Goal: Transaction & Acquisition: Purchase product/service

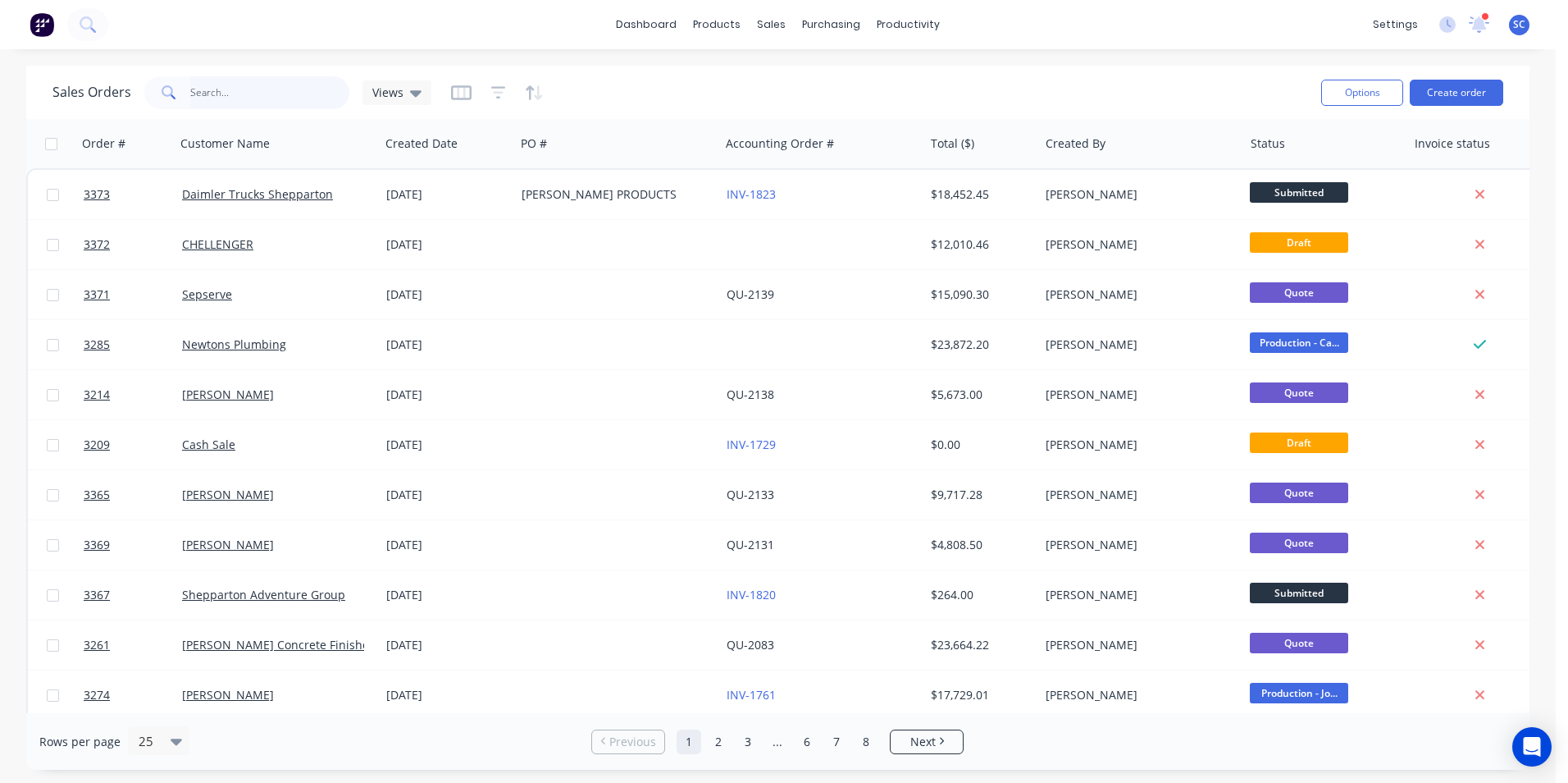
click at [254, 99] on input "text" at bounding box center [270, 92] width 160 height 33
type input "meridian"
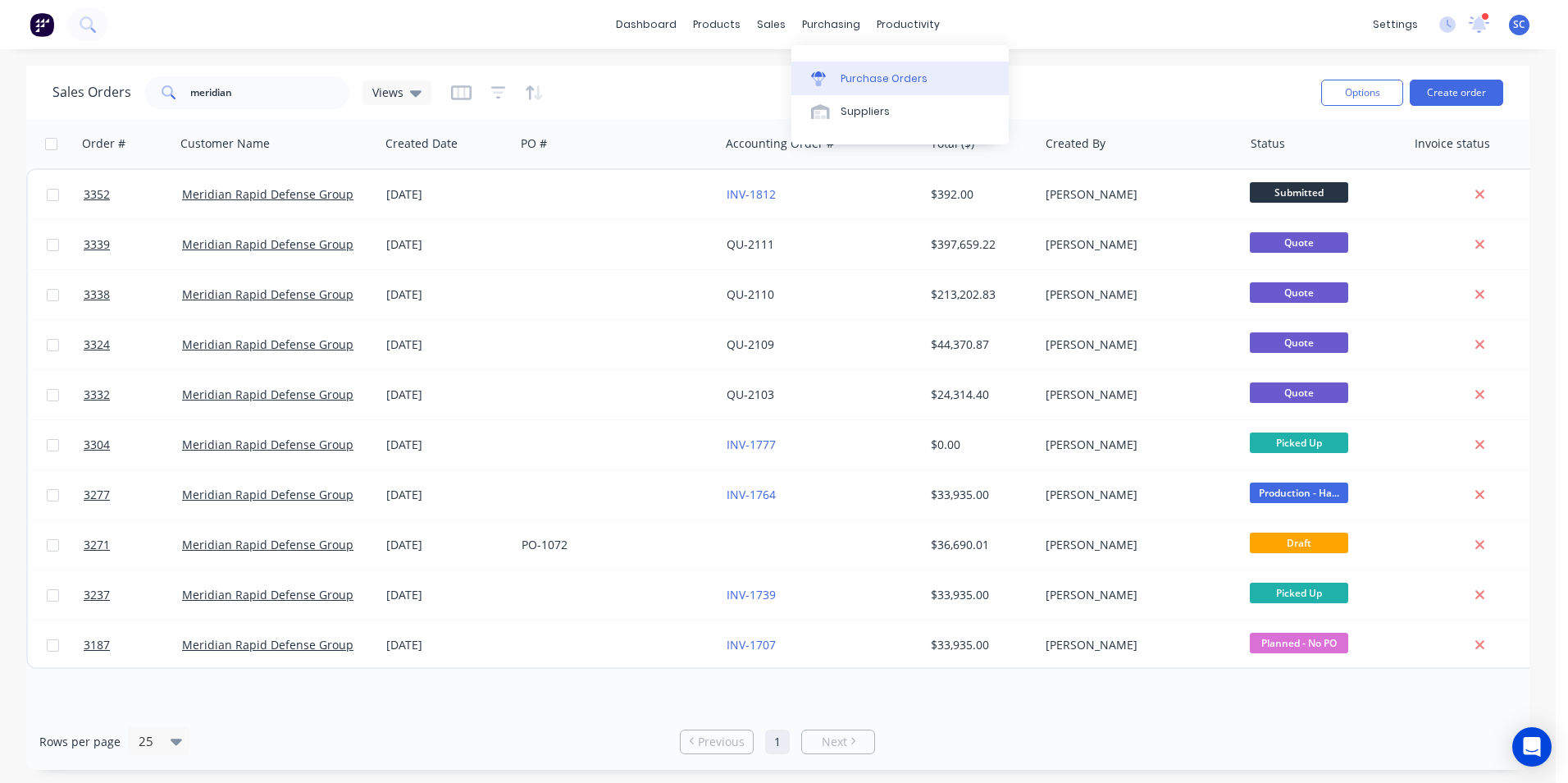
click at [930, 92] on link "Purchase Orders" at bounding box center [899, 78] width 217 height 33
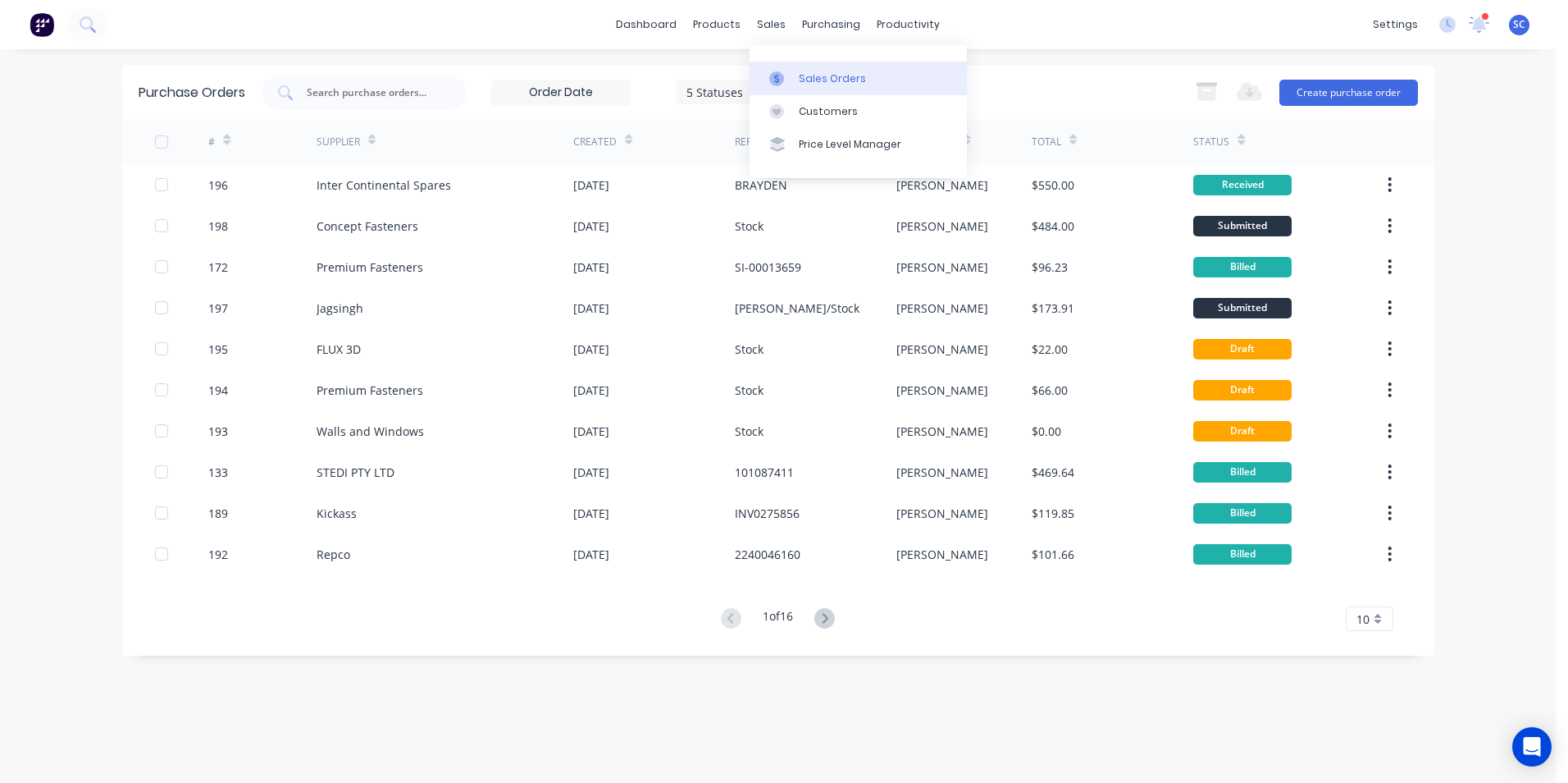
click at [781, 77] on icon at bounding box center [776, 78] width 14 height 14
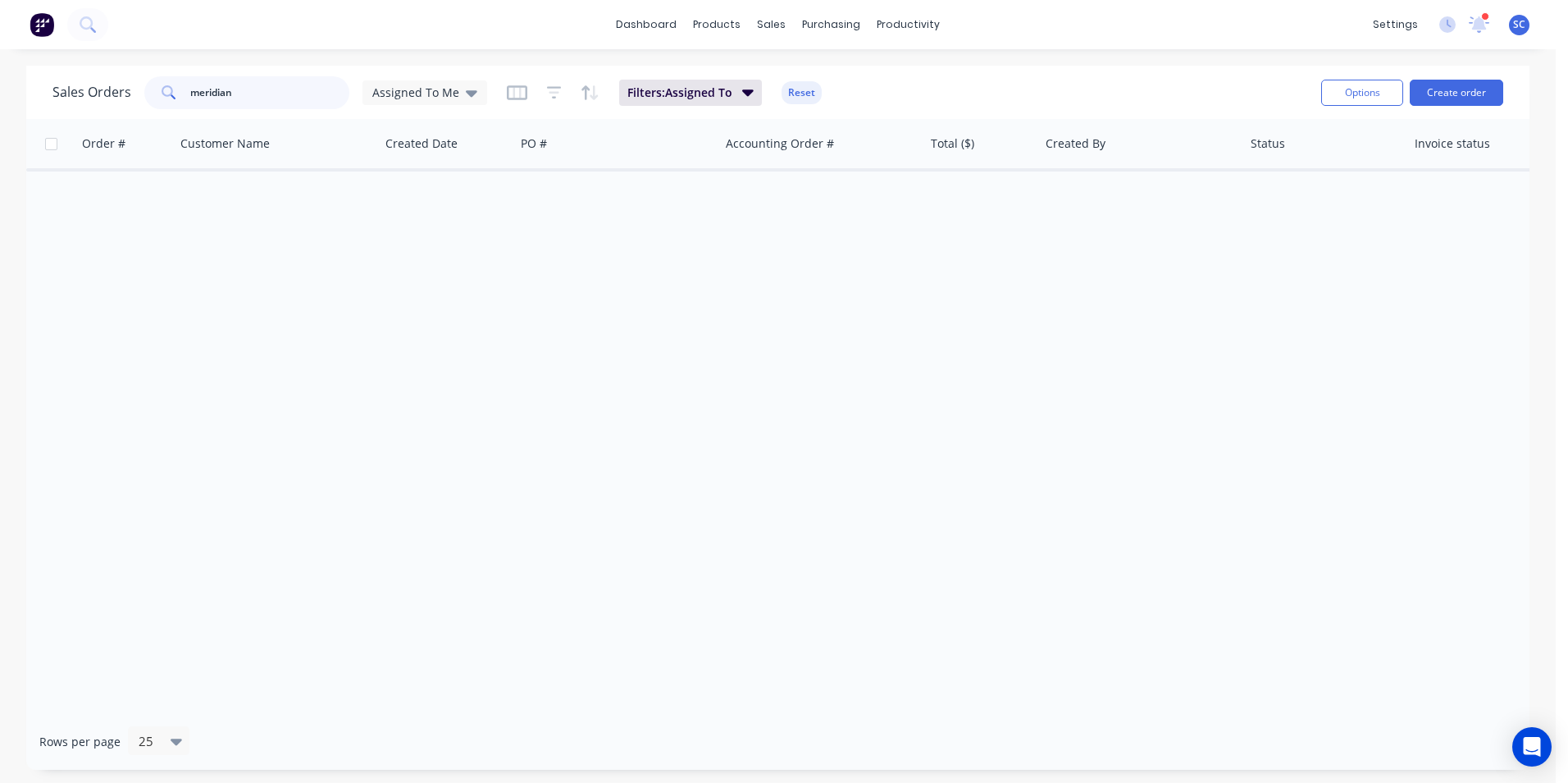
click at [254, 86] on input "meridian" at bounding box center [270, 92] width 160 height 33
click at [443, 90] on span "Assigned To Me" at bounding box center [416, 92] width 87 height 17
click at [405, 237] on button "None" at bounding box center [461, 233] width 187 height 19
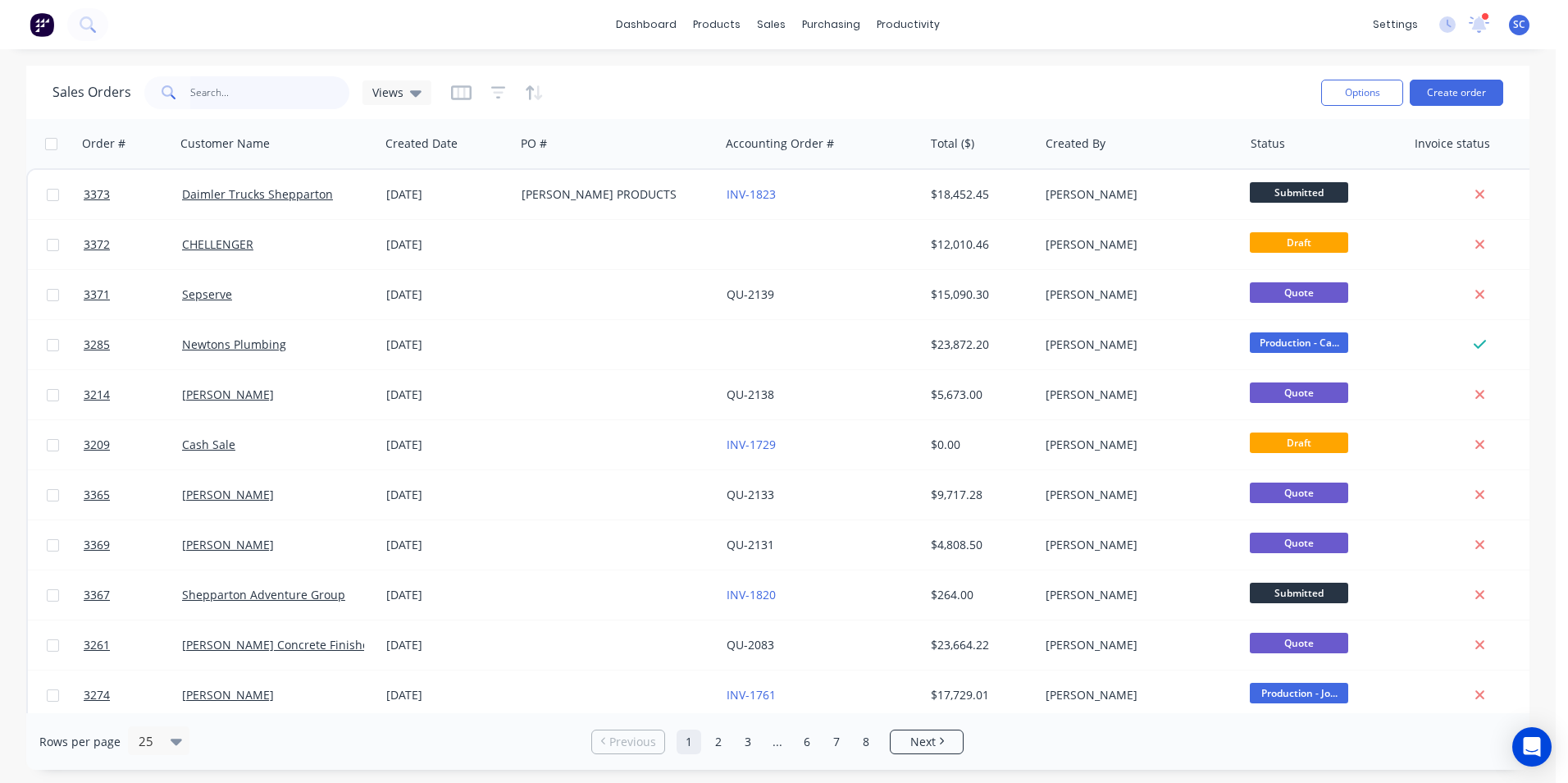
click at [238, 101] on input "meridian" at bounding box center [270, 92] width 160 height 33
type input "meridian"
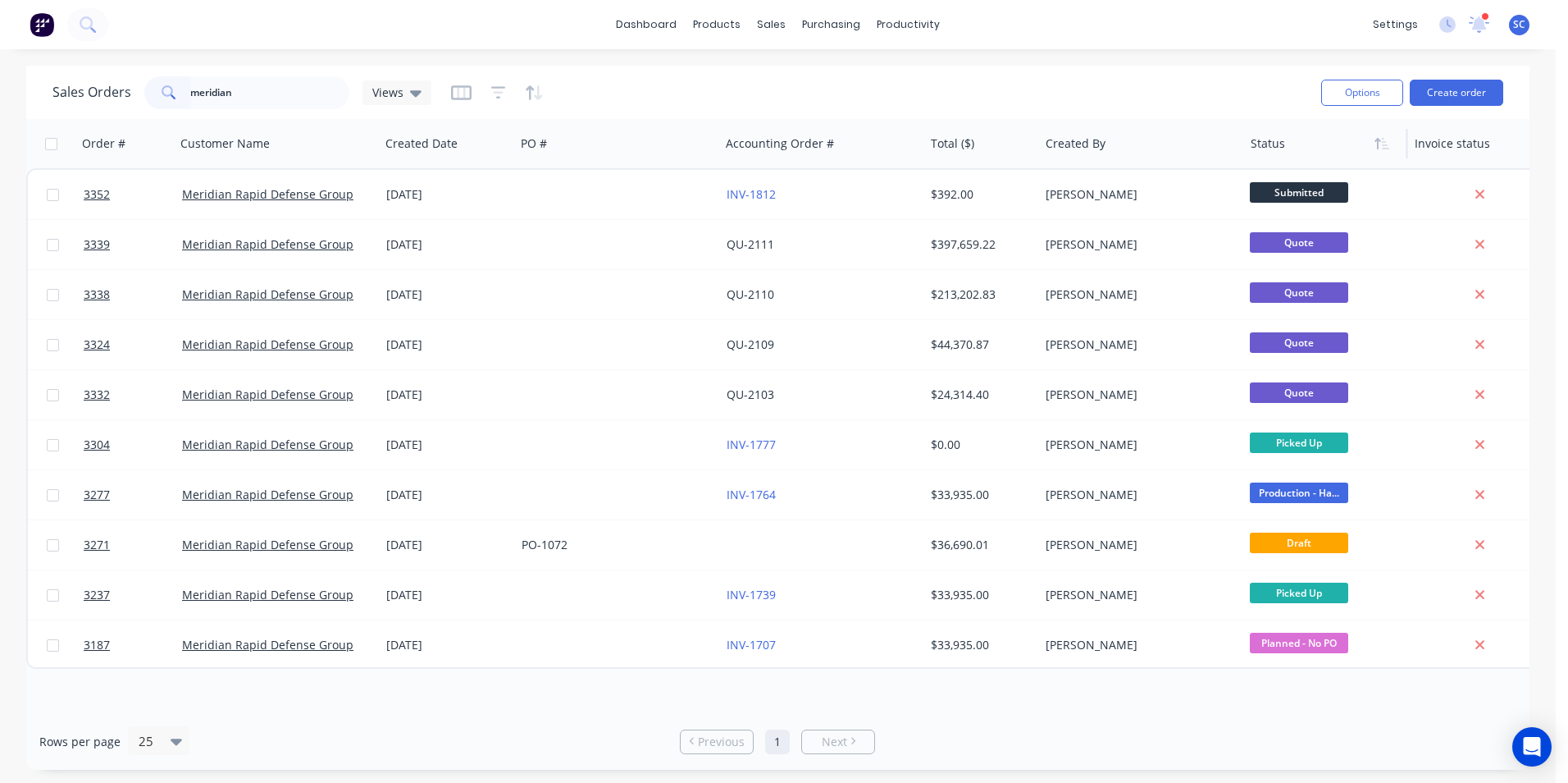
click at [1276, 151] on div at bounding box center [1323, 143] width 144 height 33
click at [1385, 148] on icon "button" at bounding box center [1385, 144] width 8 height 12
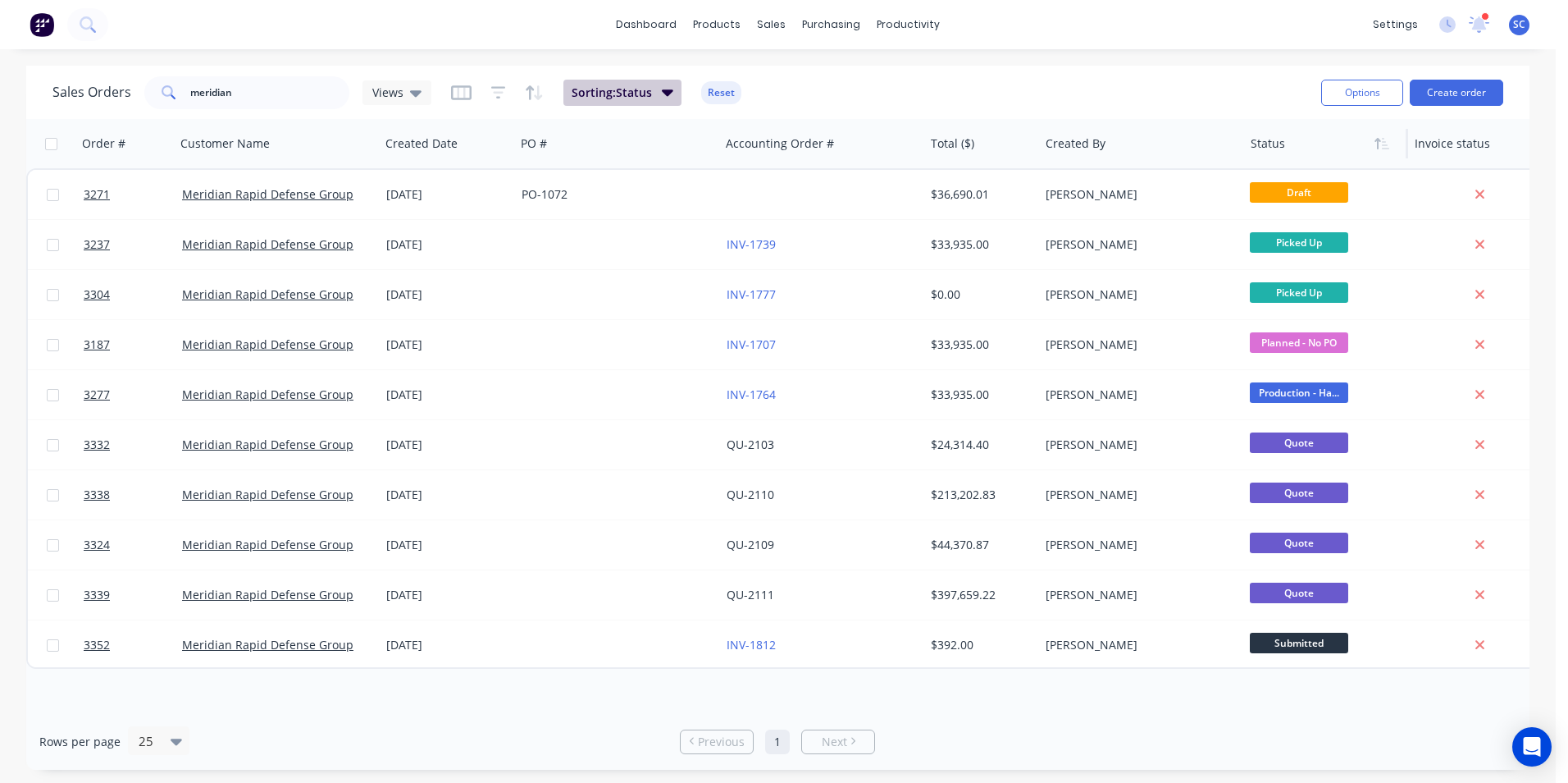
click at [664, 96] on icon "button" at bounding box center [668, 91] width 12 height 18
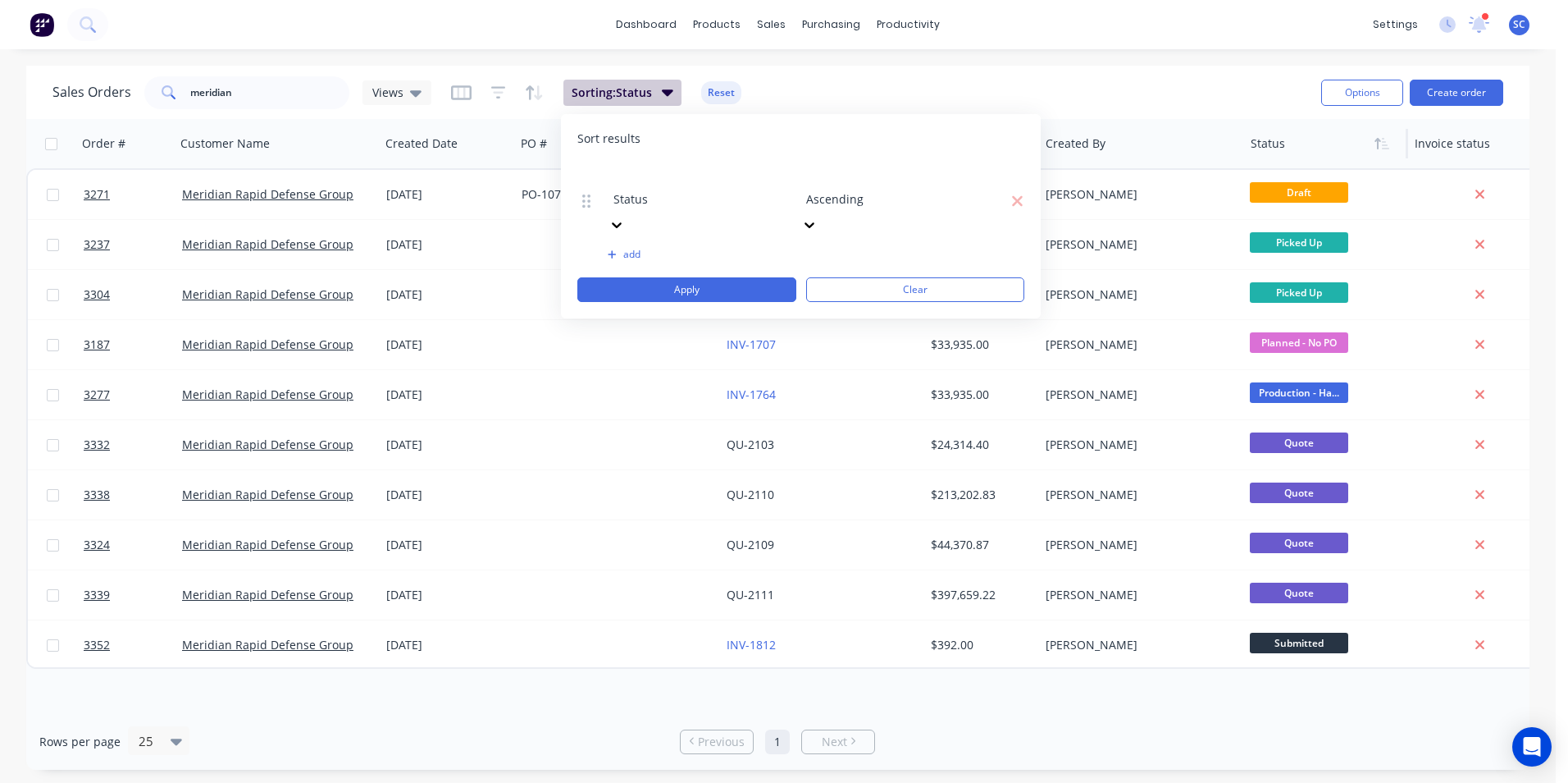
click at [664, 95] on icon "button" at bounding box center [668, 93] width 12 height 7
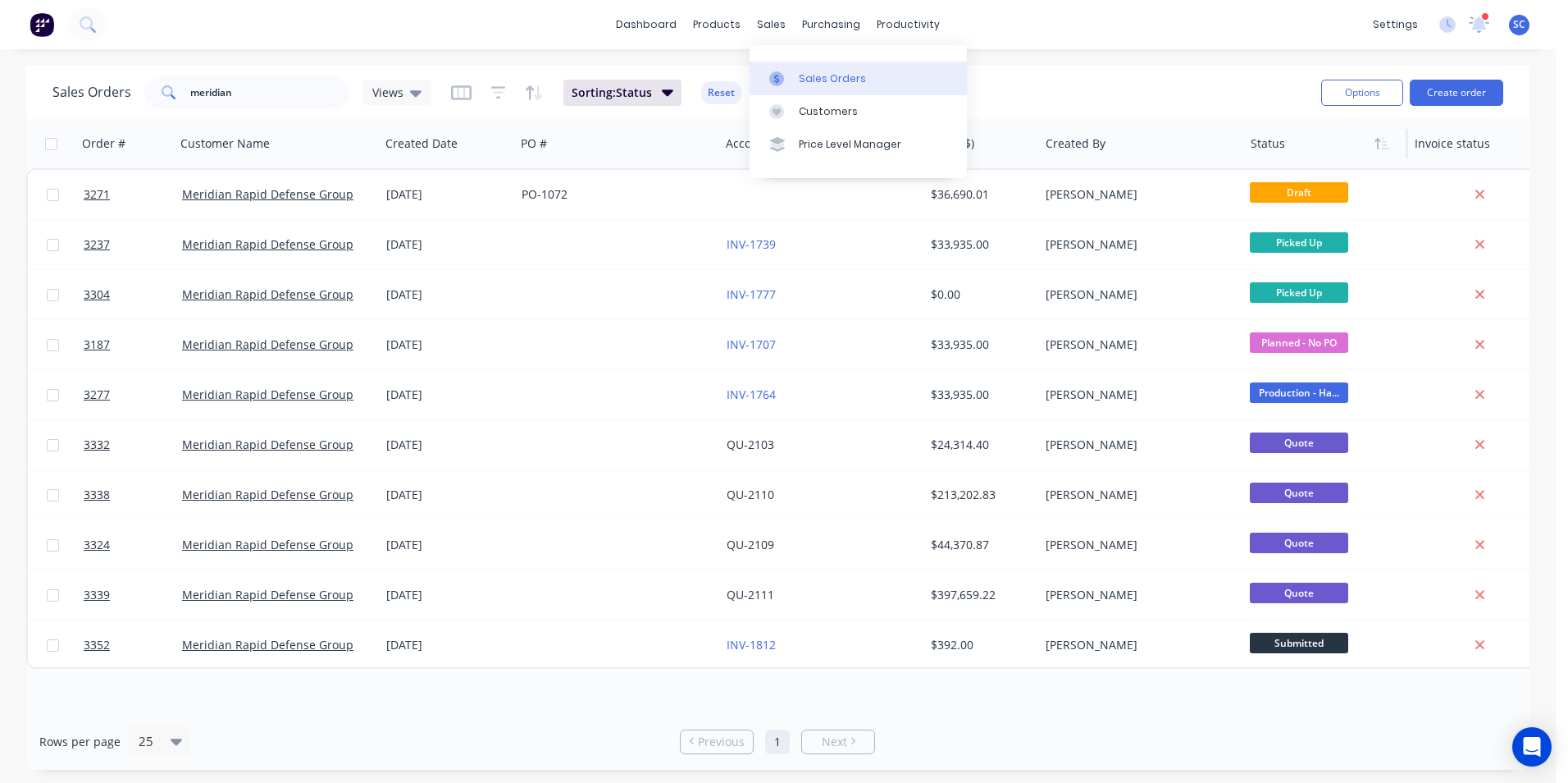
click at [791, 76] on div at bounding box center [781, 78] width 25 height 14
drag, startPoint x: 231, startPoint y: 91, endPoint x: -36, endPoint y: 100, distance: 267.2
click at [0, 100] on html "dashboard products sales purchasing productivity dashboard products Product Cat…" at bounding box center [784, 392] width 1568 height 783
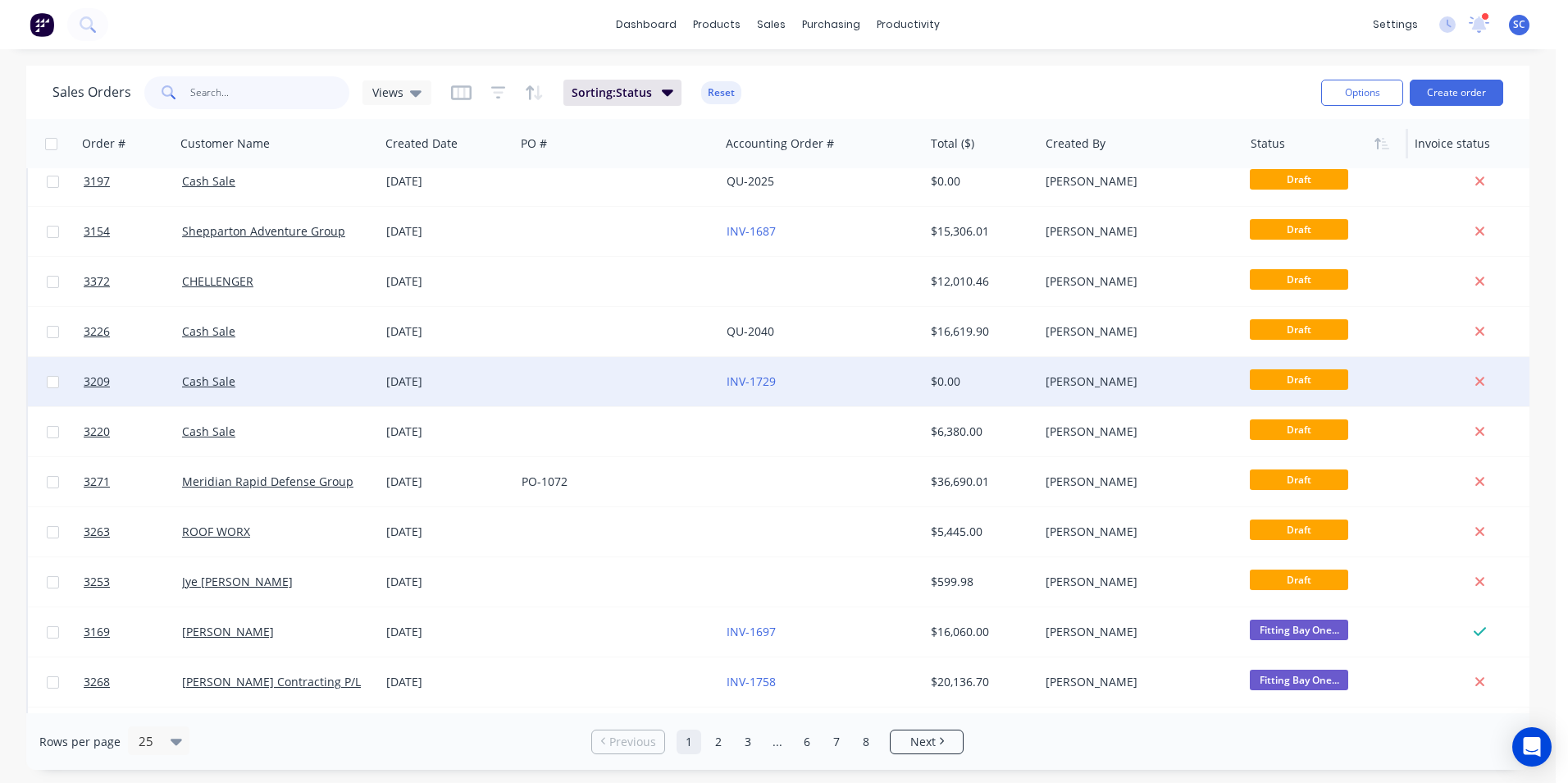
scroll to position [82, 0]
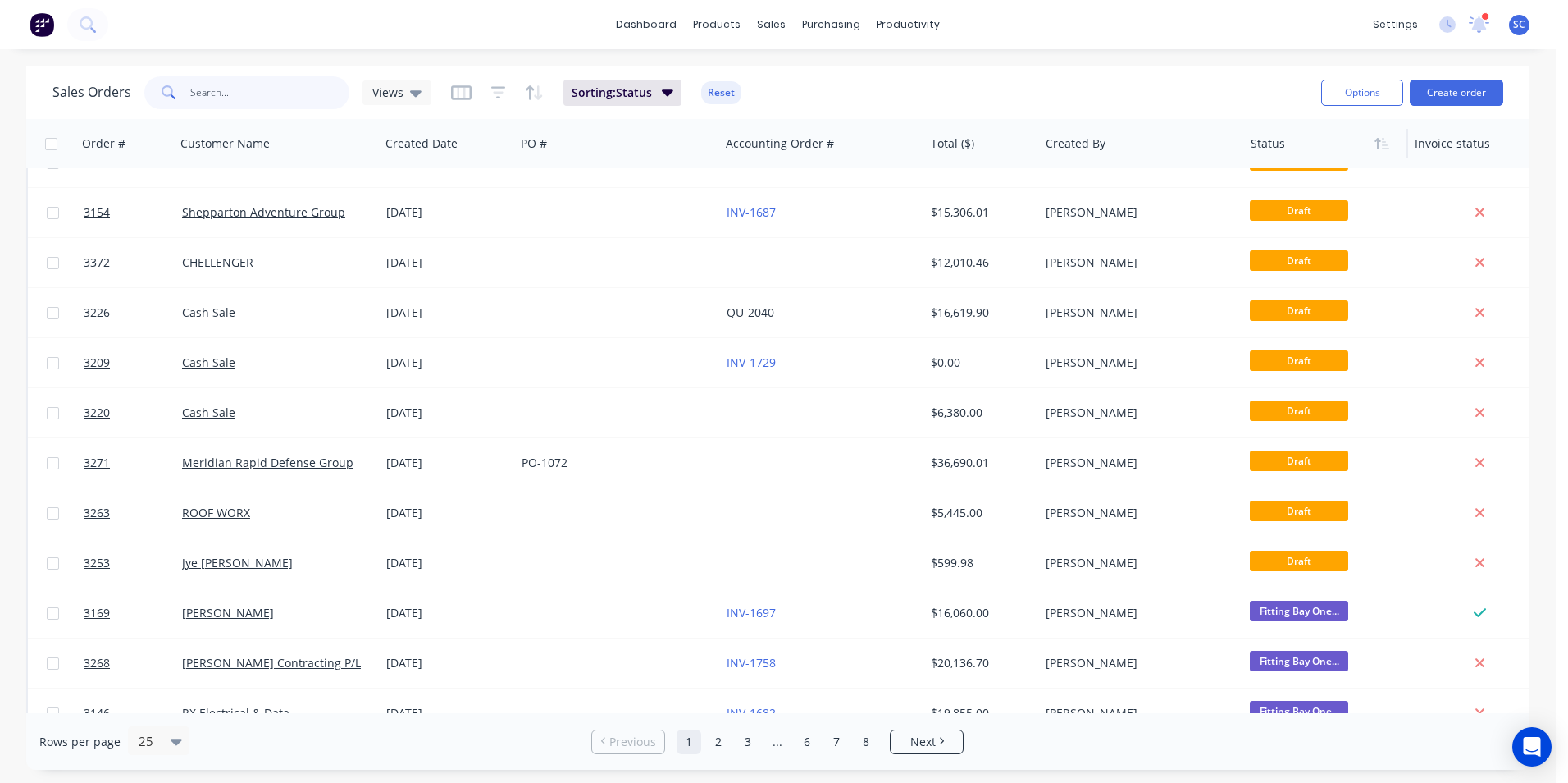
click at [235, 99] on input "text" at bounding box center [270, 92] width 160 height 33
type input "sep"
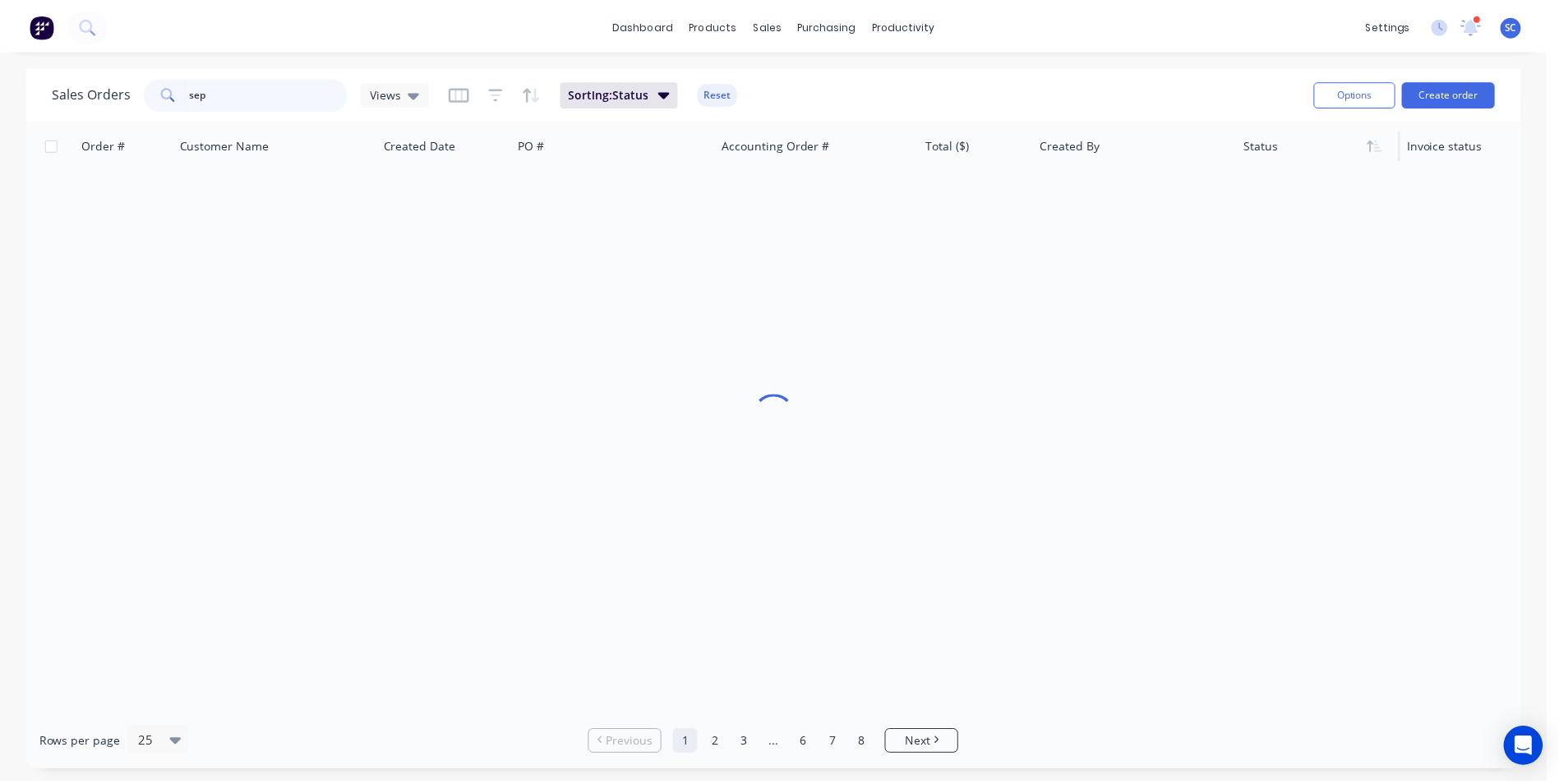
scroll to position [0, 0]
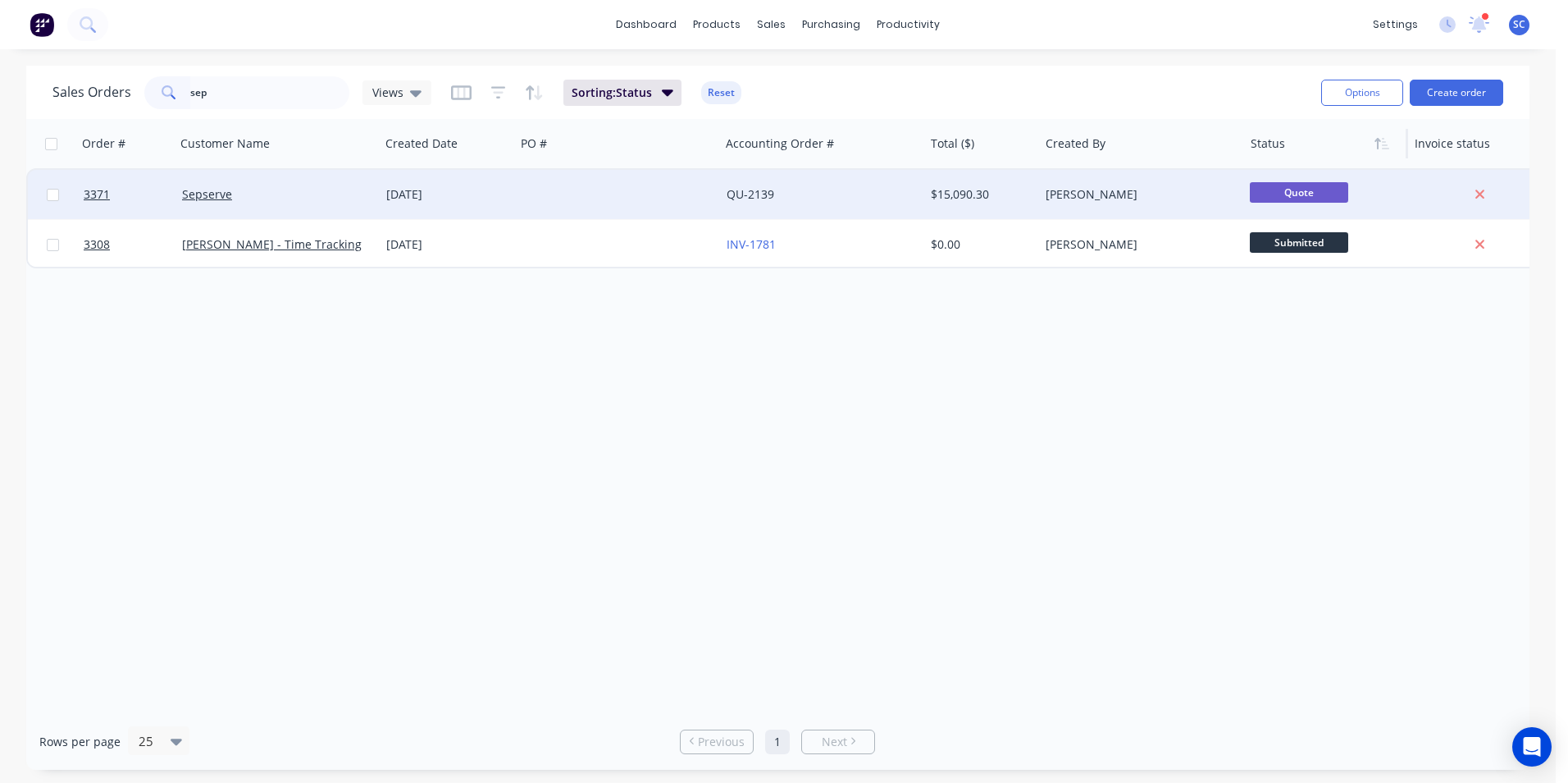
click at [583, 196] on div at bounding box center [617, 194] width 205 height 49
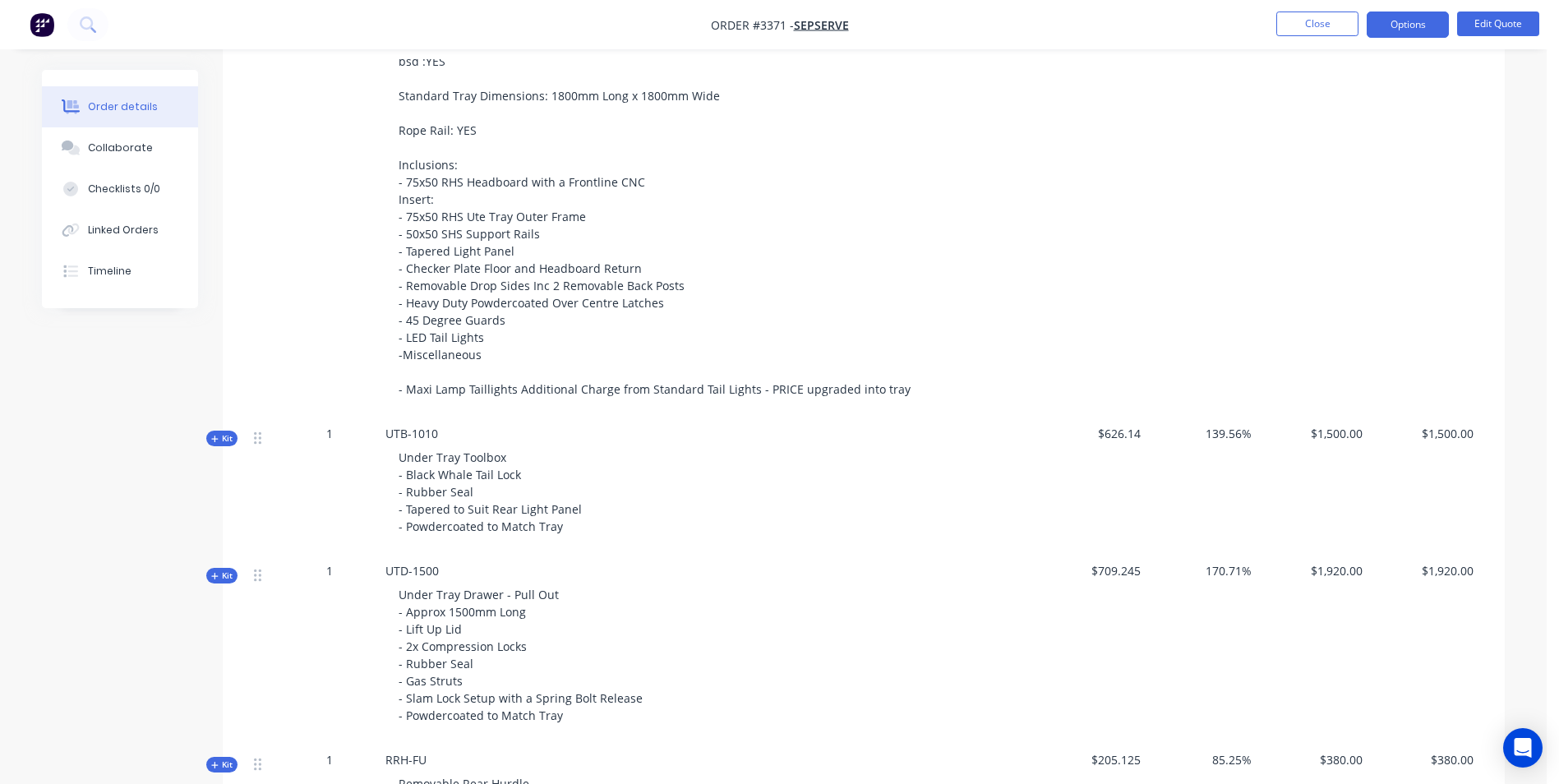
scroll to position [493, 0]
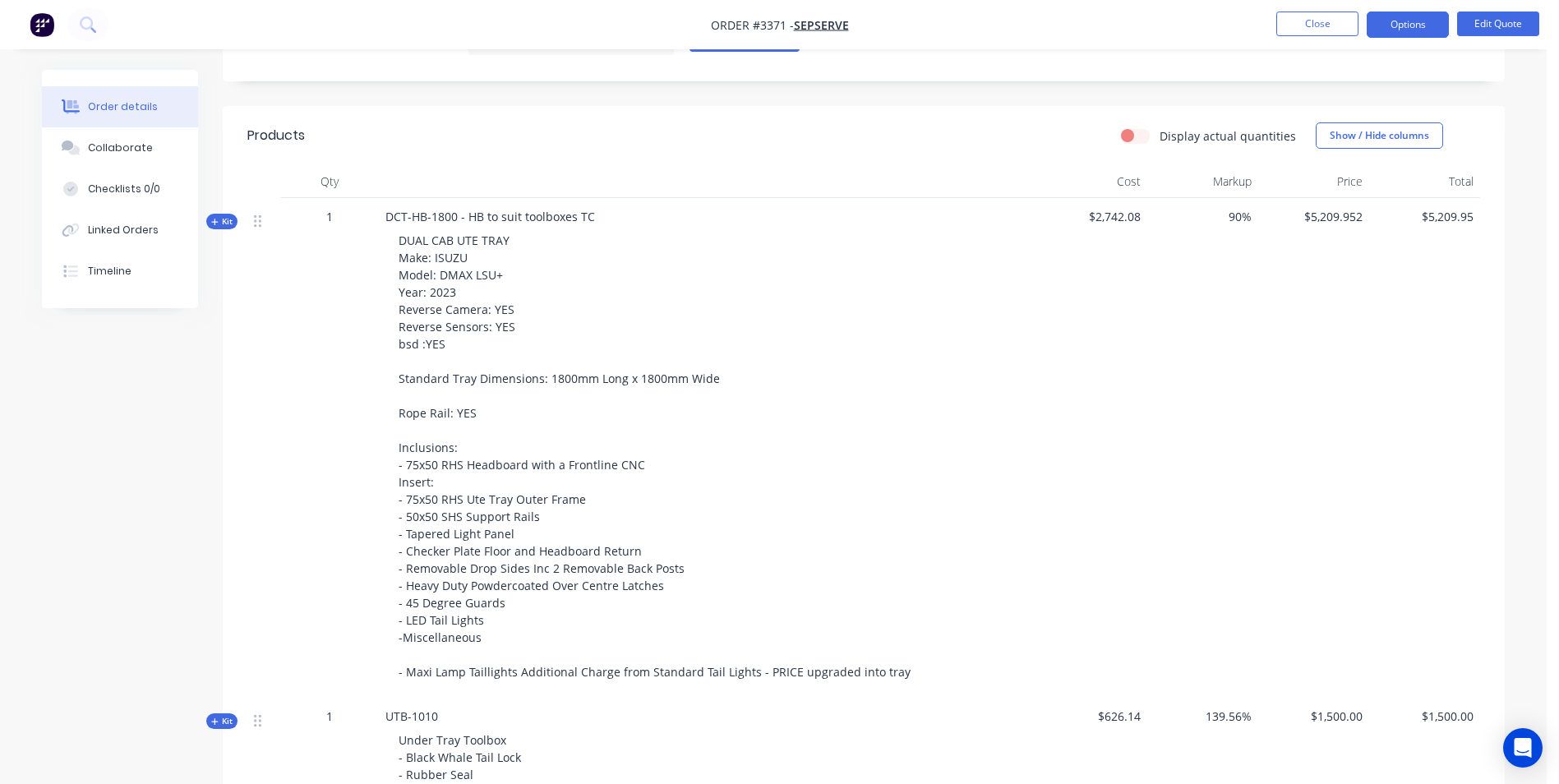
drag, startPoint x: 211, startPoint y: 222, endPoint x: 616, endPoint y: 501, distance: 491.8
click at [211, 222] on icon at bounding box center [214, 222] width 8 height 8
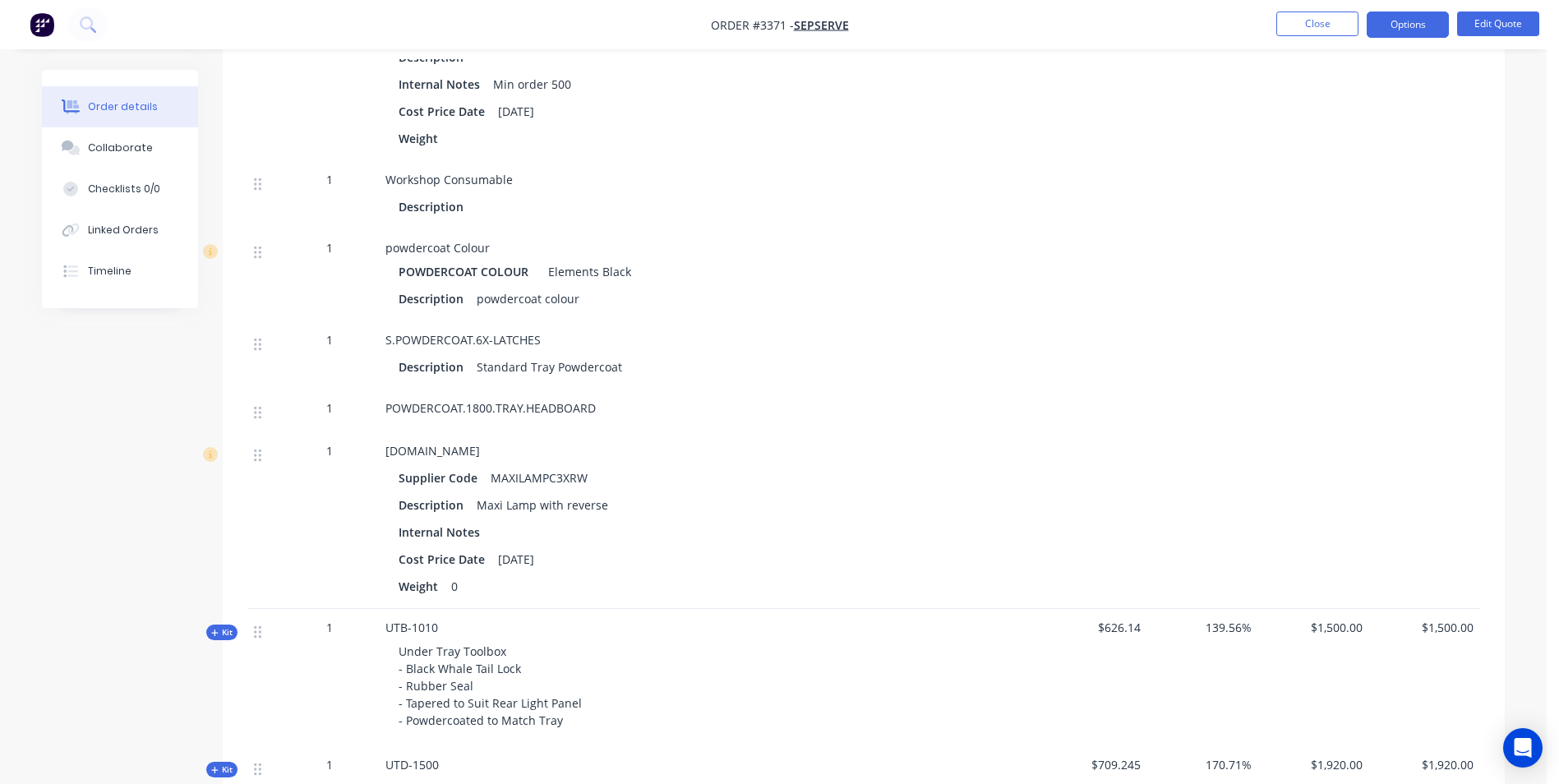
scroll to position [3532, 0]
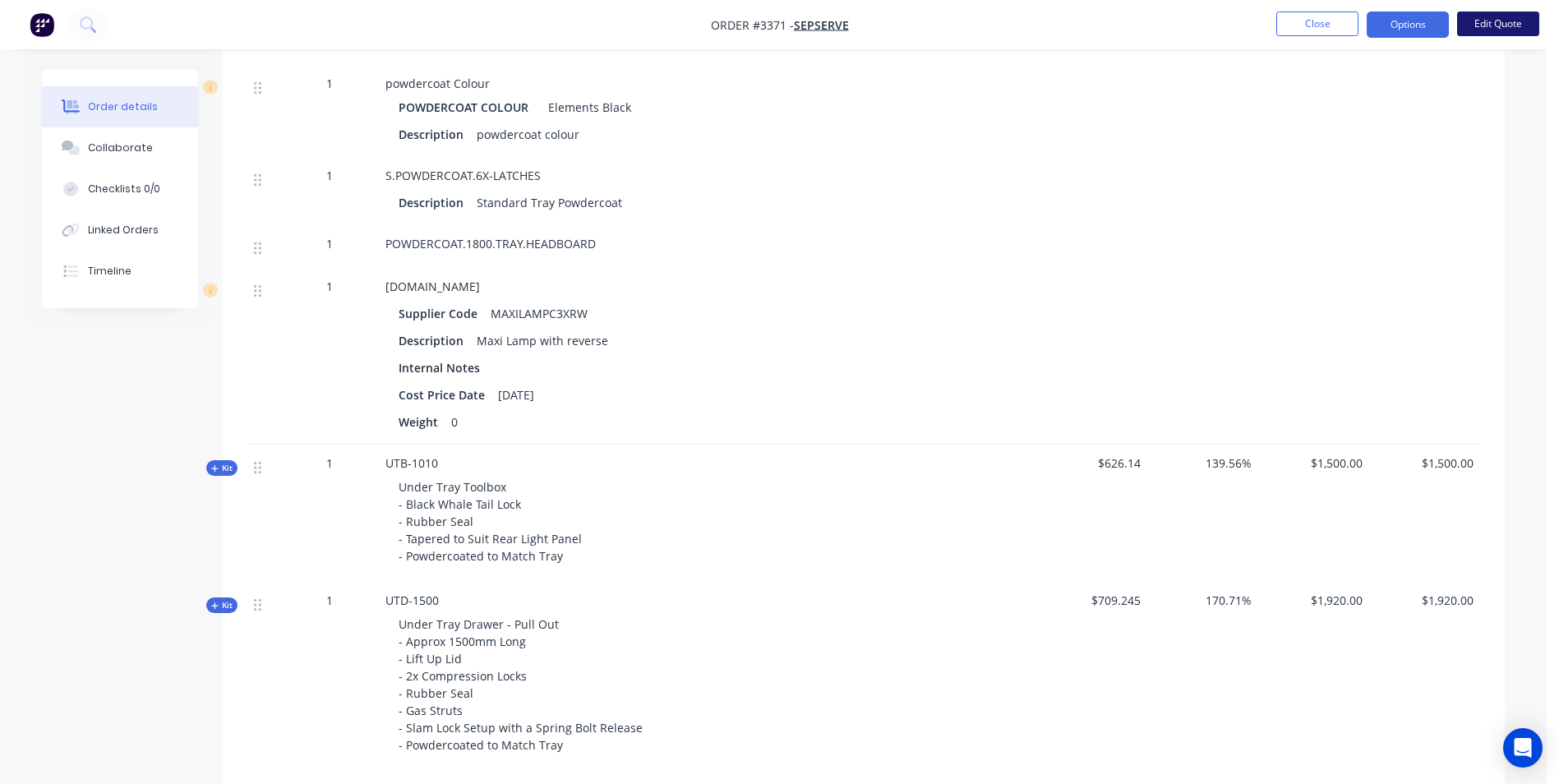
click at [1500, 25] on button "Edit Quote" at bounding box center [1497, 24] width 82 height 25
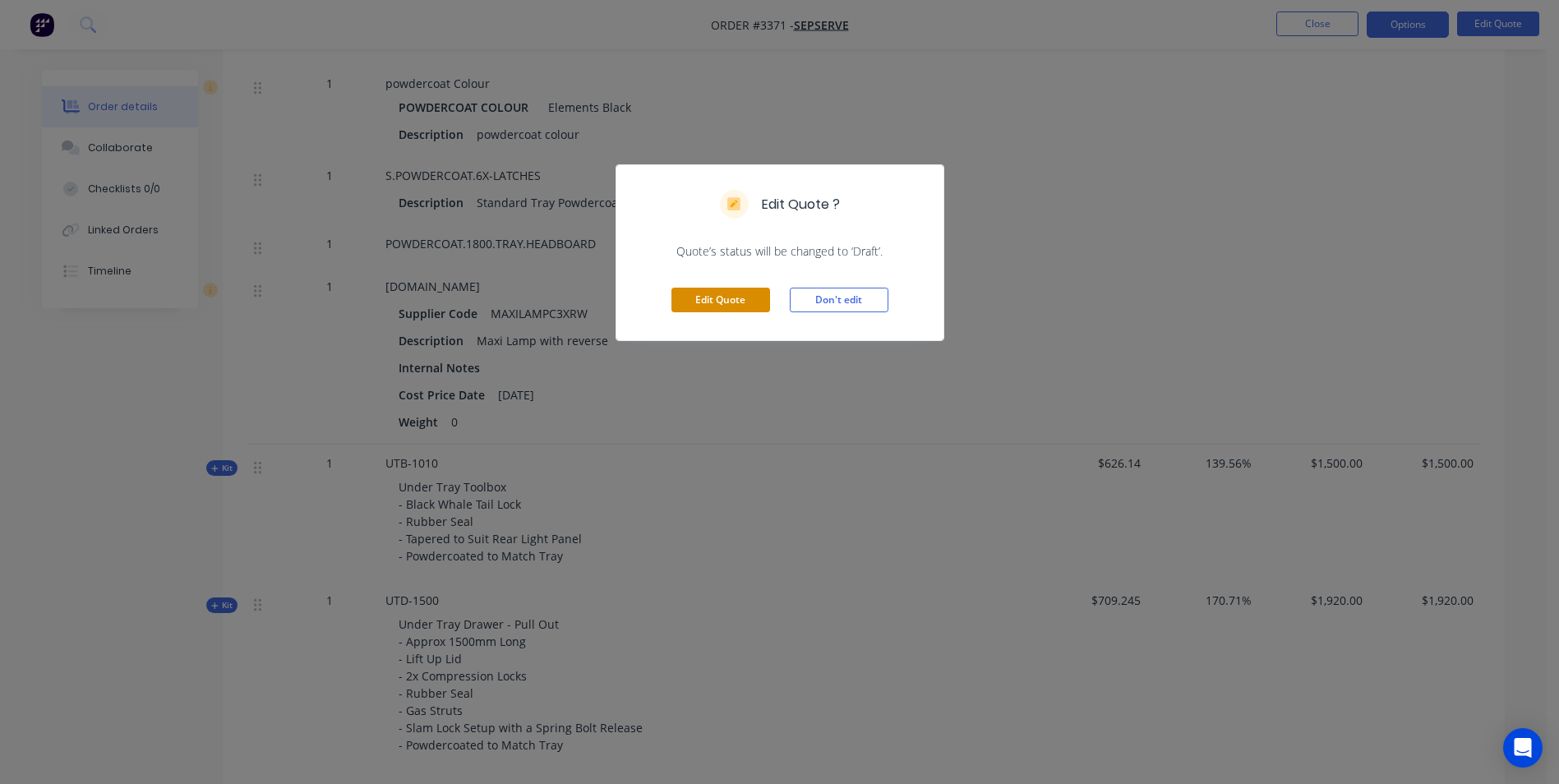
click at [694, 302] on button "Edit Quote" at bounding box center [721, 300] width 98 height 25
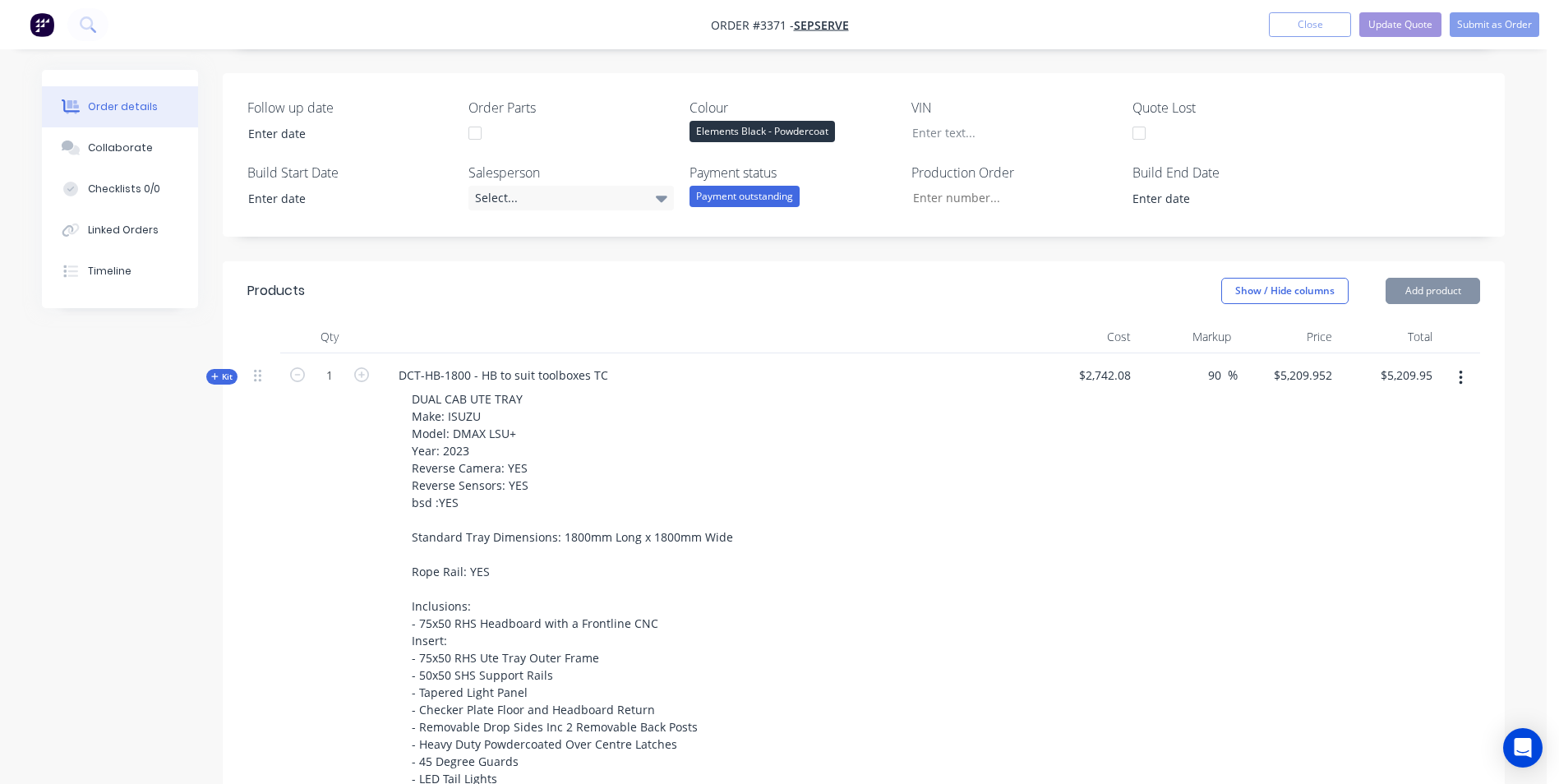
scroll to position [411, 0]
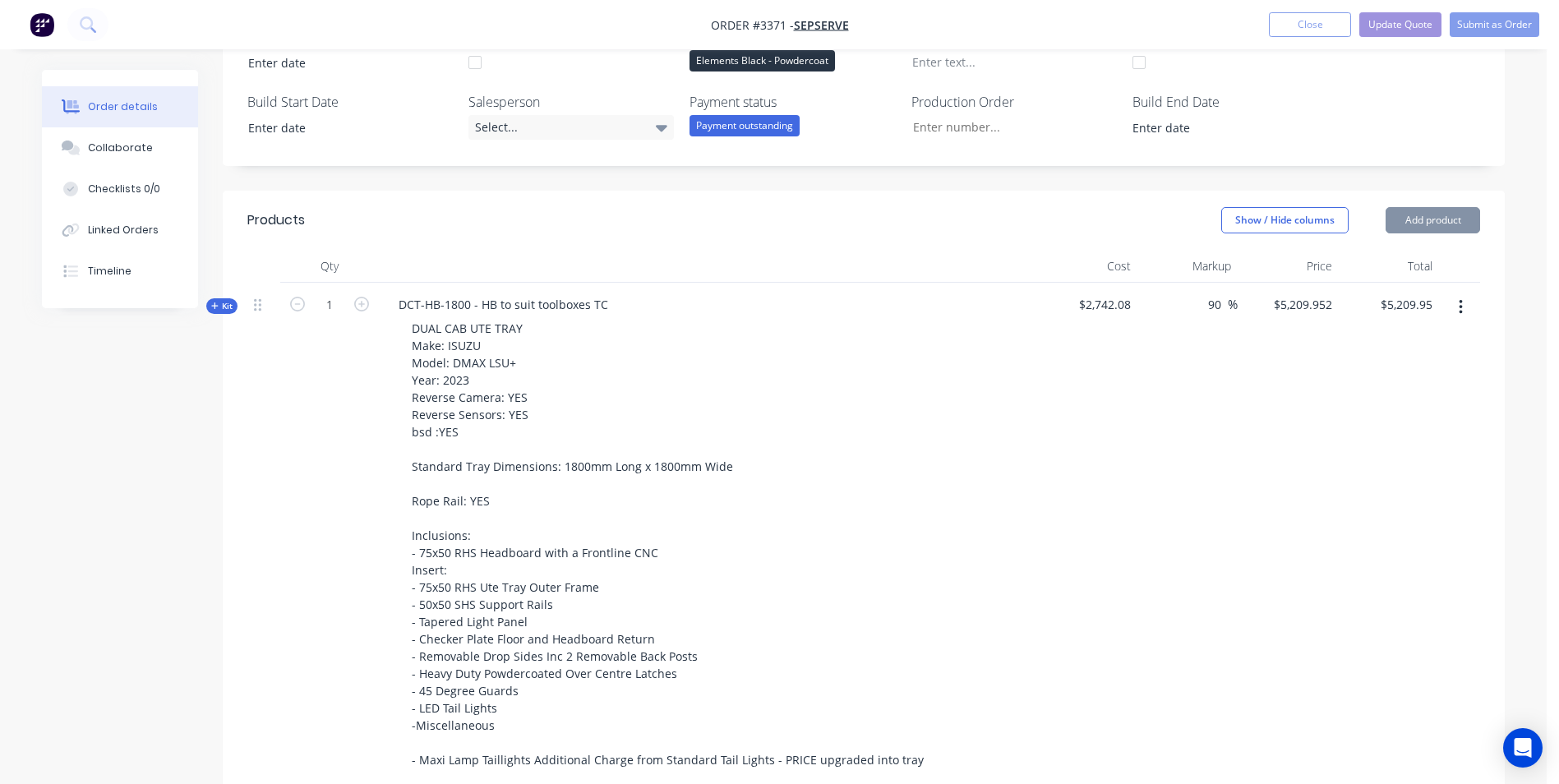
click at [221, 309] on span "Kit" at bounding box center [221, 306] width 21 height 13
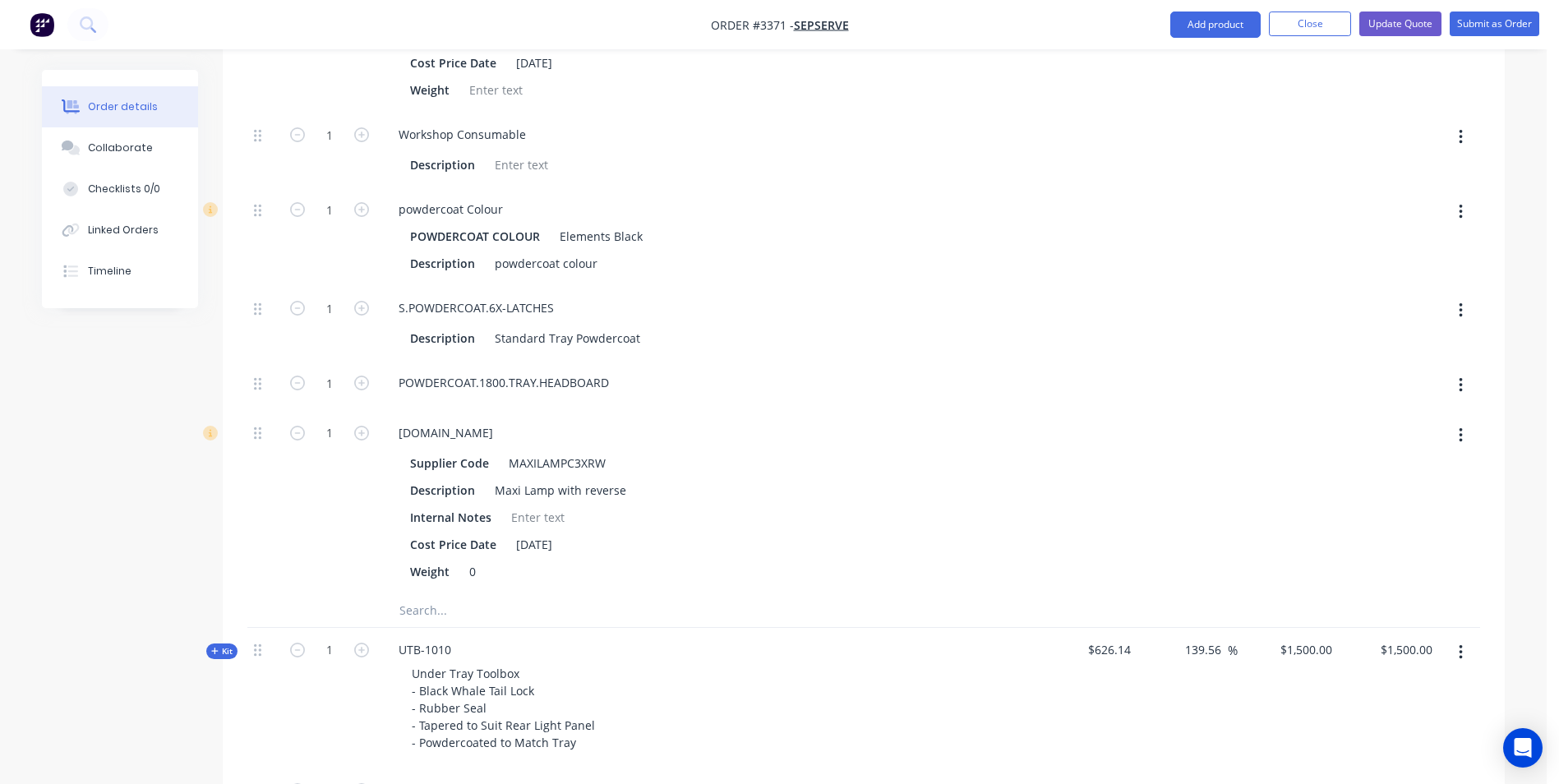
scroll to position [3779, 0]
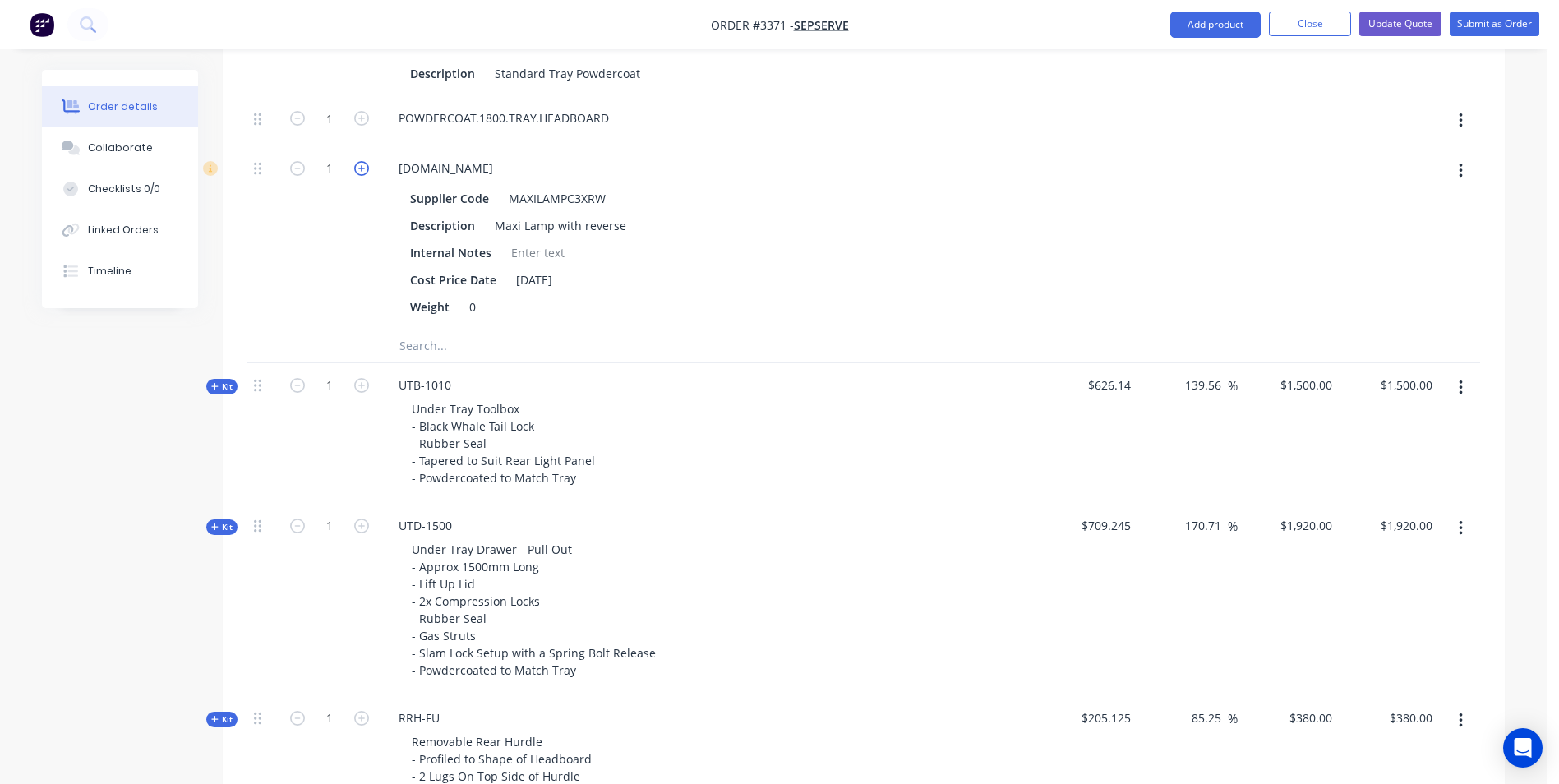
click at [362, 176] on icon "button" at bounding box center [361, 168] width 14 height 14
type input "$5,684.952"
type input "$5,684.95"
type input "2"
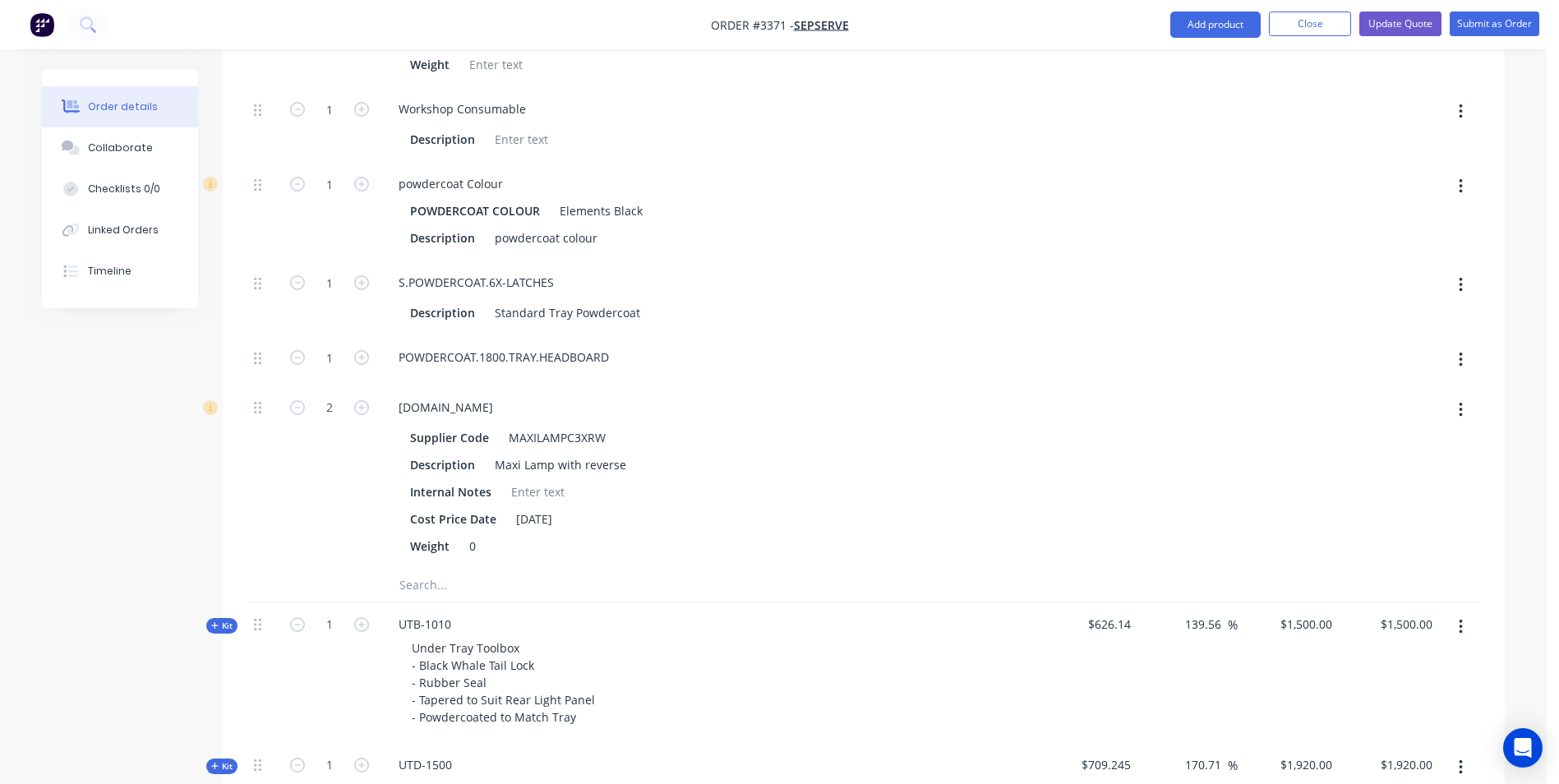
scroll to position [3532, 0]
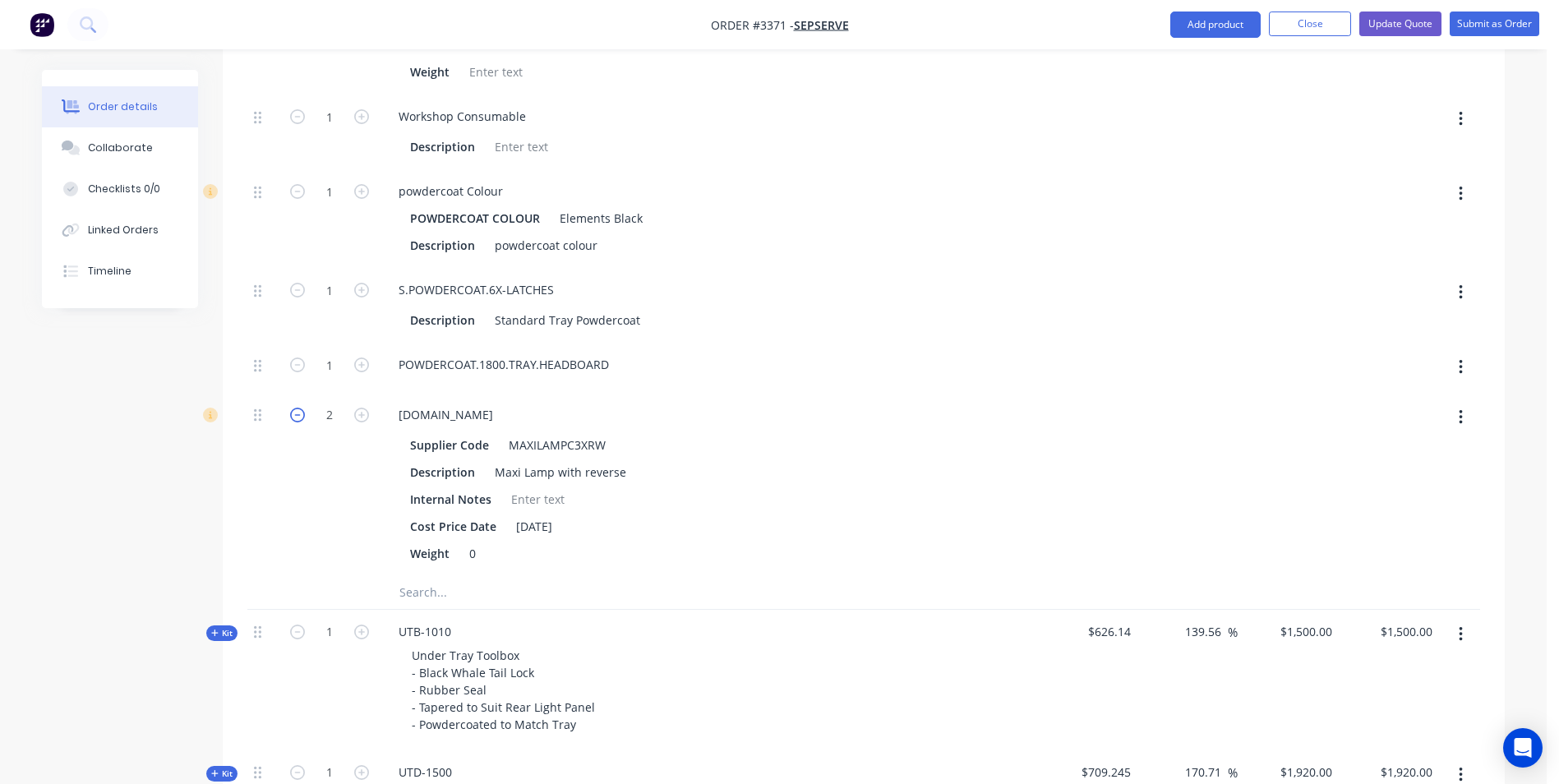
click at [296, 422] on icon "button" at bounding box center [297, 414] width 14 height 14
type input "$5,209.952"
type input "$5,209.95"
type input "1"
click at [296, 422] on icon "button" at bounding box center [297, 414] width 14 height 14
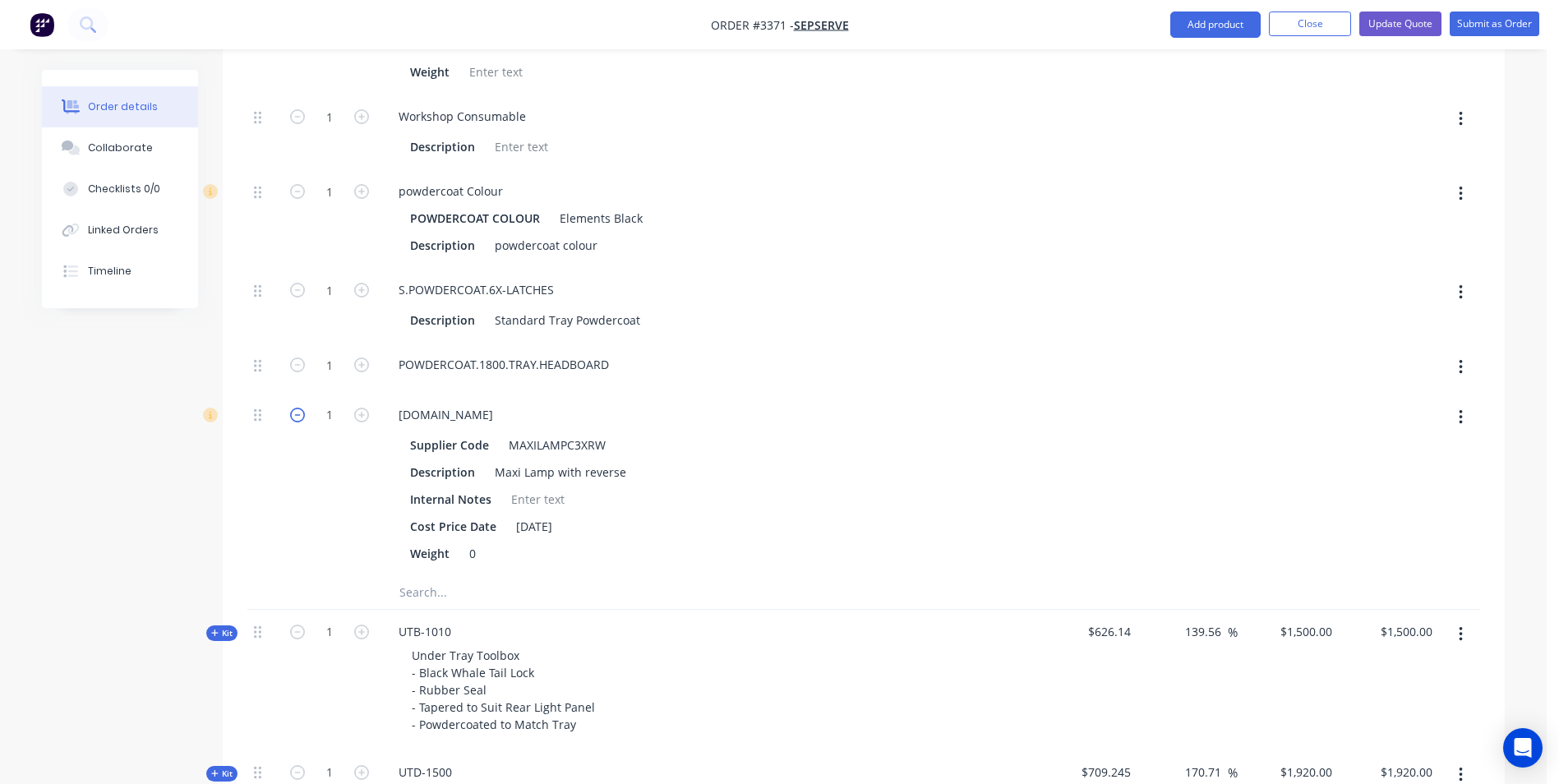
type input "$4,734.952"
type input "$4,734.95"
type input "0"
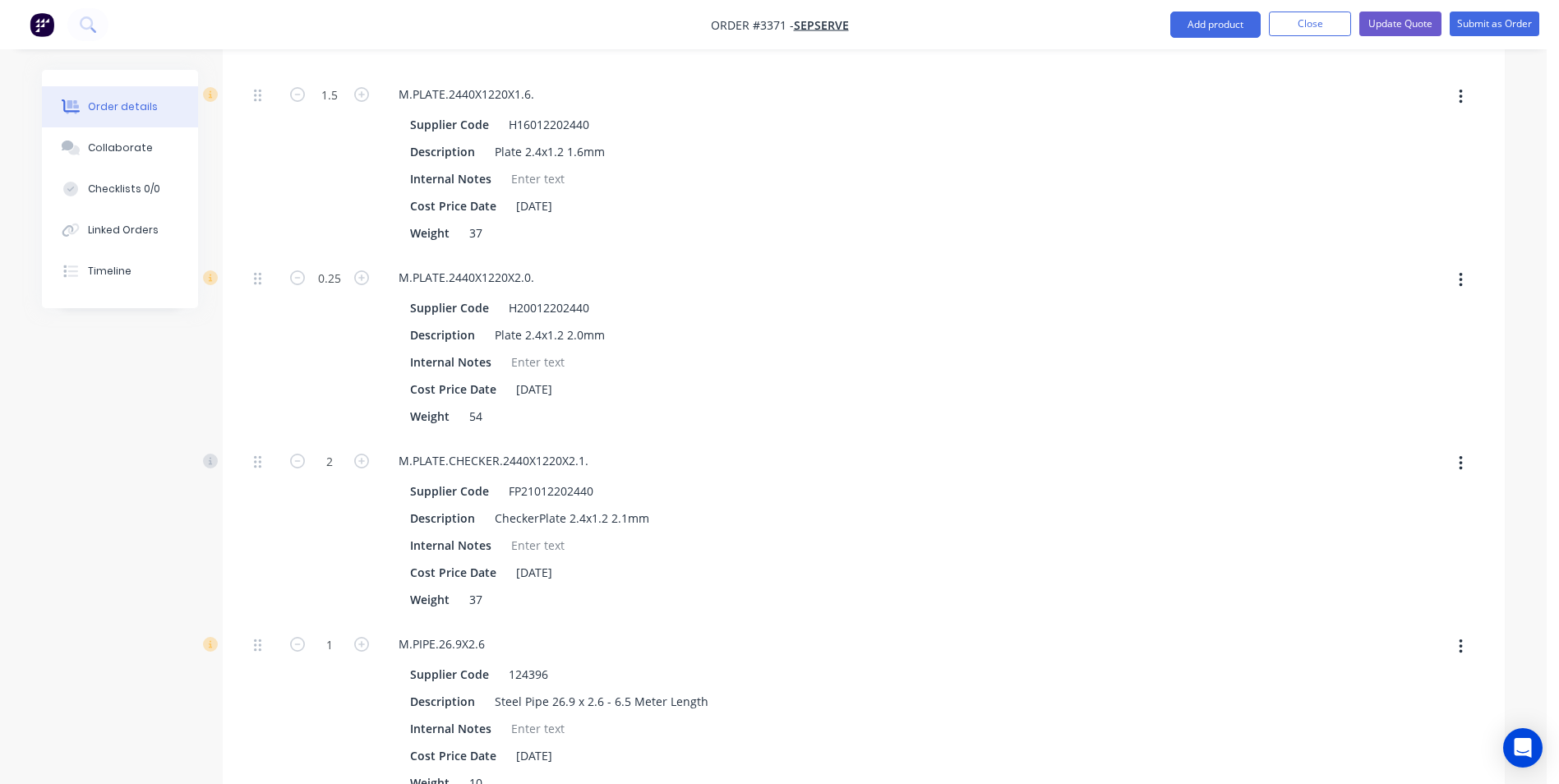
scroll to position [2218, 0]
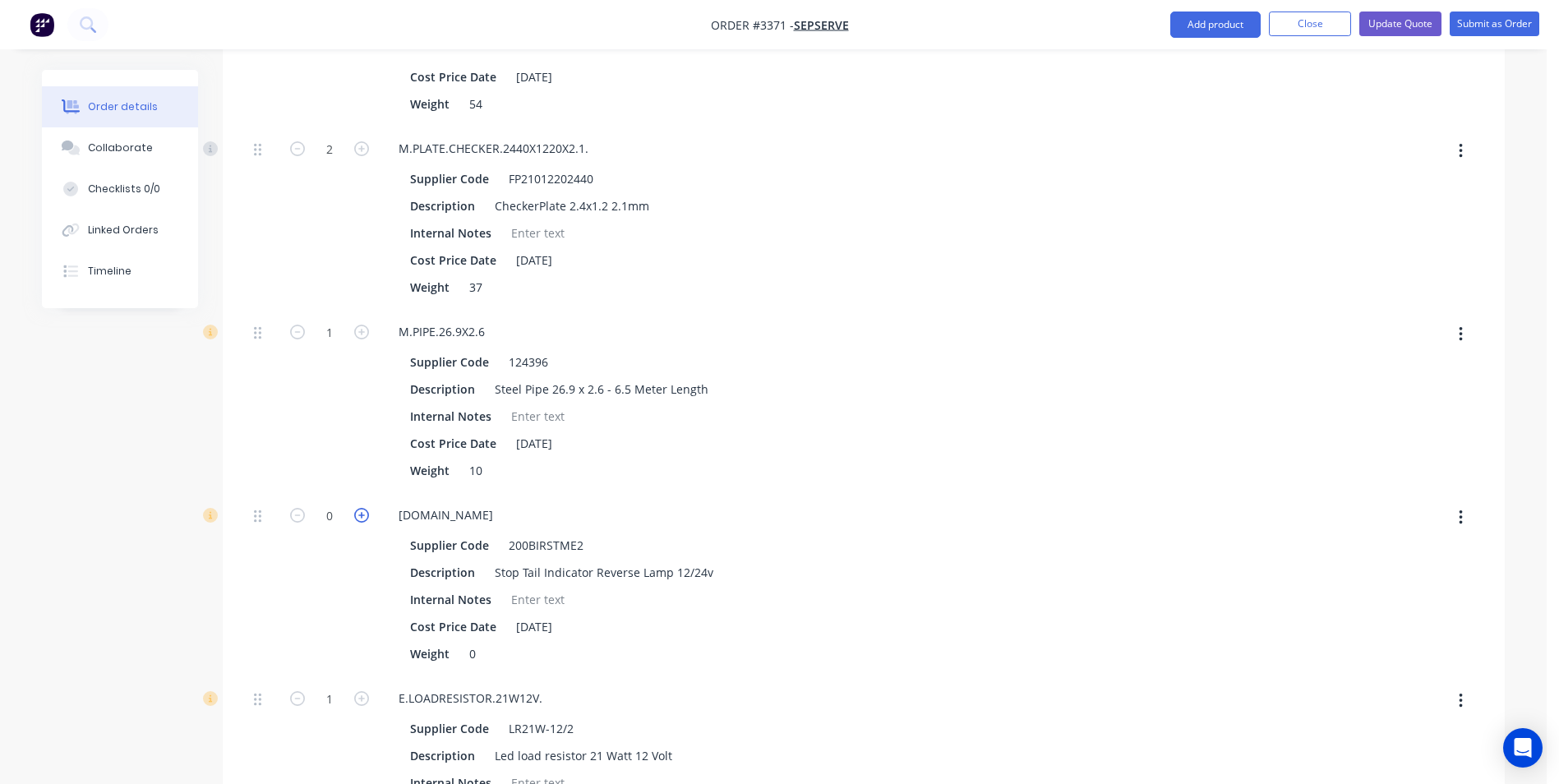
click at [362, 513] on icon "button" at bounding box center [361, 515] width 14 height 14
type input "$4,996.582"
type input "$4,996.58"
type input "1"
click at [362, 513] on icon "button" at bounding box center [361, 515] width 14 height 14
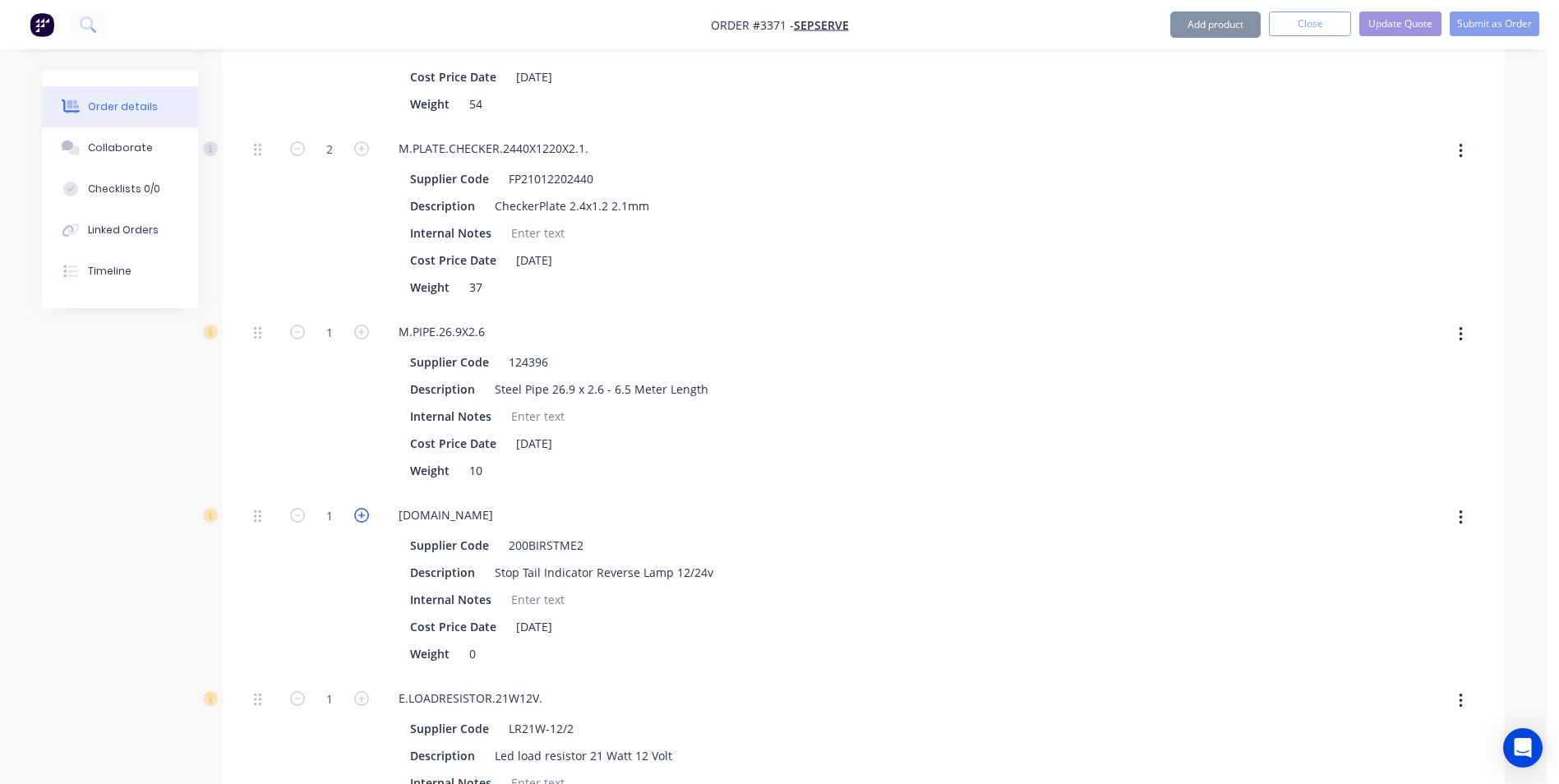
type input "$5,258.212"
type input "$5,258.21"
type input "2"
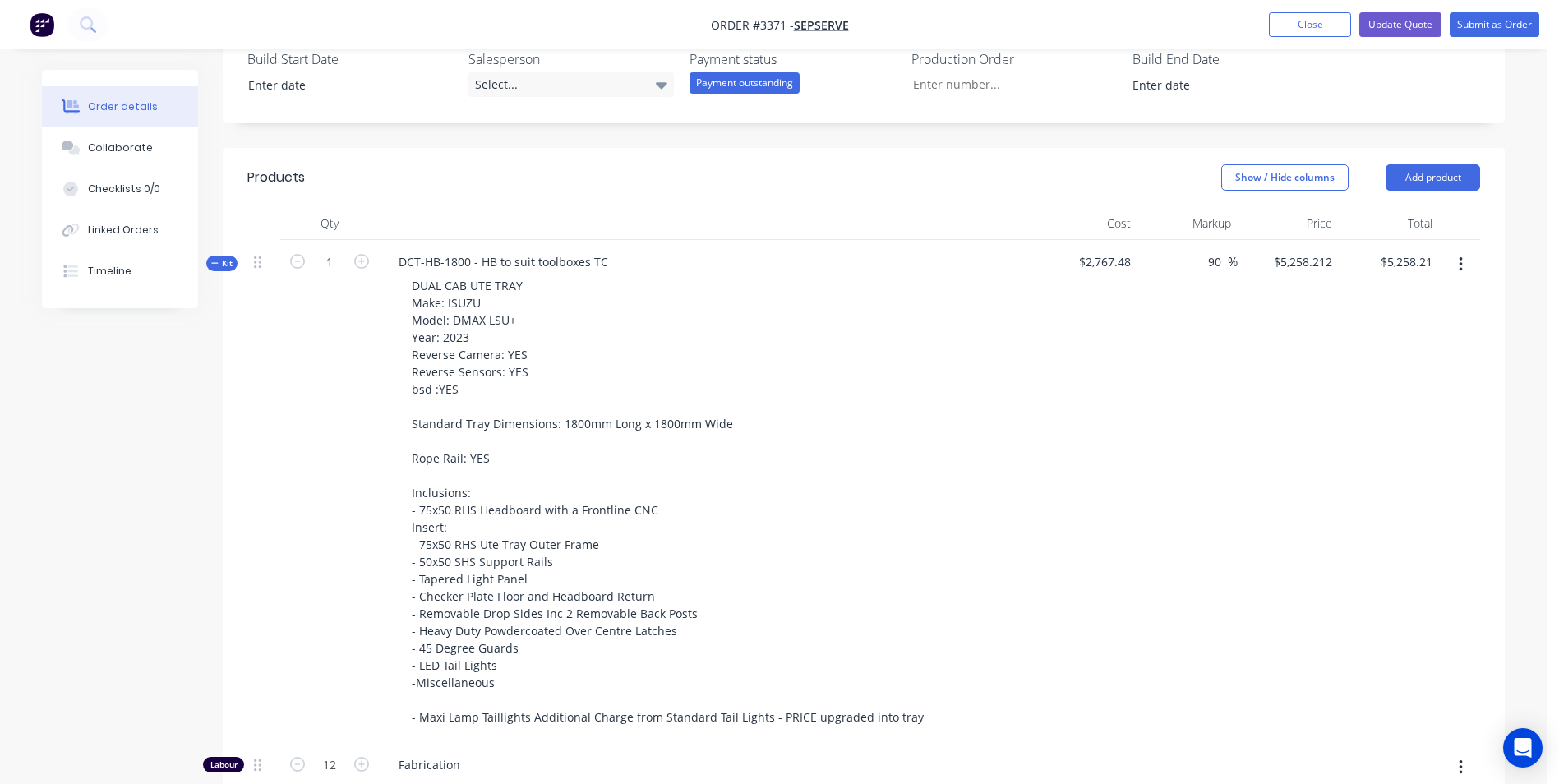
scroll to position [493, 0]
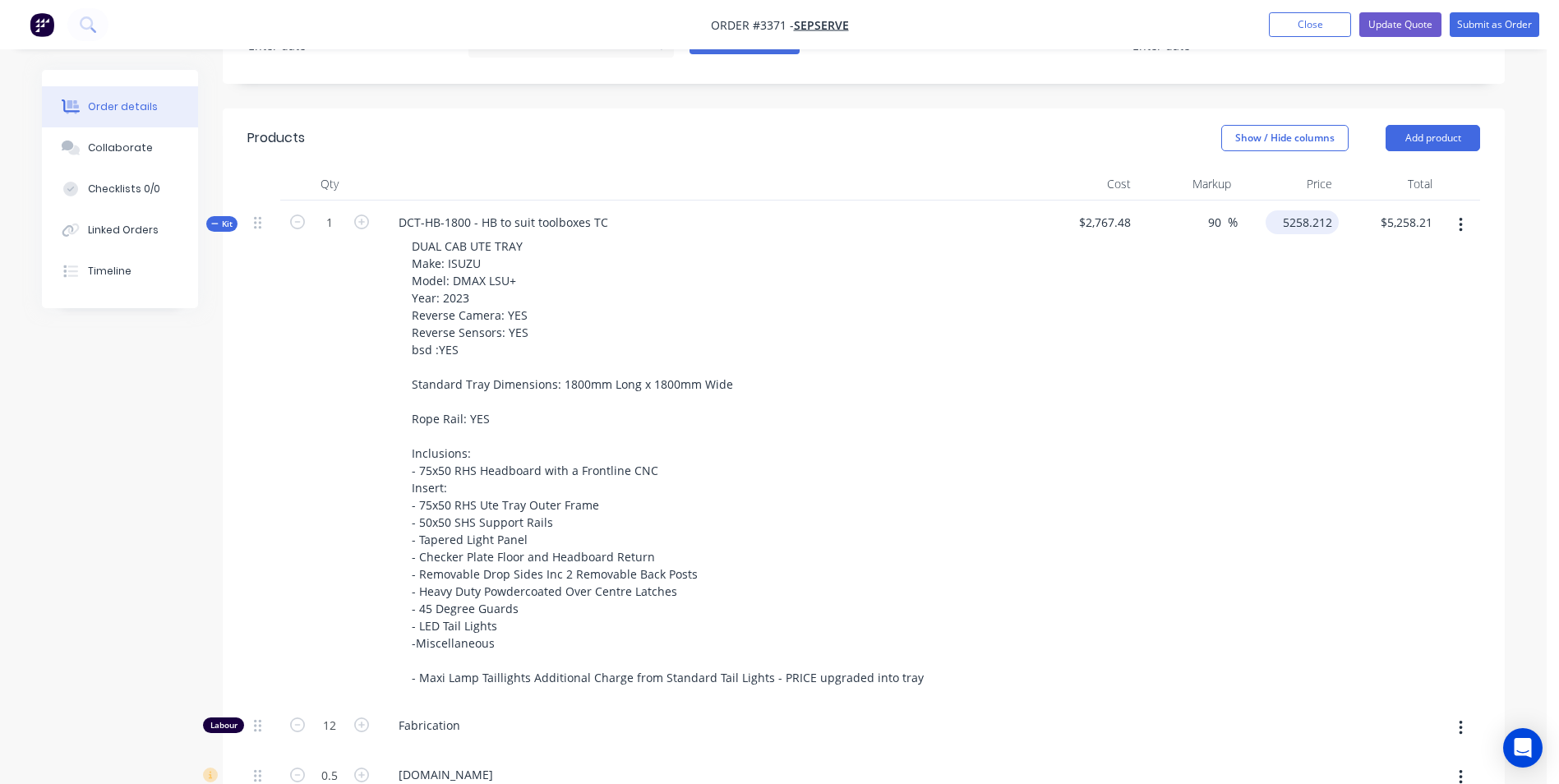
click at [1279, 229] on div "5258.212 $5,258.212" at bounding box center [1302, 222] width 73 height 24
type input "4950"
click at [1042, 168] on div "Cost" at bounding box center [1086, 184] width 101 height 33
type input "78.86"
type input "$4,950.00"
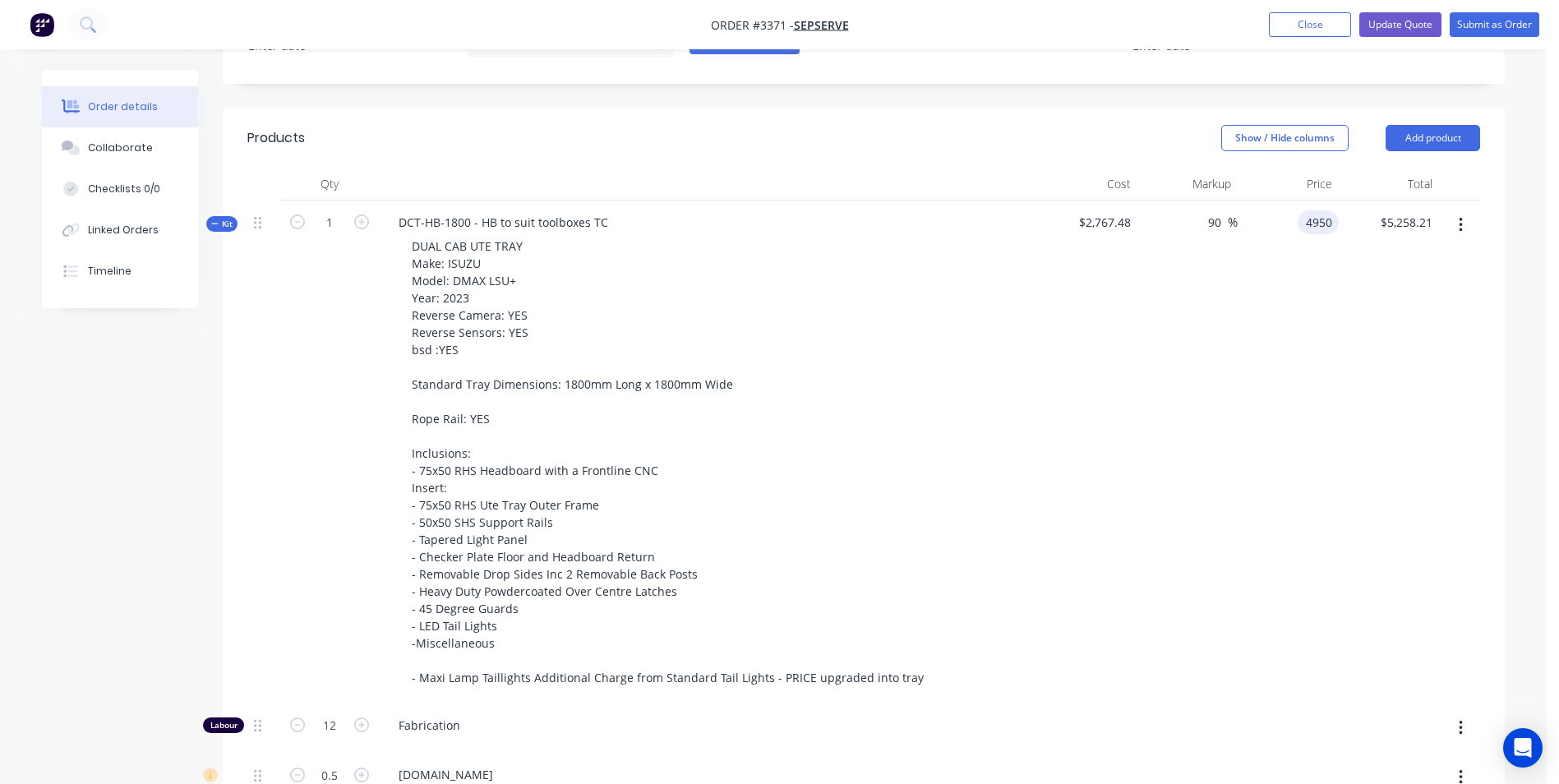
type input "$4,950.00"
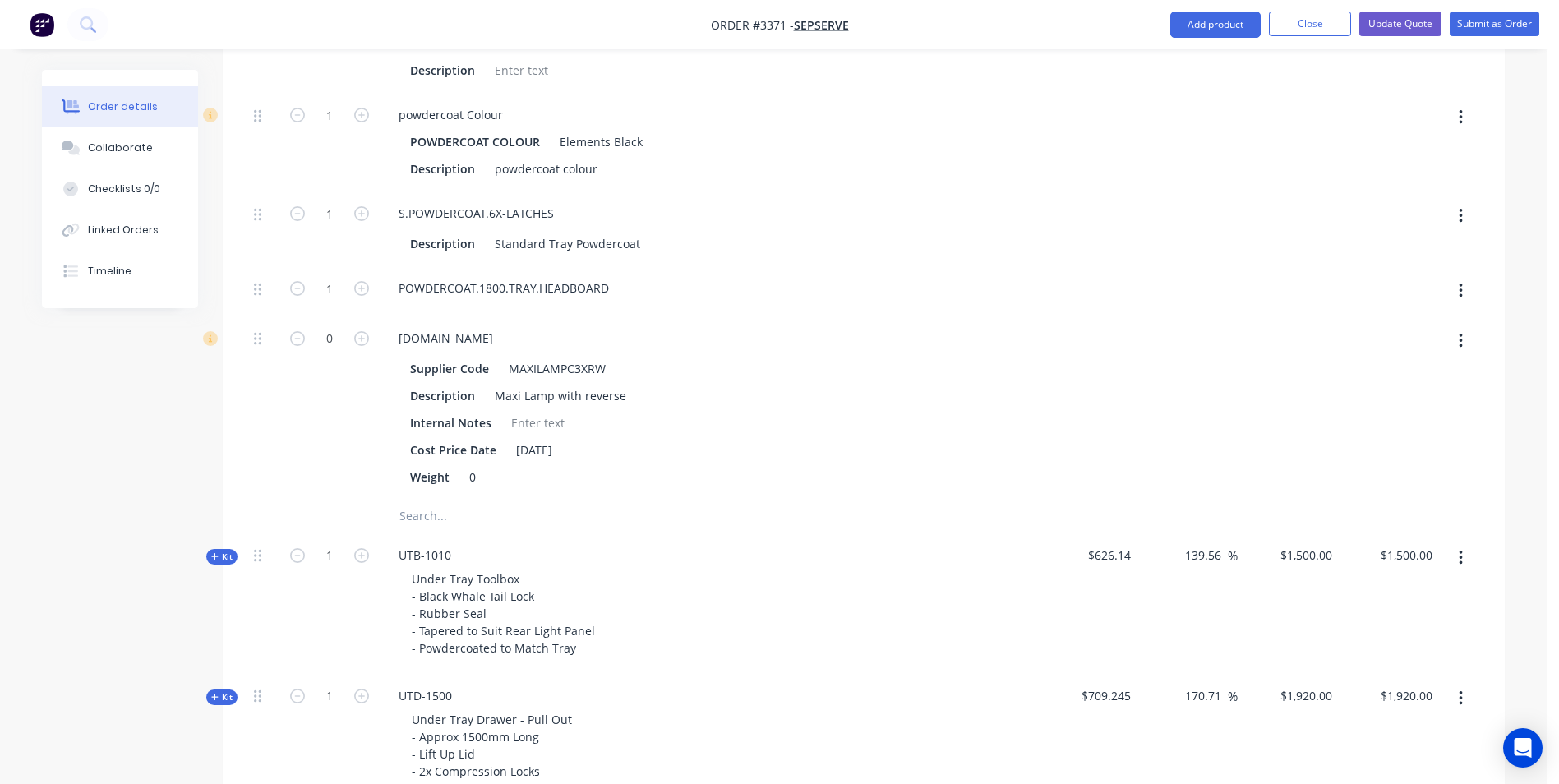
scroll to position [3614, 0]
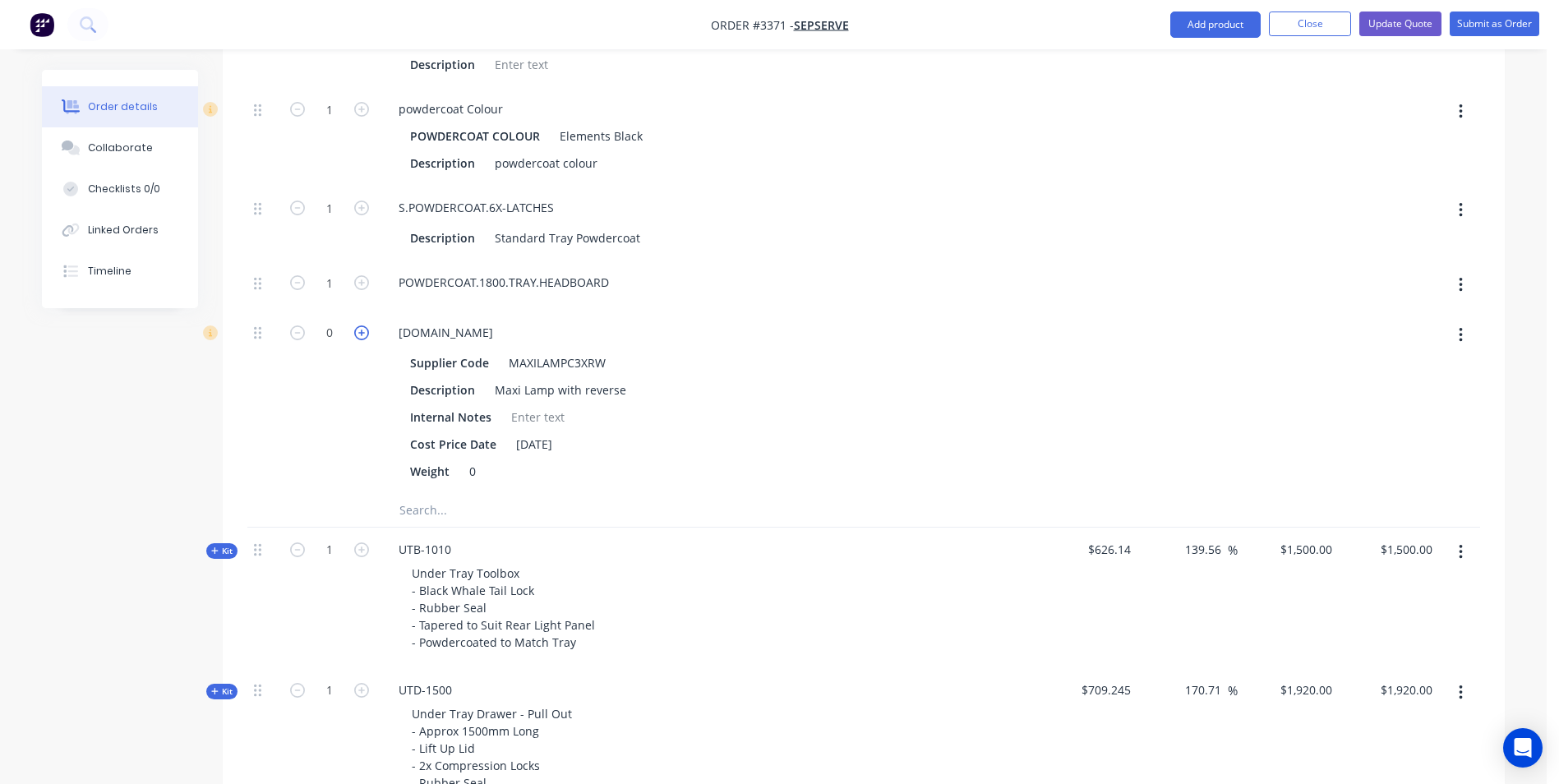
click at [364, 340] on icon "button" at bounding box center [361, 332] width 14 height 14
type input "$5,397.1577"
type input "$5,397.16"
type input "1"
click at [364, 340] on icon "button" at bounding box center [361, 332] width 14 height 14
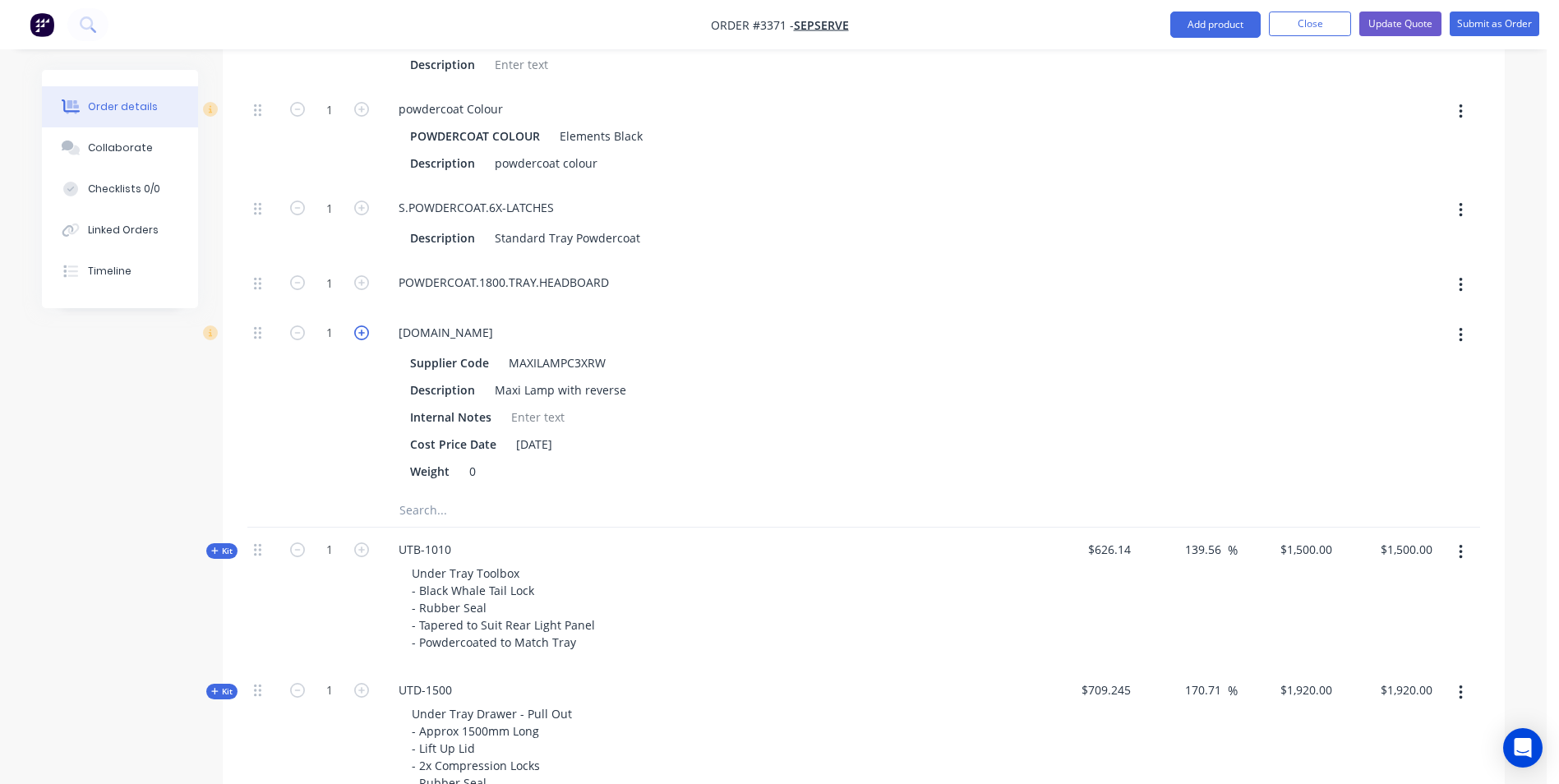
type input "$5,844.3154"
type input "$5,844.32"
type input "2"
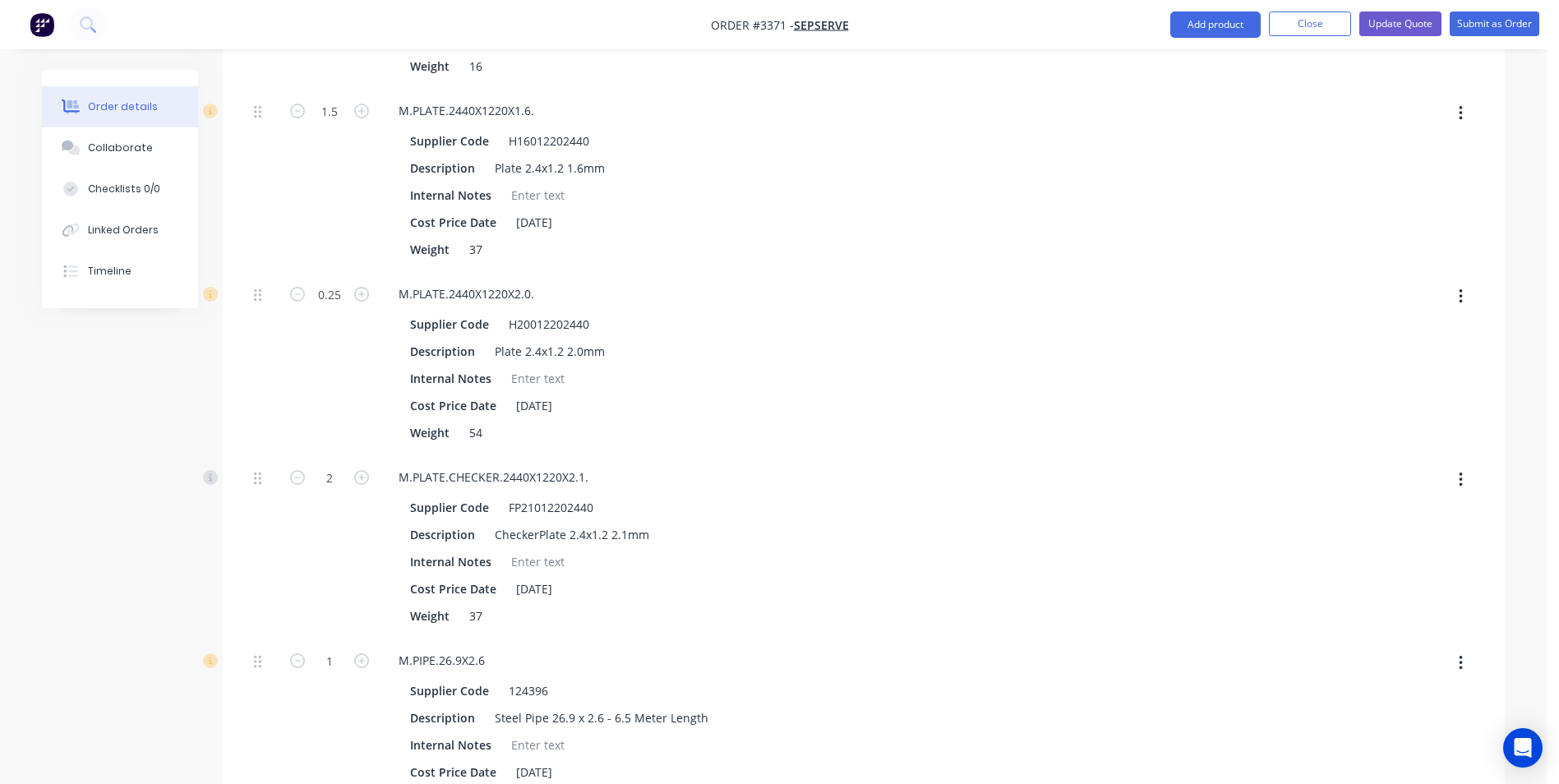
scroll to position [2218, 0]
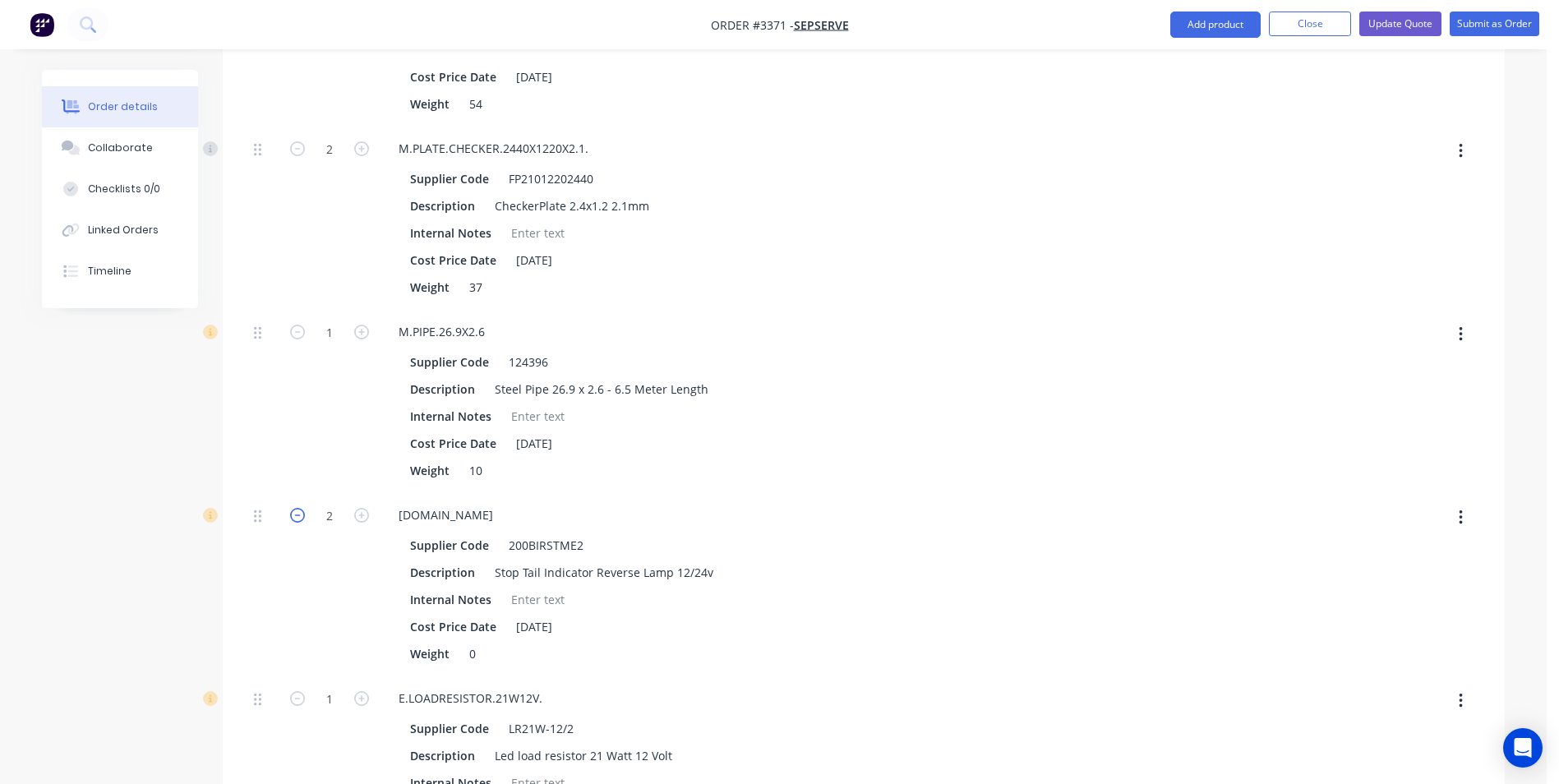
click at [301, 521] on icon "button" at bounding box center [297, 515] width 14 height 14
type input "$5,598.0209"
type input "$5,598.02"
type input "1"
click at [301, 521] on icon "button" at bounding box center [297, 515] width 14 height 14
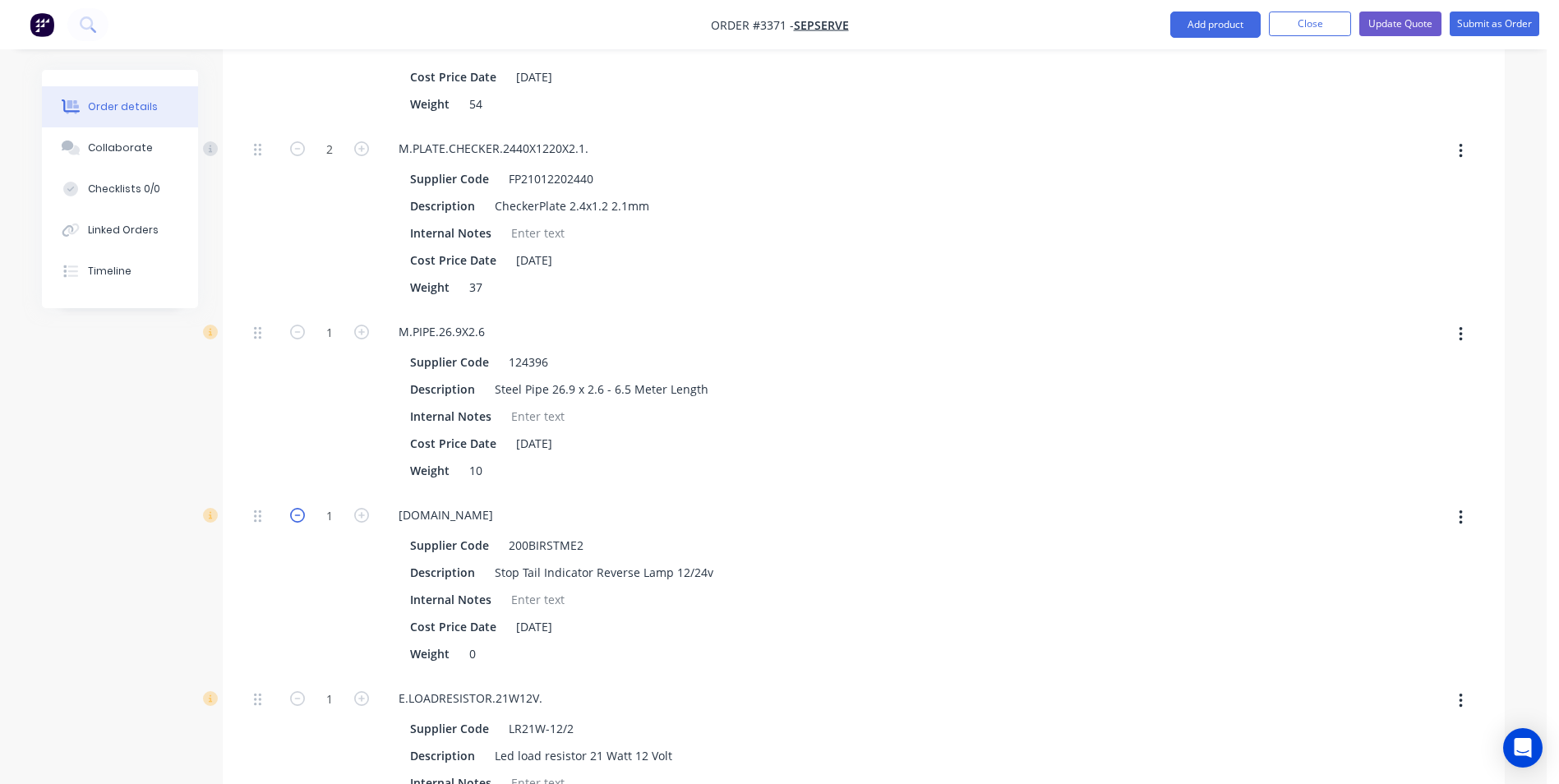
type input "$5,351.7265"
type input "$5,351.73"
type input "0"
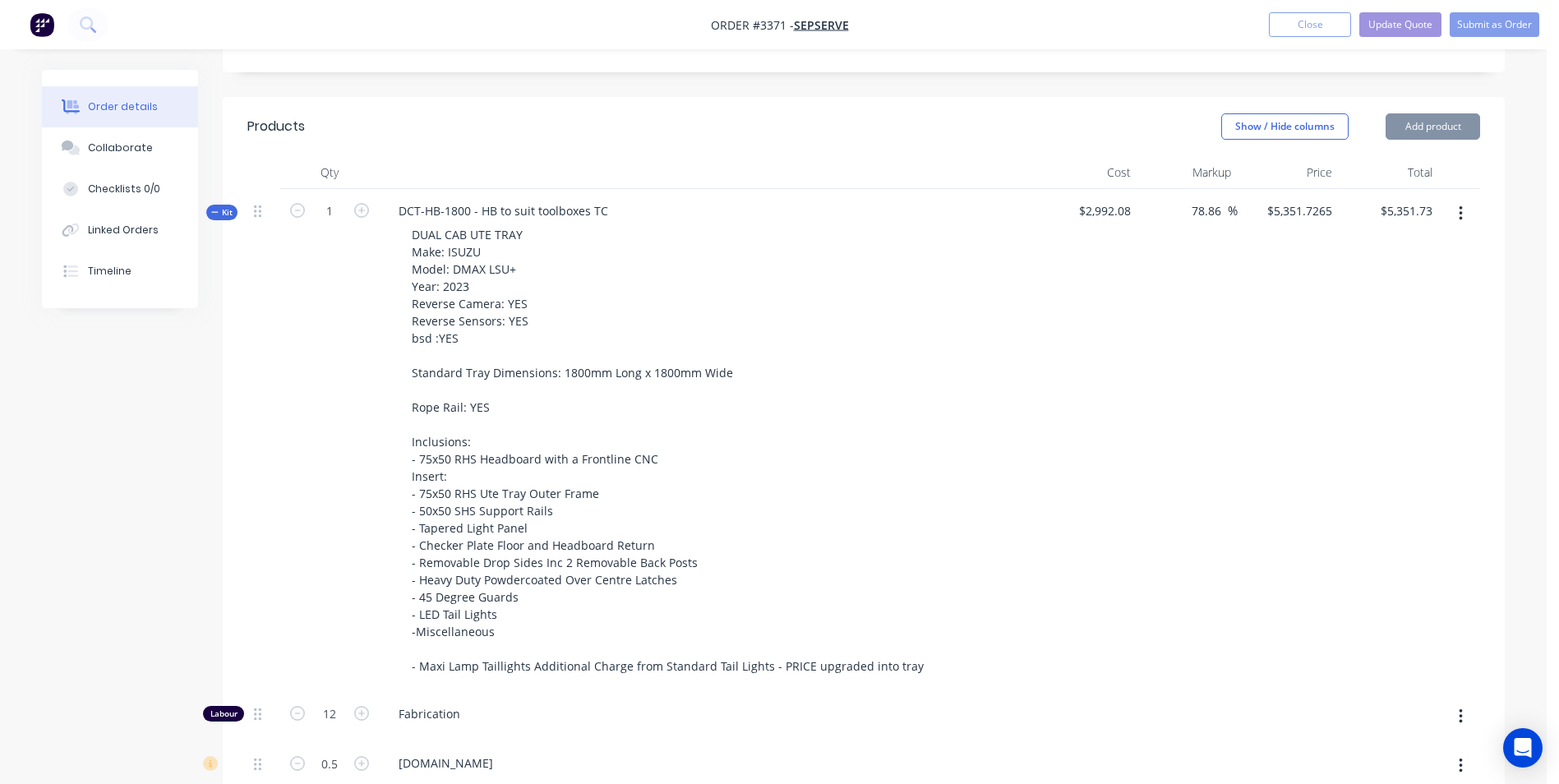
scroll to position [493, 0]
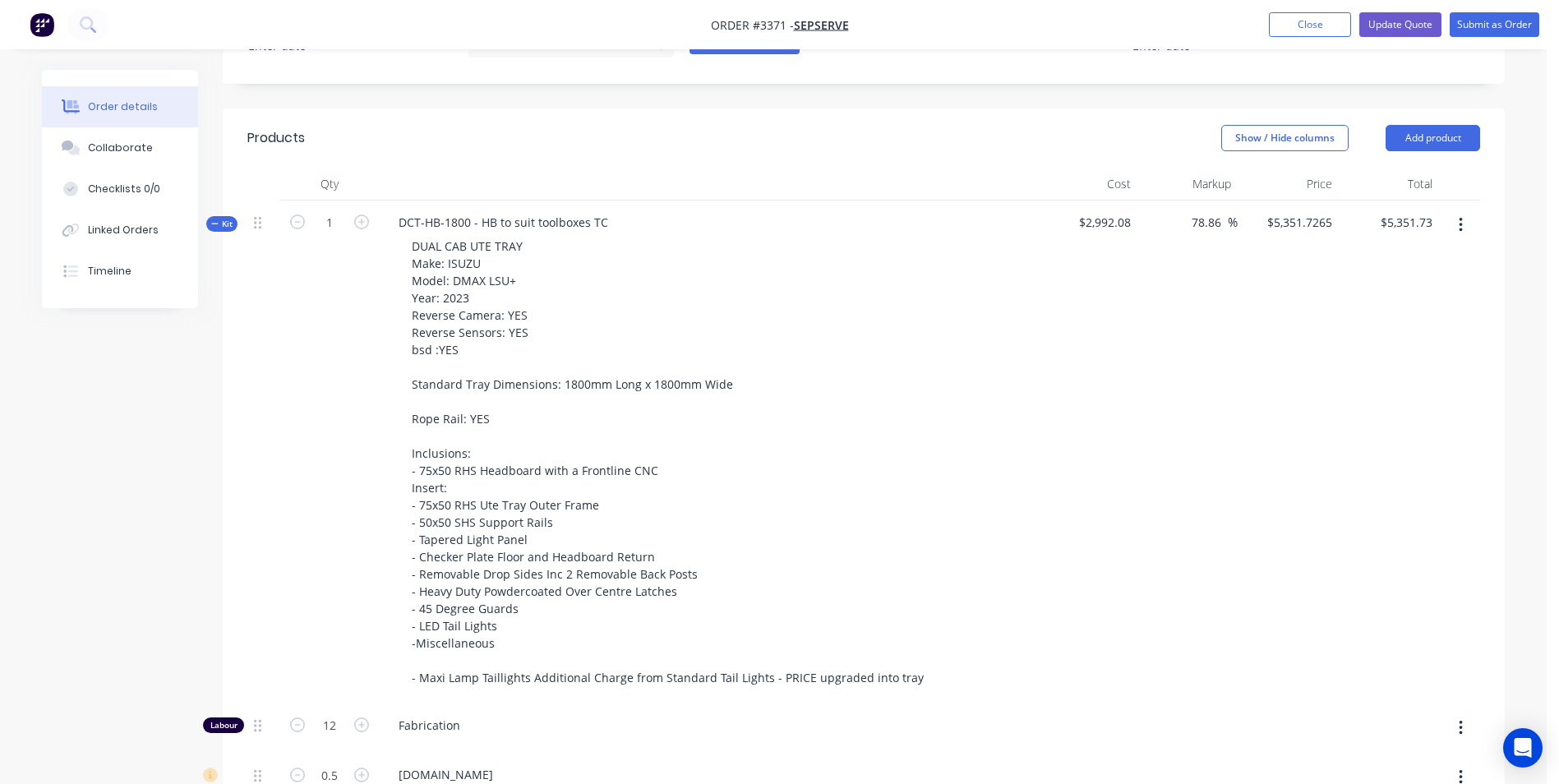
click at [213, 225] on icon at bounding box center [214, 224] width 8 height 8
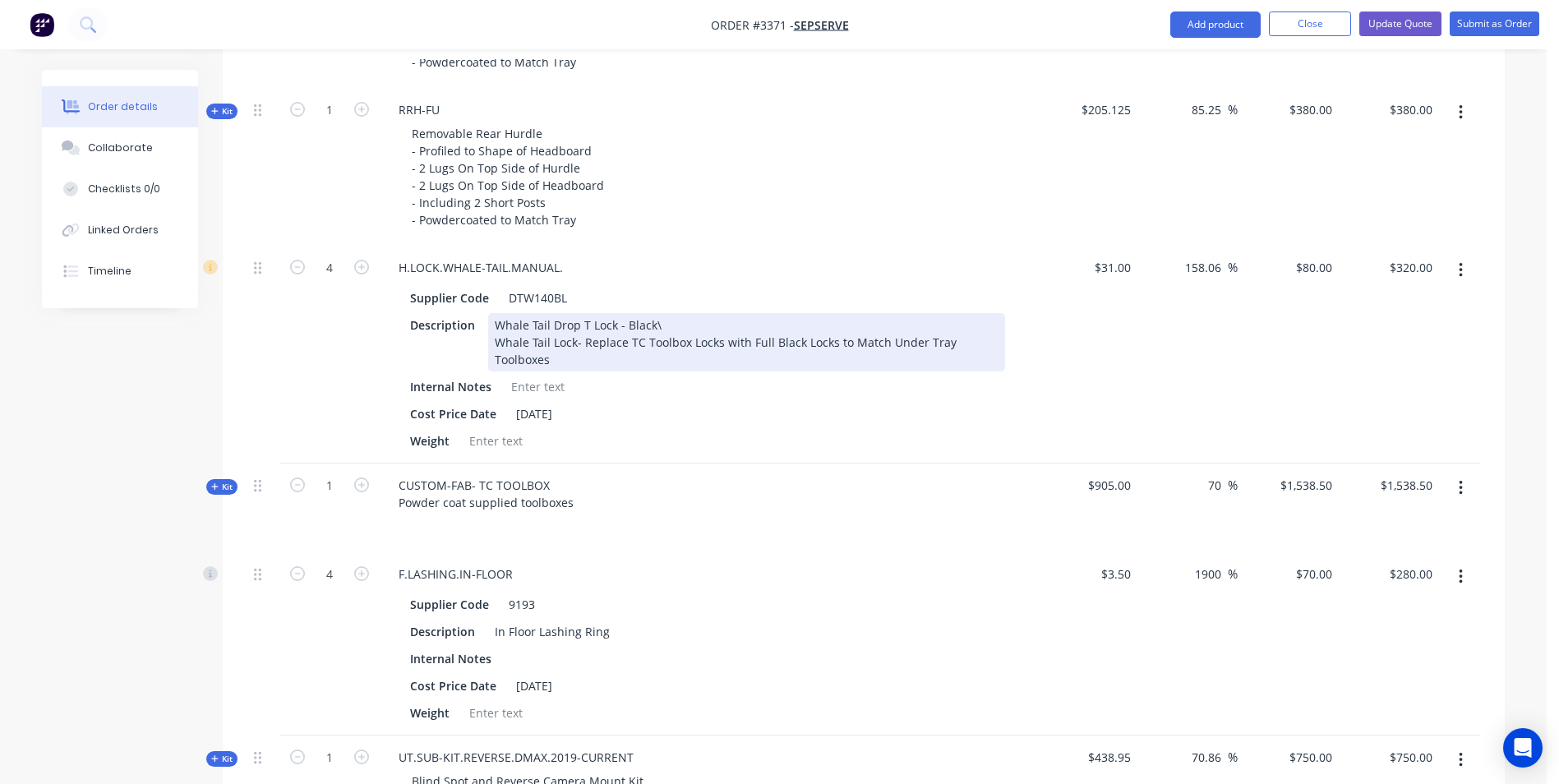
scroll to position [1479, 0]
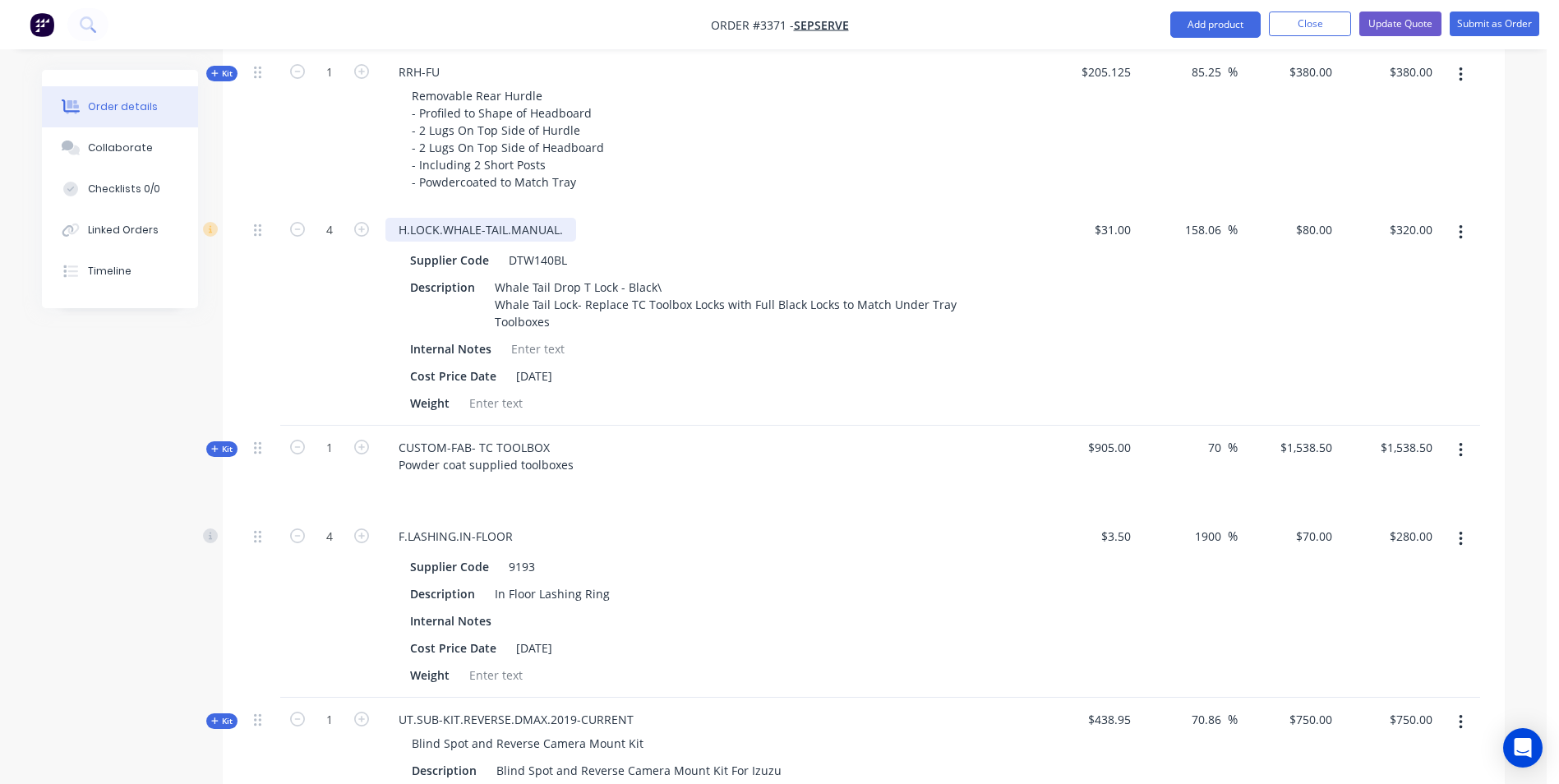
click at [523, 229] on div "H.LOCK.WHALE-TAIL.MANUAL." at bounding box center [480, 229] width 191 height 24
click at [604, 242] on div "H.LOCK.WHALE-TAIL.MANUAL. Supplier Code DTW140BL Description Whale Tail Drop T …" at bounding box center [707, 316] width 657 height 218
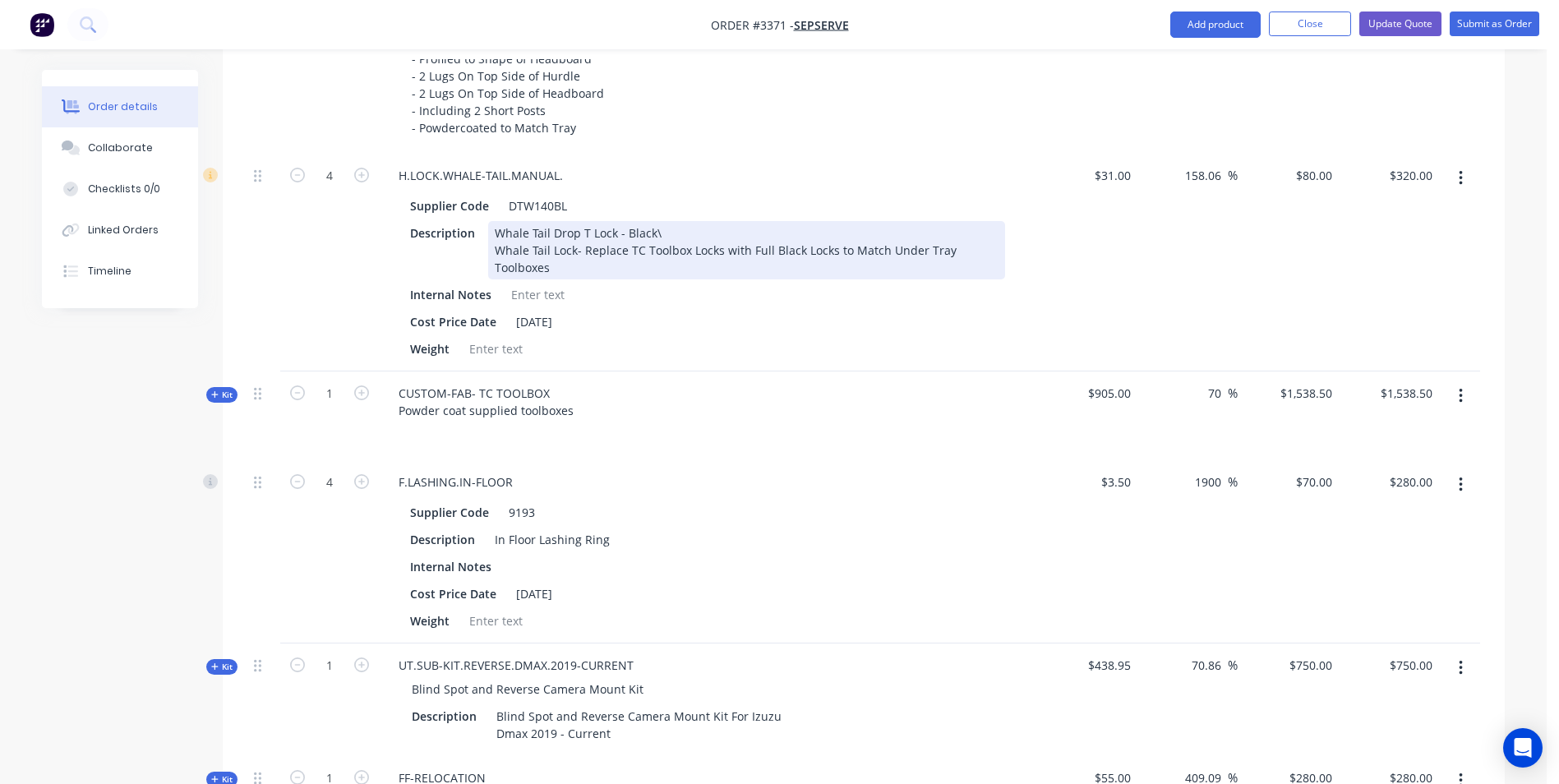
scroll to position [1561, 0]
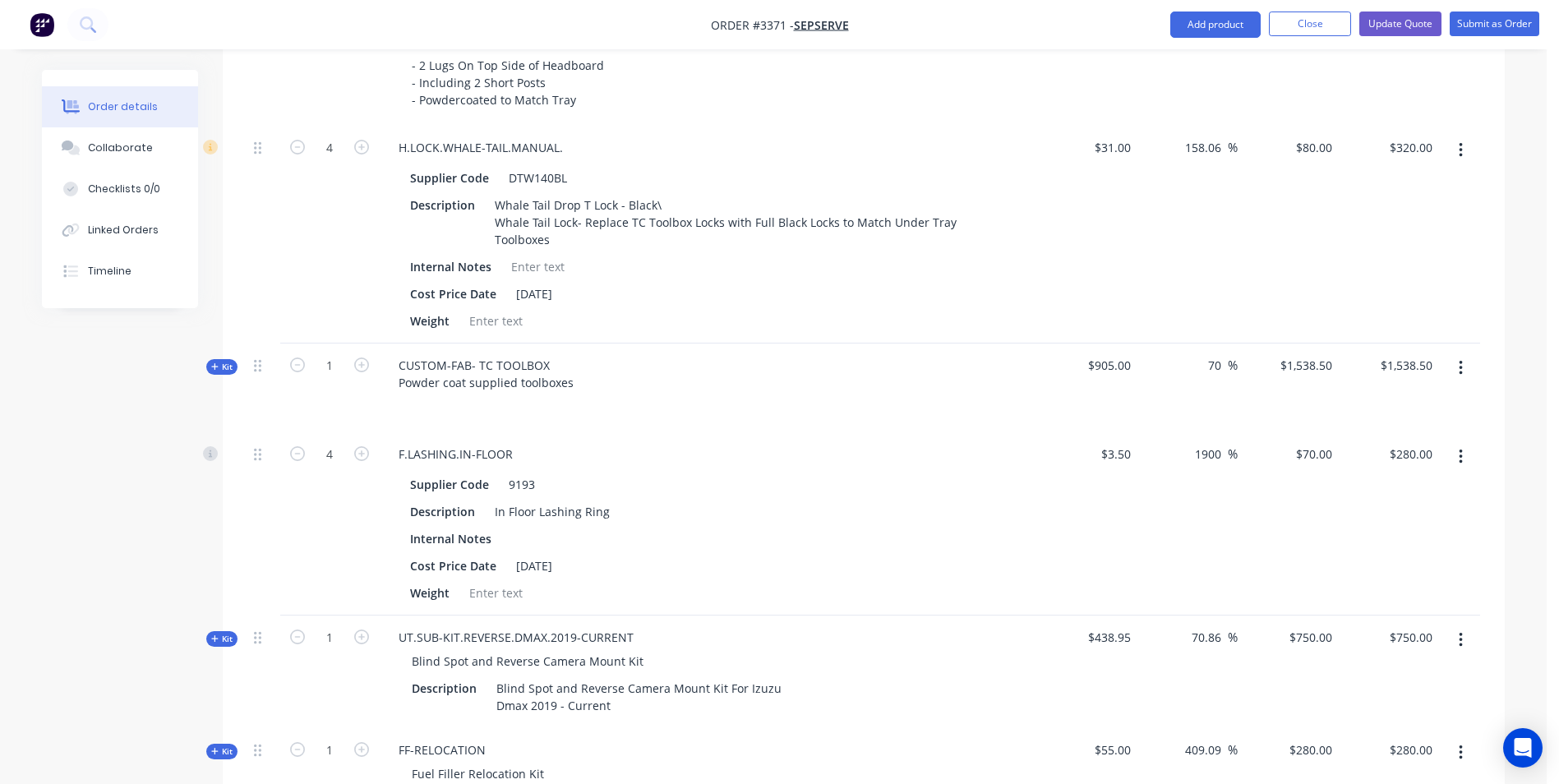
click at [222, 371] on span "Kit" at bounding box center [221, 367] width 21 height 13
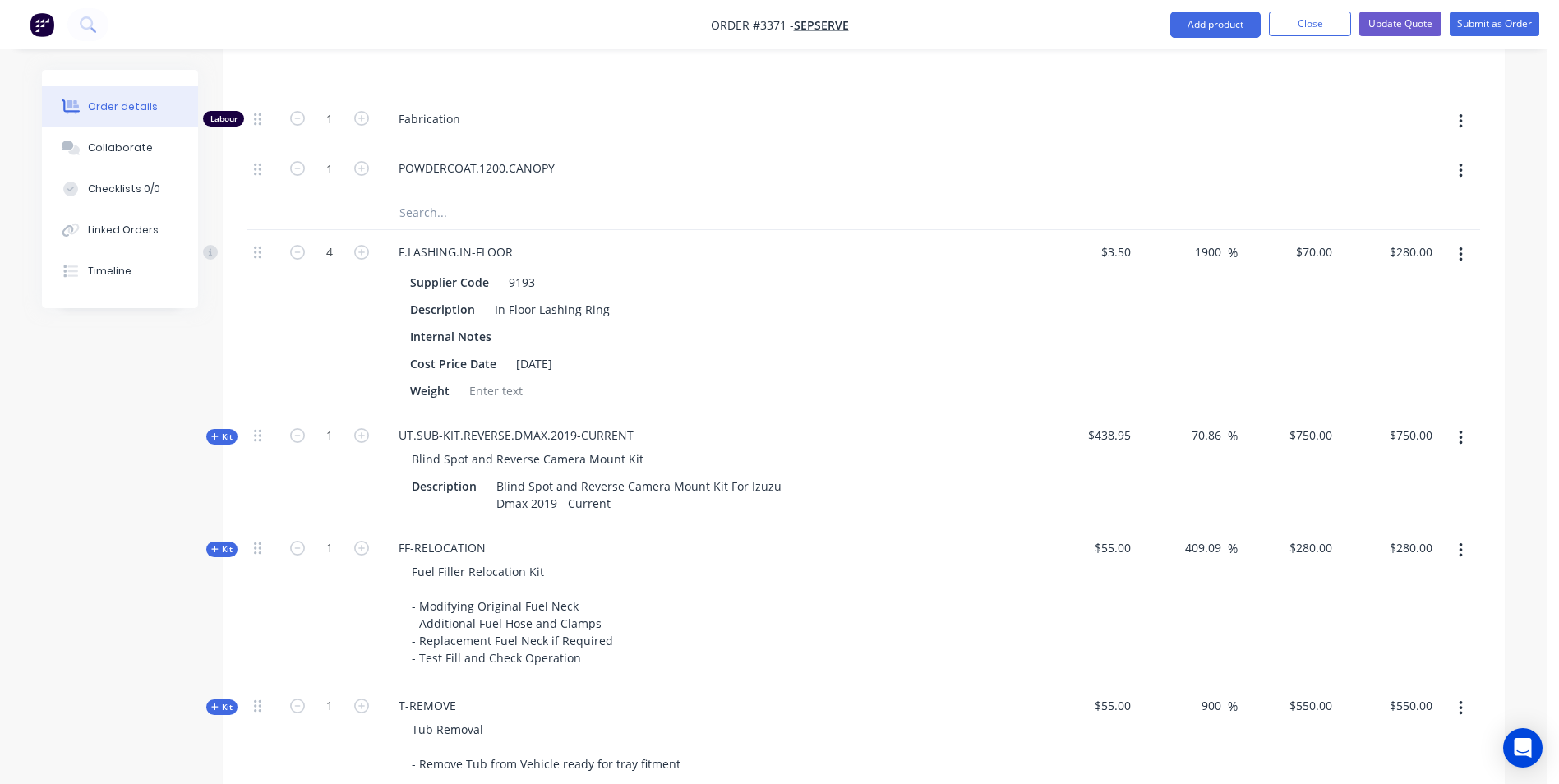
scroll to position [1890, 0]
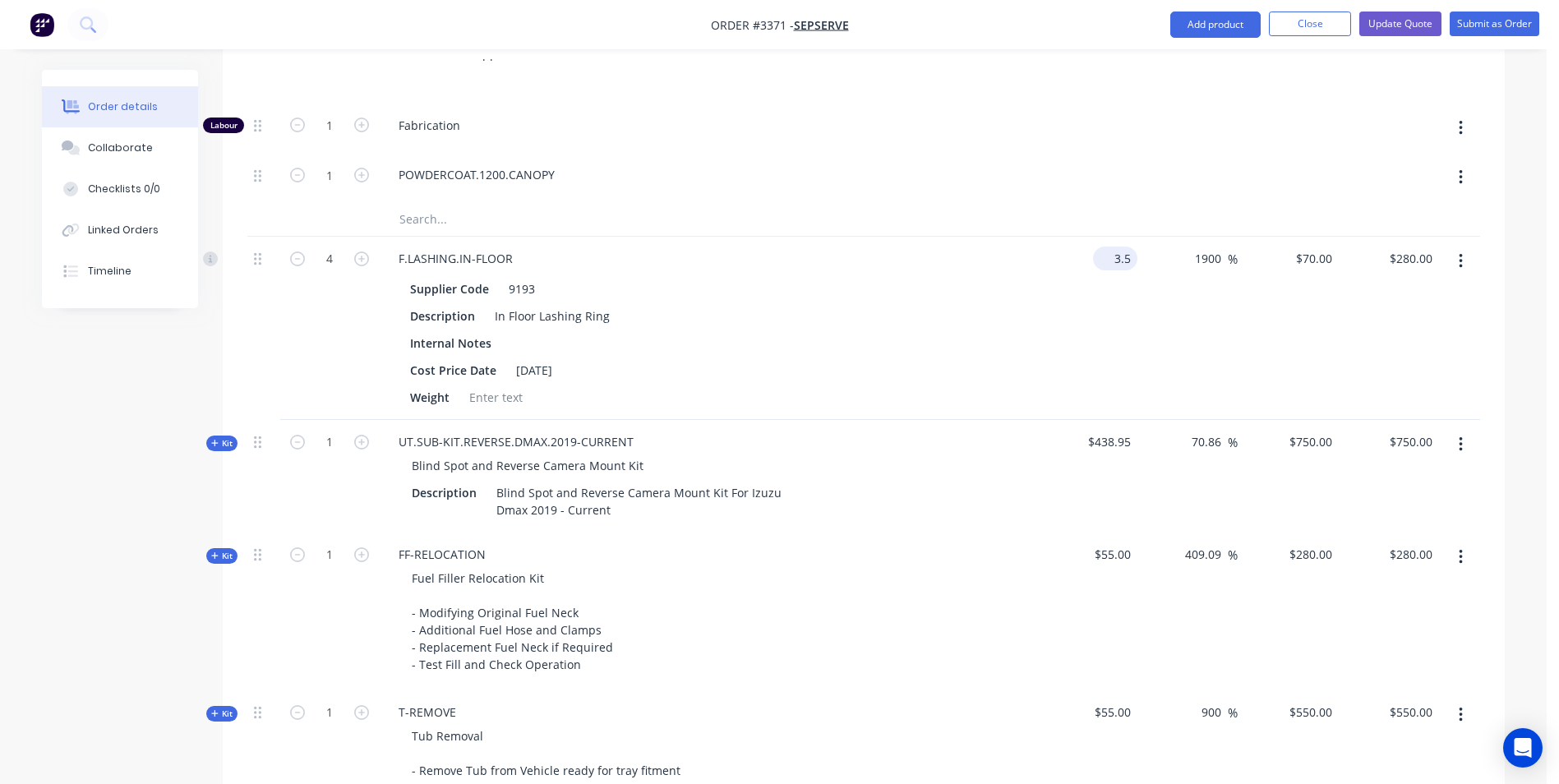
click at [1114, 252] on input "3.5" at bounding box center [1118, 258] width 38 height 24
click at [1305, 257] on div "$70.00 $70.00" at bounding box center [1313, 258] width 51 height 24
type input "$13.50"
type input "270"
type input "$1,080.00"
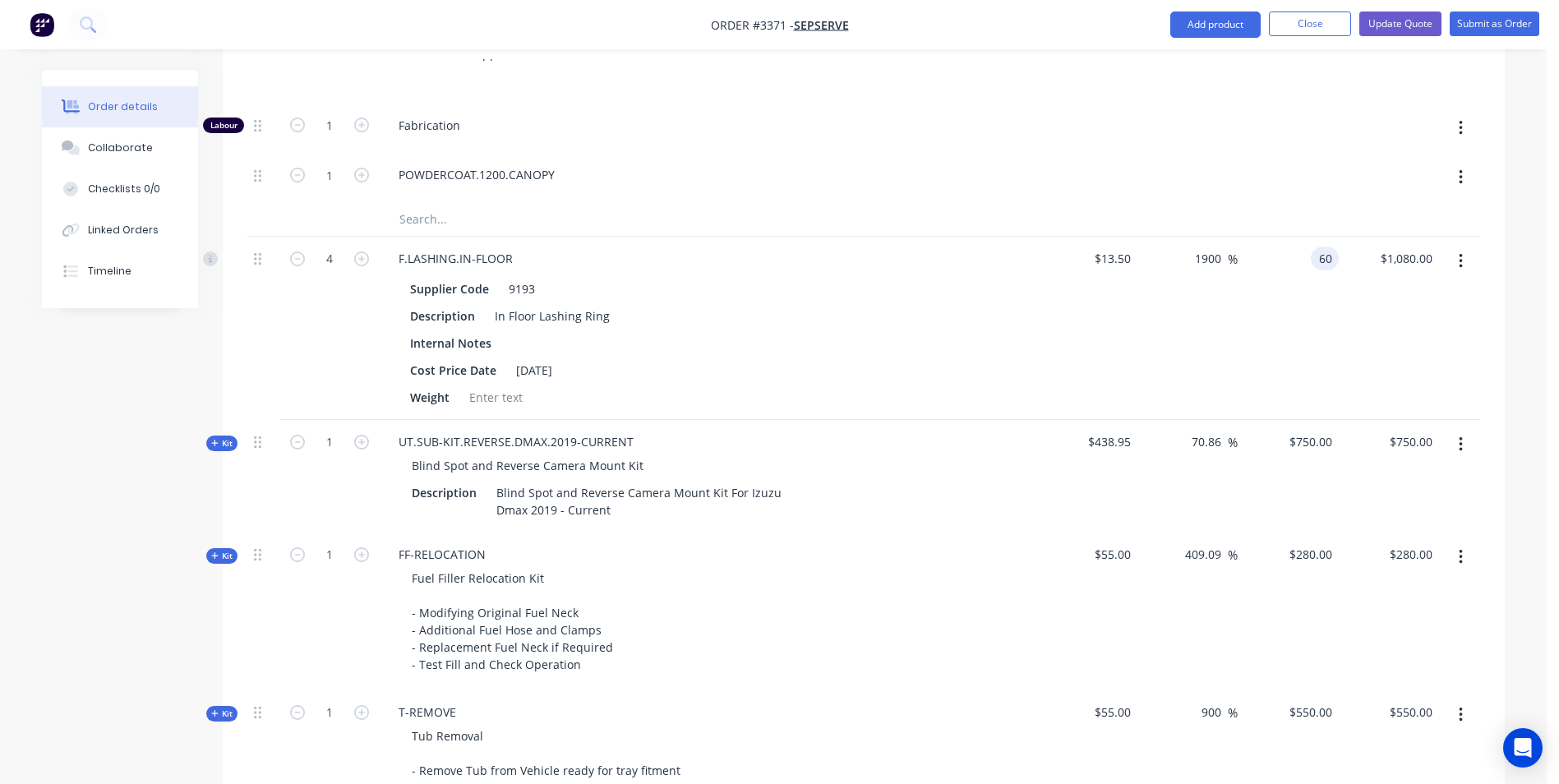
type input "60"
type input "344.44"
type input "$60.00"
type input "$240.00"
click at [1218, 175] on div at bounding box center [1187, 177] width 101 height 50
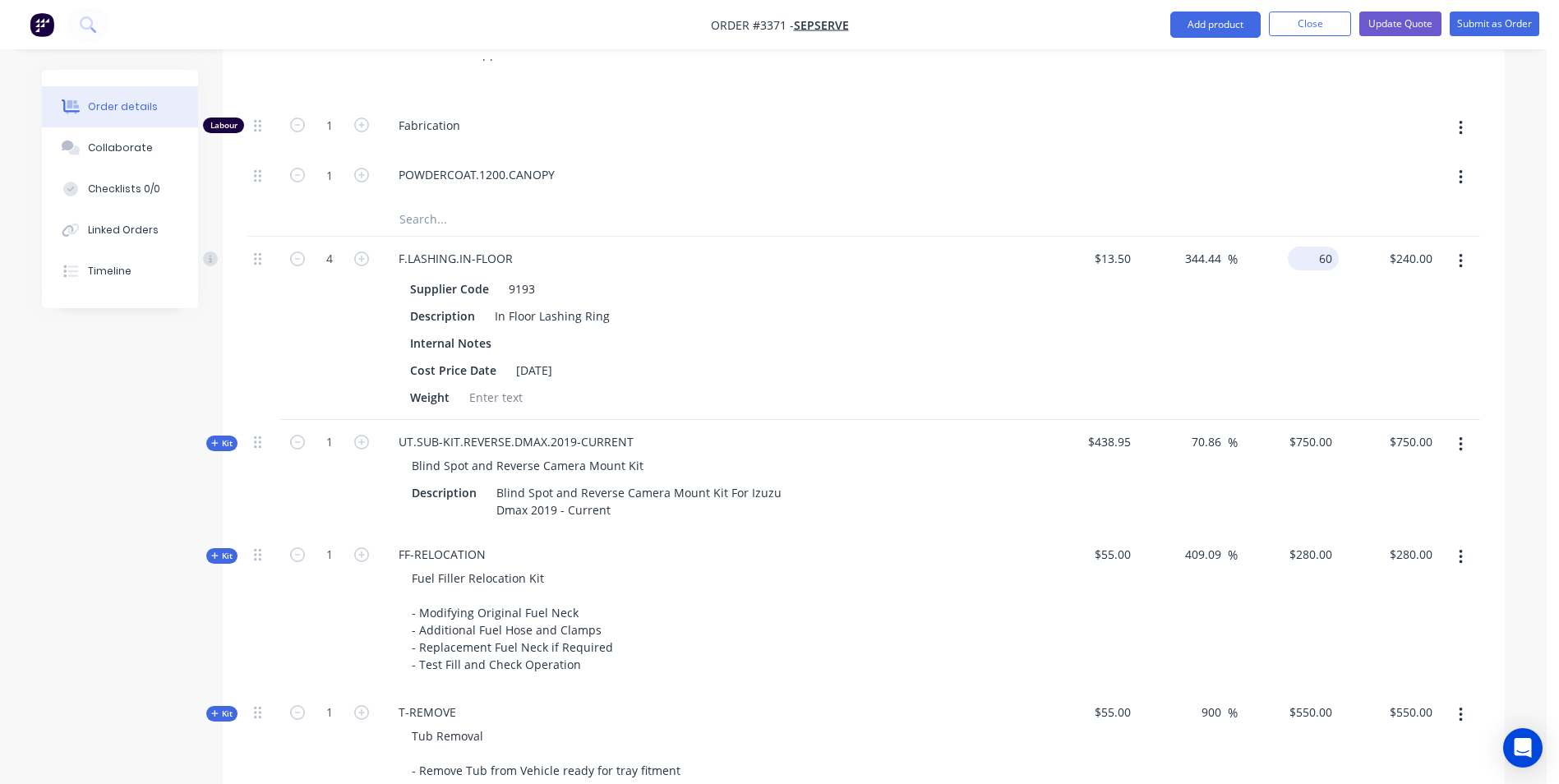
click at [1313, 260] on div "60 $60.00" at bounding box center [1313, 258] width 51 height 24
type input "70"
click at [1175, 160] on div at bounding box center [1187, 177] width 101 height 50
type input "418.52"
type input "$70.00"
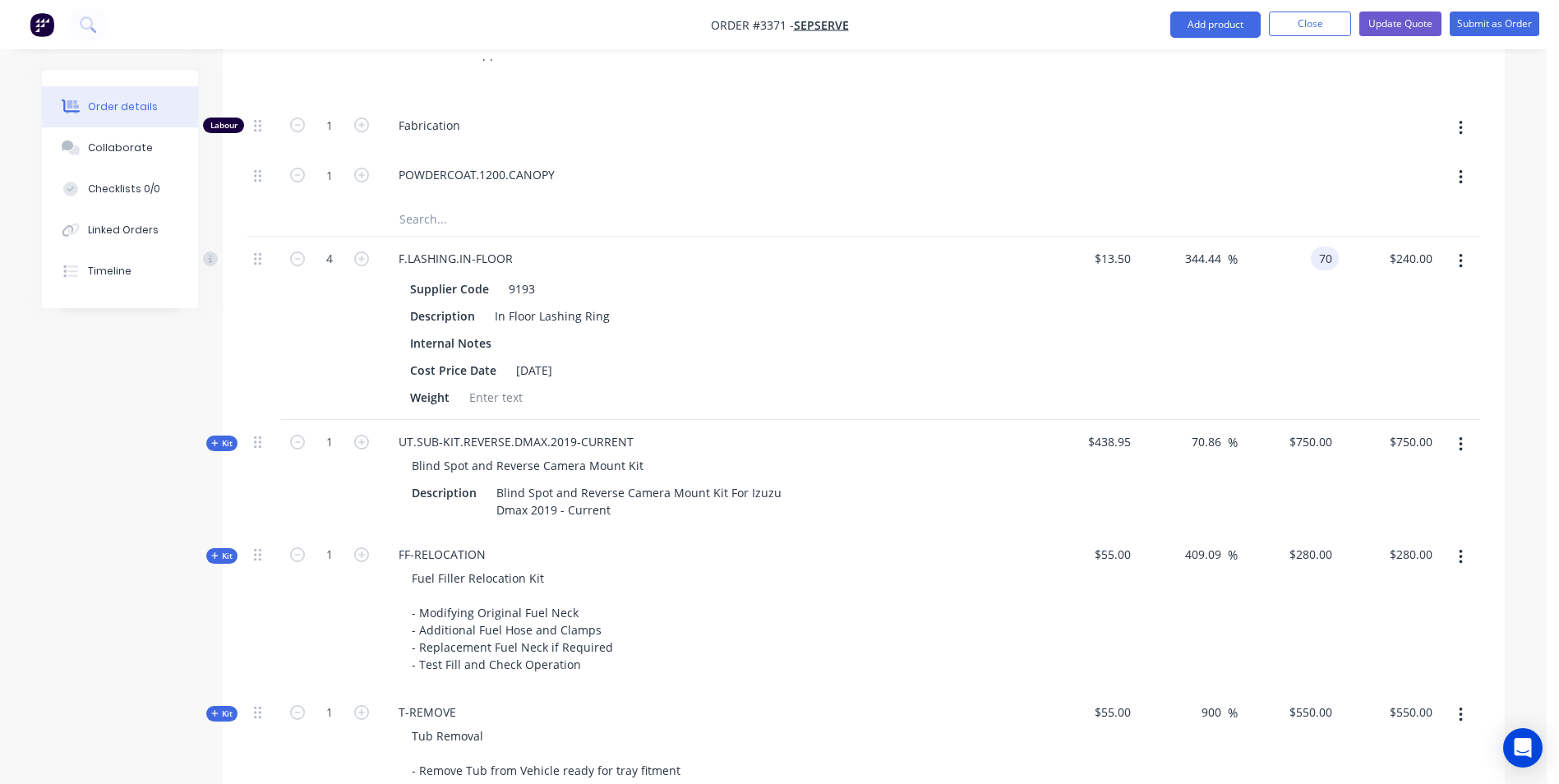
type input "$280.00"
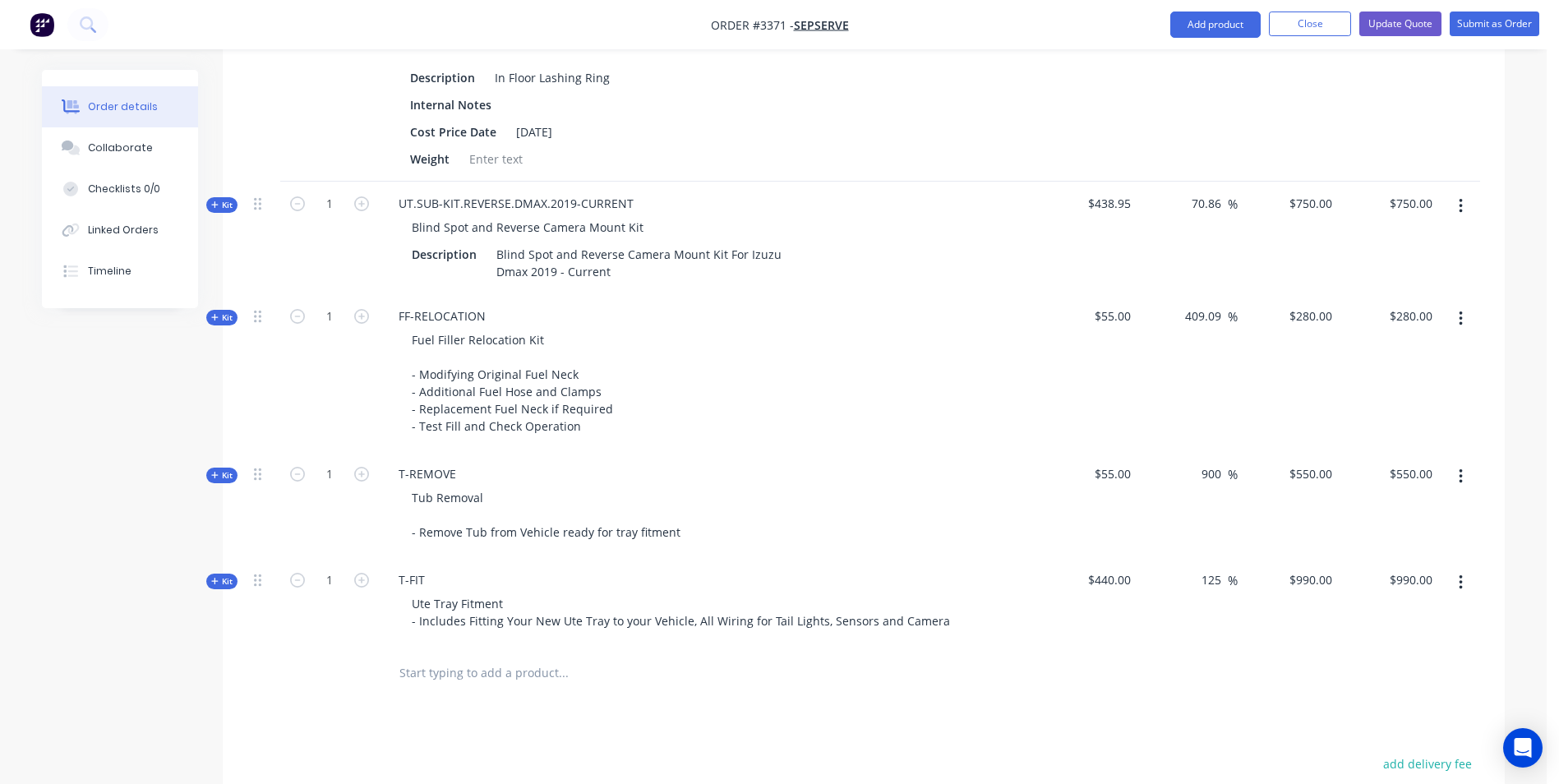
scroll to position [2054, 0]
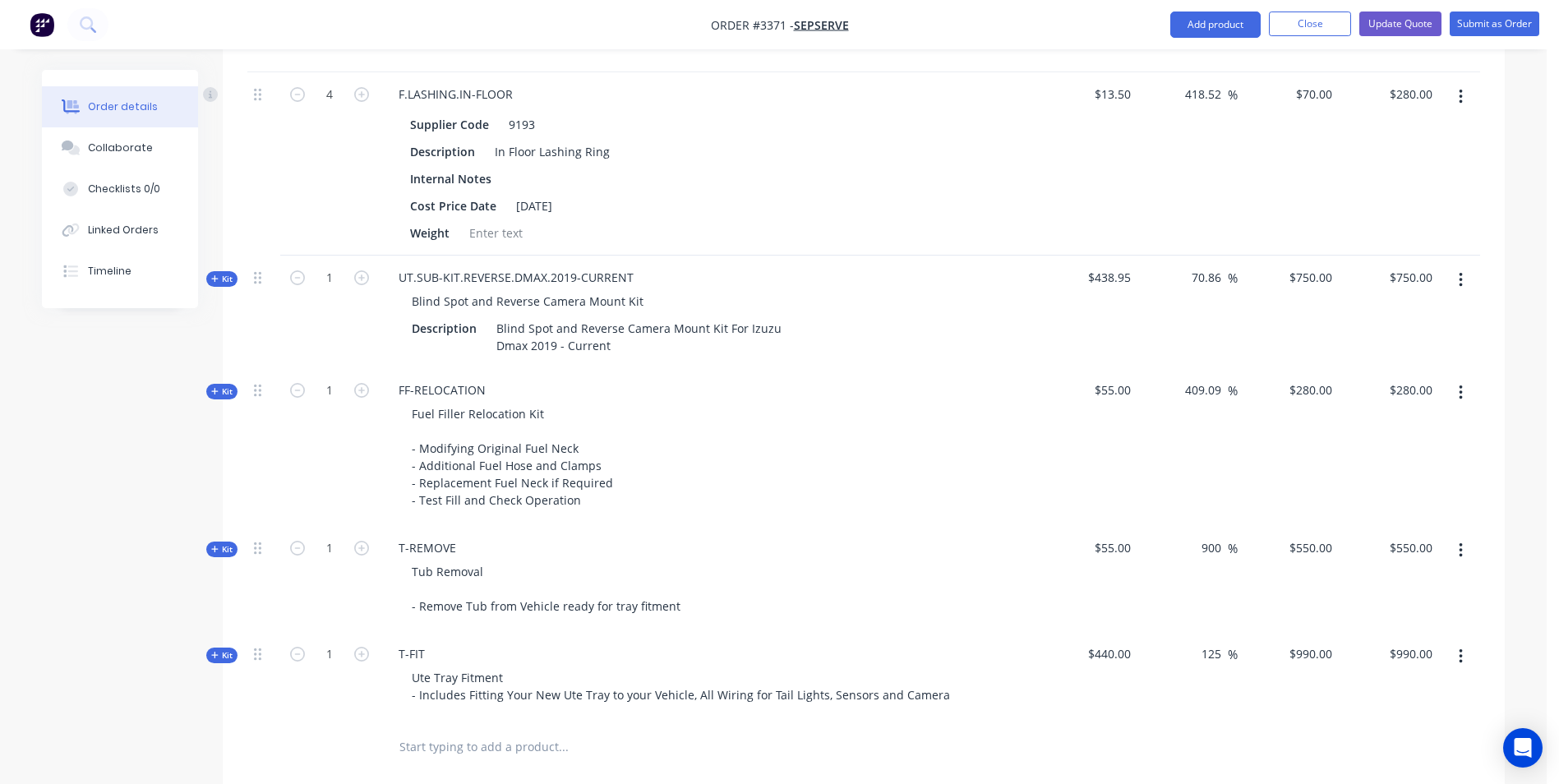
click at [213, 273] on span "Kit" at bounding box center [221, 279] width 21 height 13
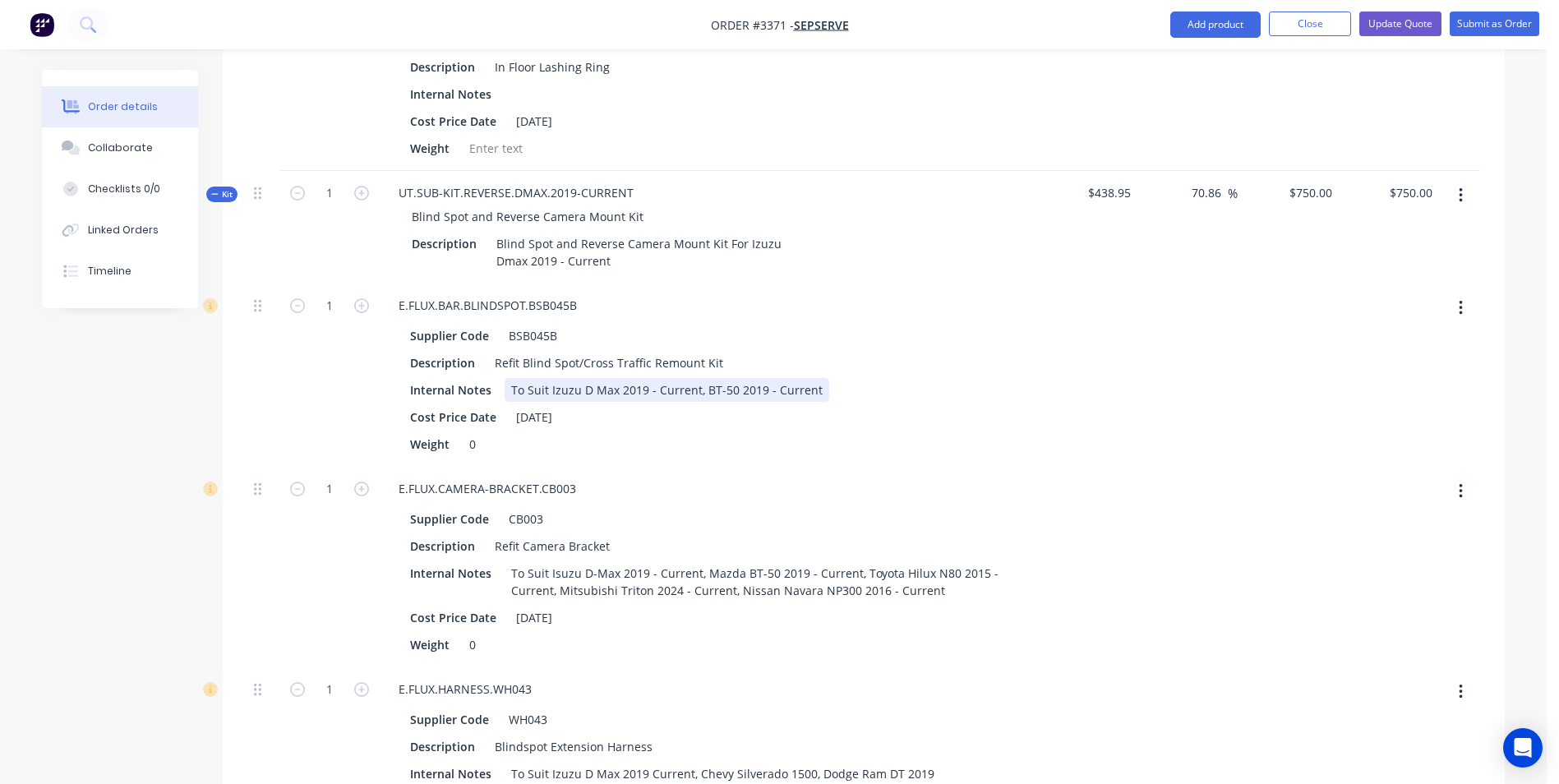
scroll to position [2136, 0]
click at [1459, 194] on icon "button" at bounding box center [1460, 197] width 4 height 18
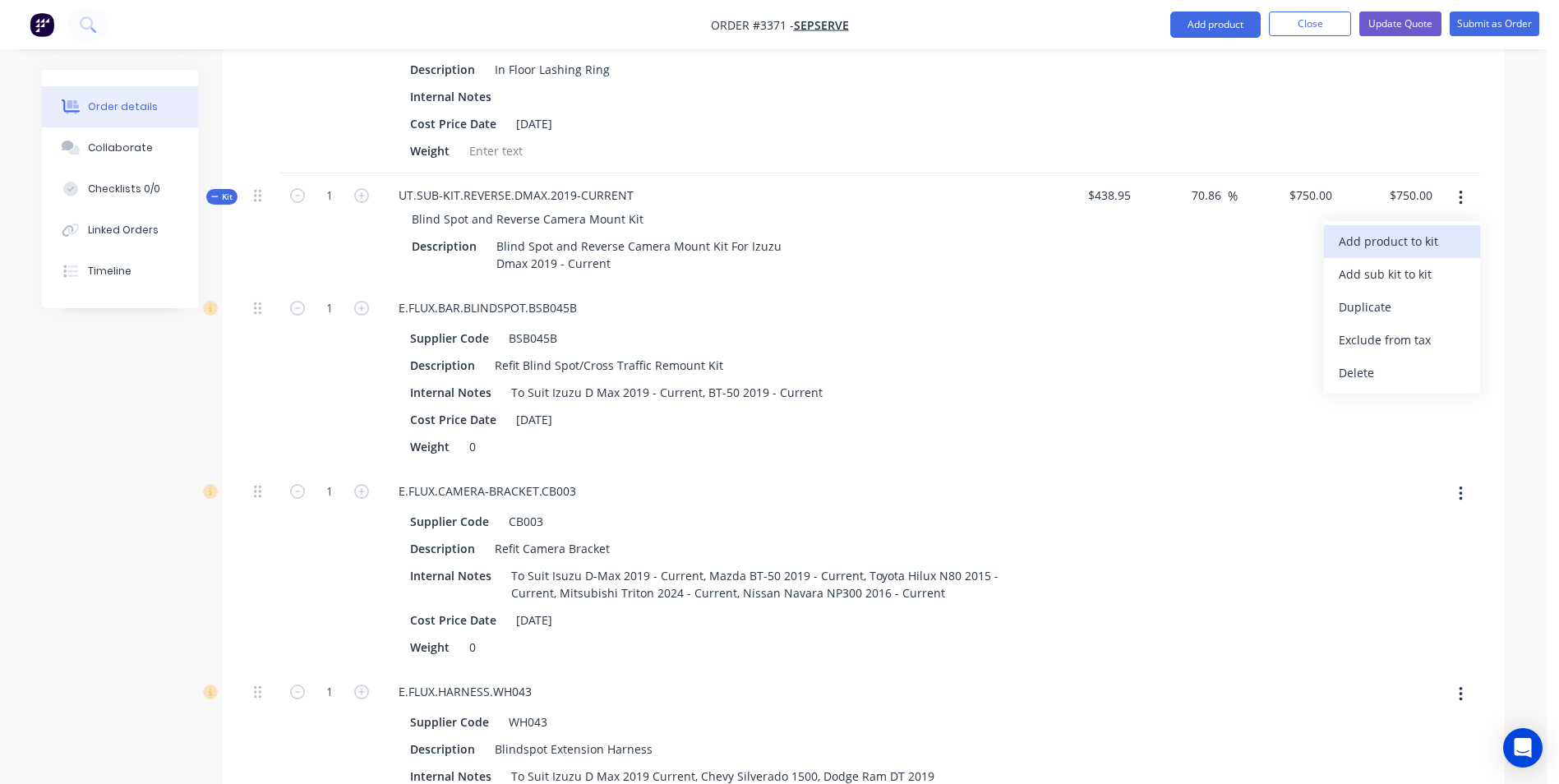
click at [1365, 240] on div "Add product to kit" at bounding box center [1401, 241] width 126 height 24
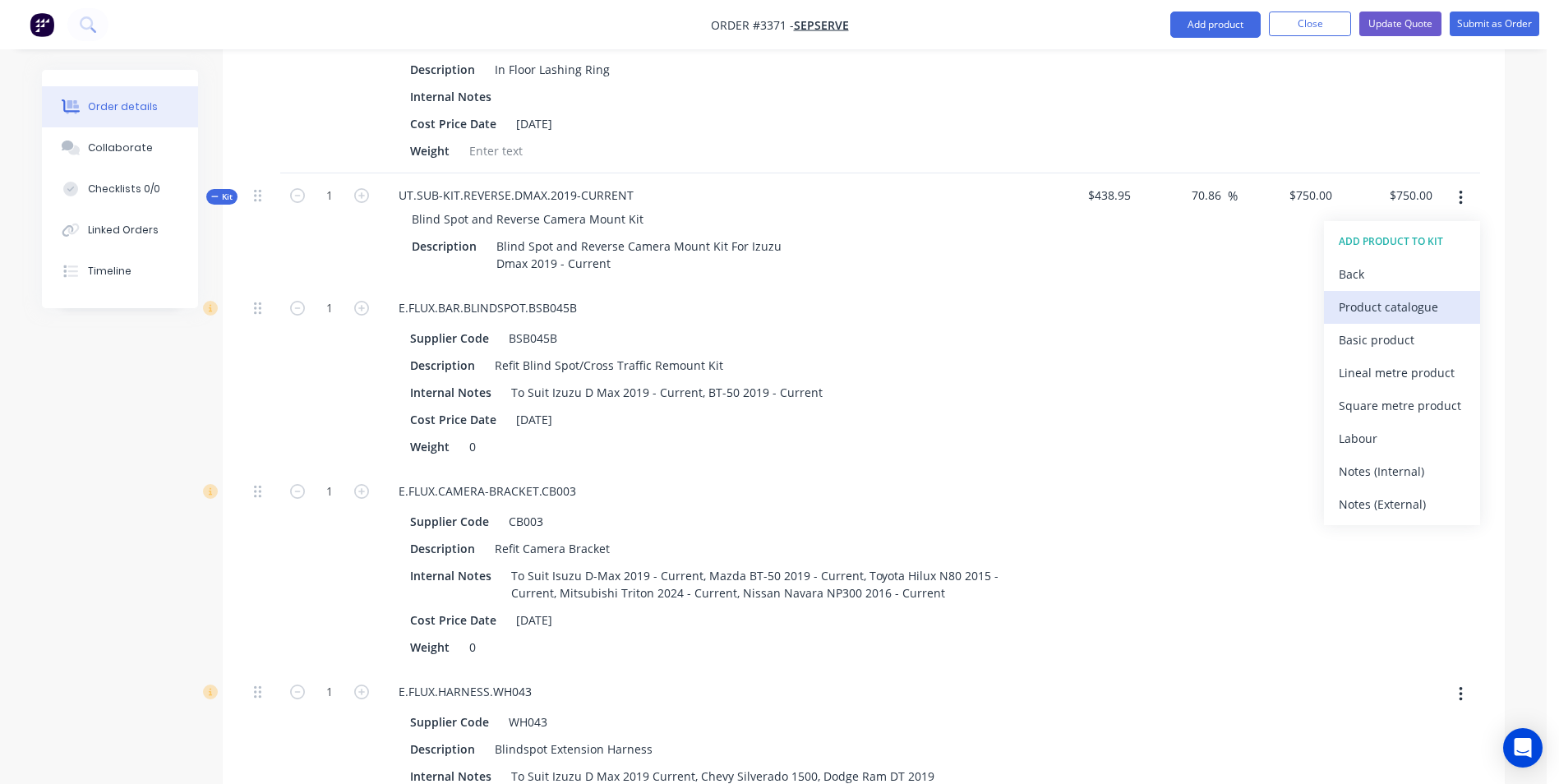
click at [1369, 312] on div "Product catalogue" at bounding box center [1401, 306] width 126 height 24
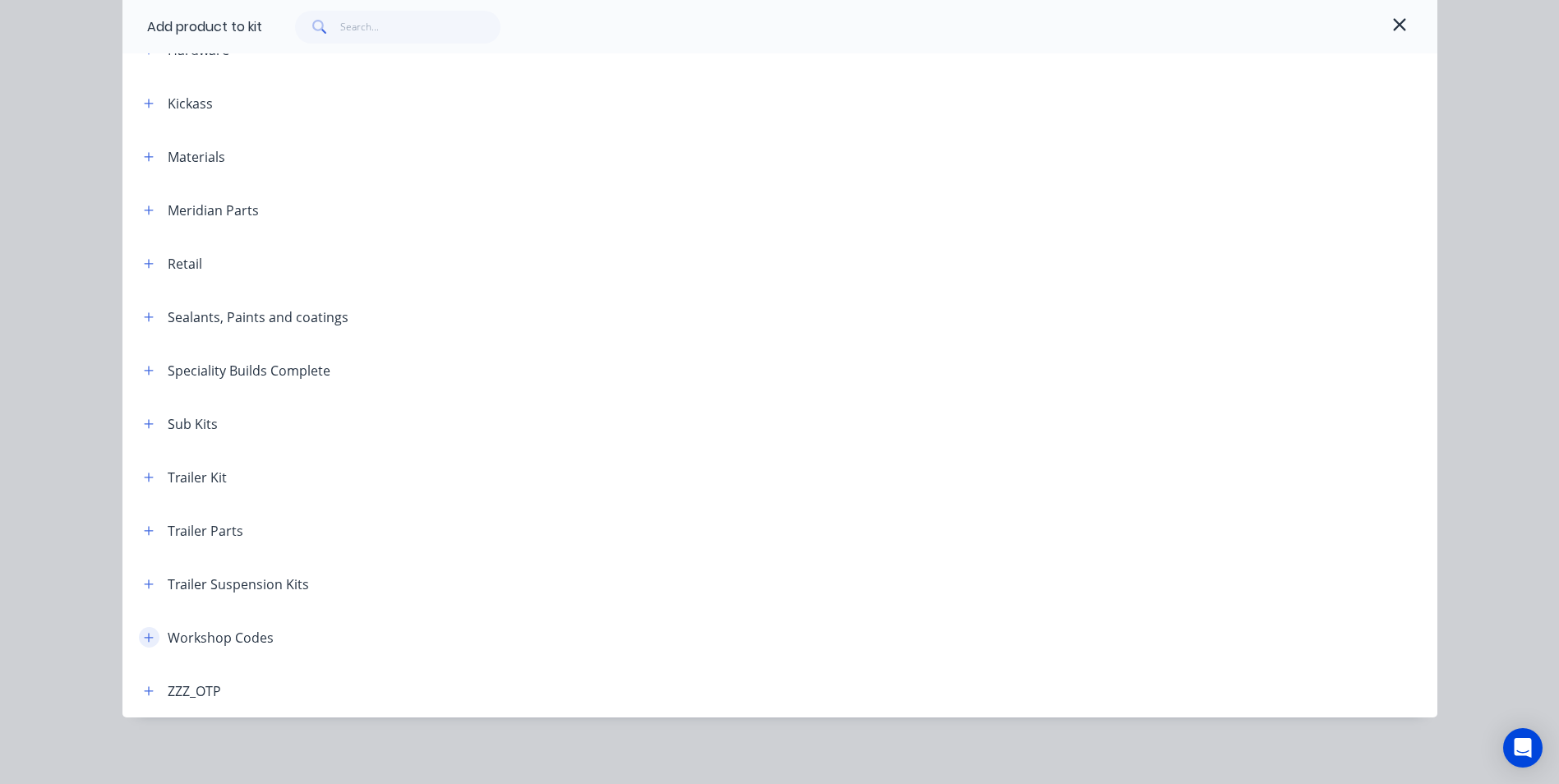
scroll to position [591, 0]
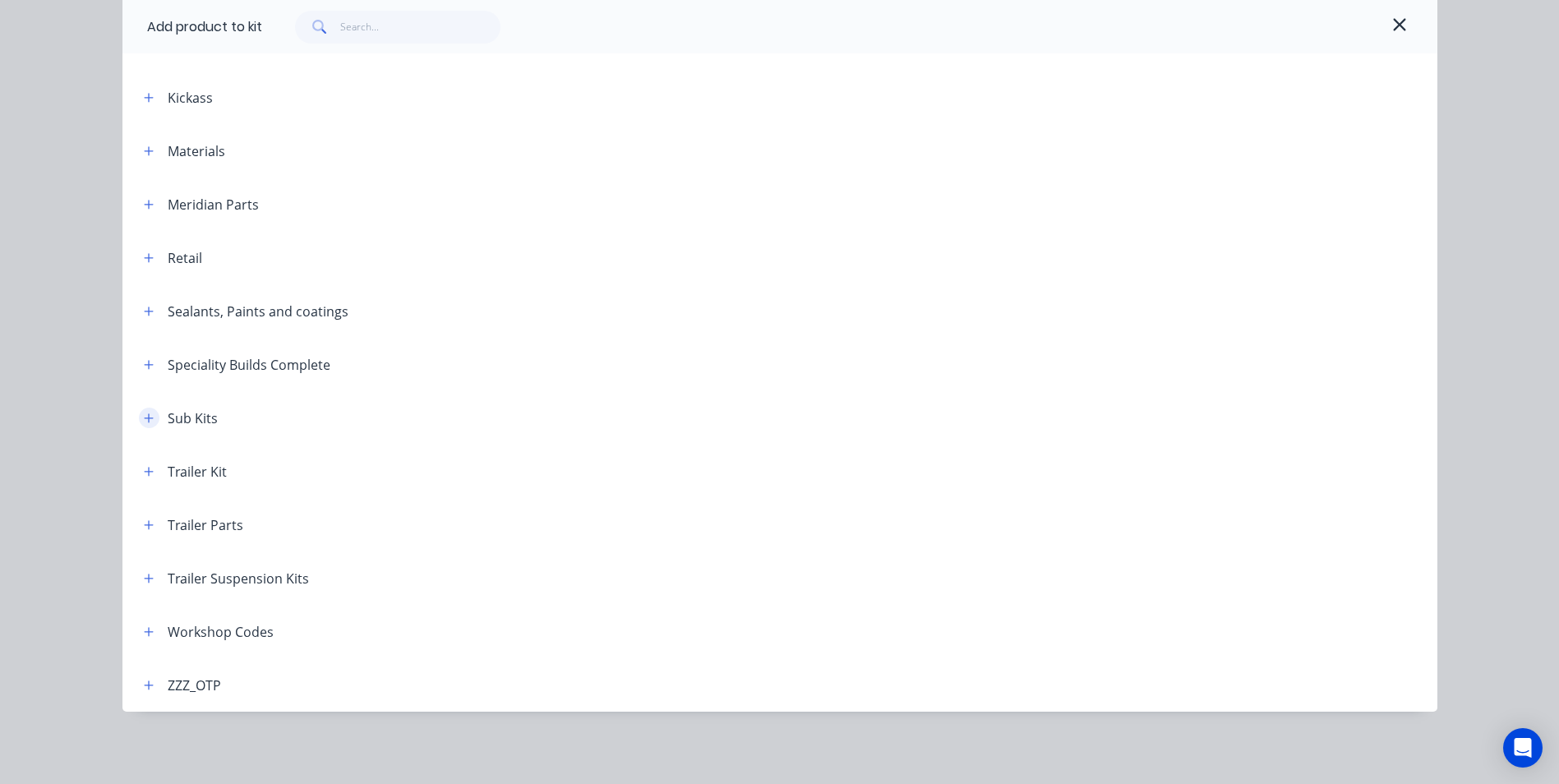
click at [144, 413] on icon "button" at bounding box center [149, 418] width 10 height 12
click at [144, 417] on icon "button" at bounding box center [149, 418] width 10 height 12
click at [144, 417] on icon "button" at bounding box center [148, 417] width 9 height 9
click at [285, 389] on header "Speciality Builds Complete" at bounding box center [780, 364] width 1314 height 53
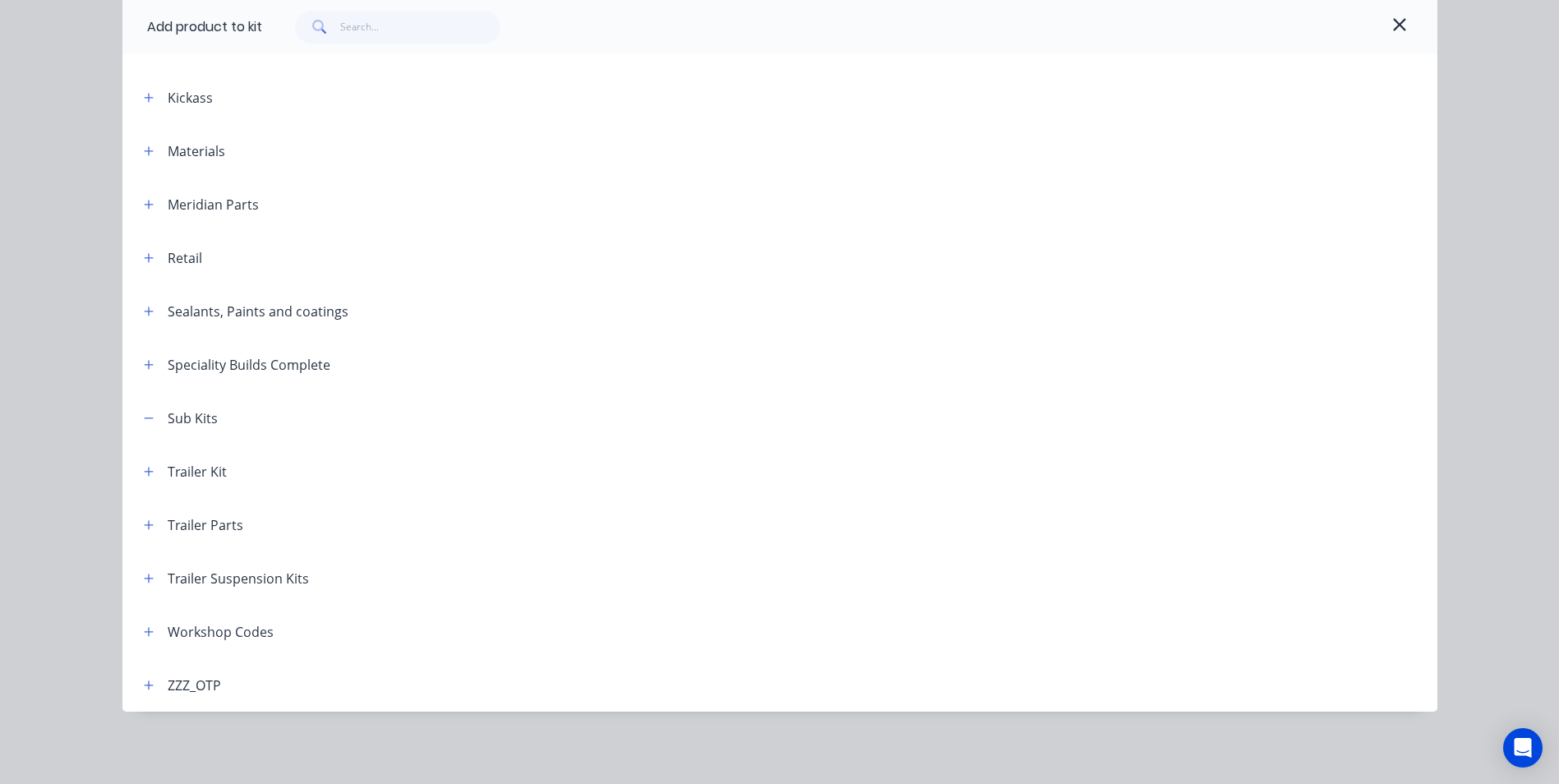
click at [301, 363] on div "Speciality Builds Complete" at bounding box center [249, 364] width 163 height 19
click at [139, 354] on span at bounding box center [149, 364] width 20 height 20
click at [144, 364] on icon "button" at bounding box center [148, 364] width 9 height 9
click at [141, 424] on button "button" at bounding box center [149, 417] width 20 height 20
click at [144, 417] on icon "button" at bounding box center [148, 417] width 9 height 9
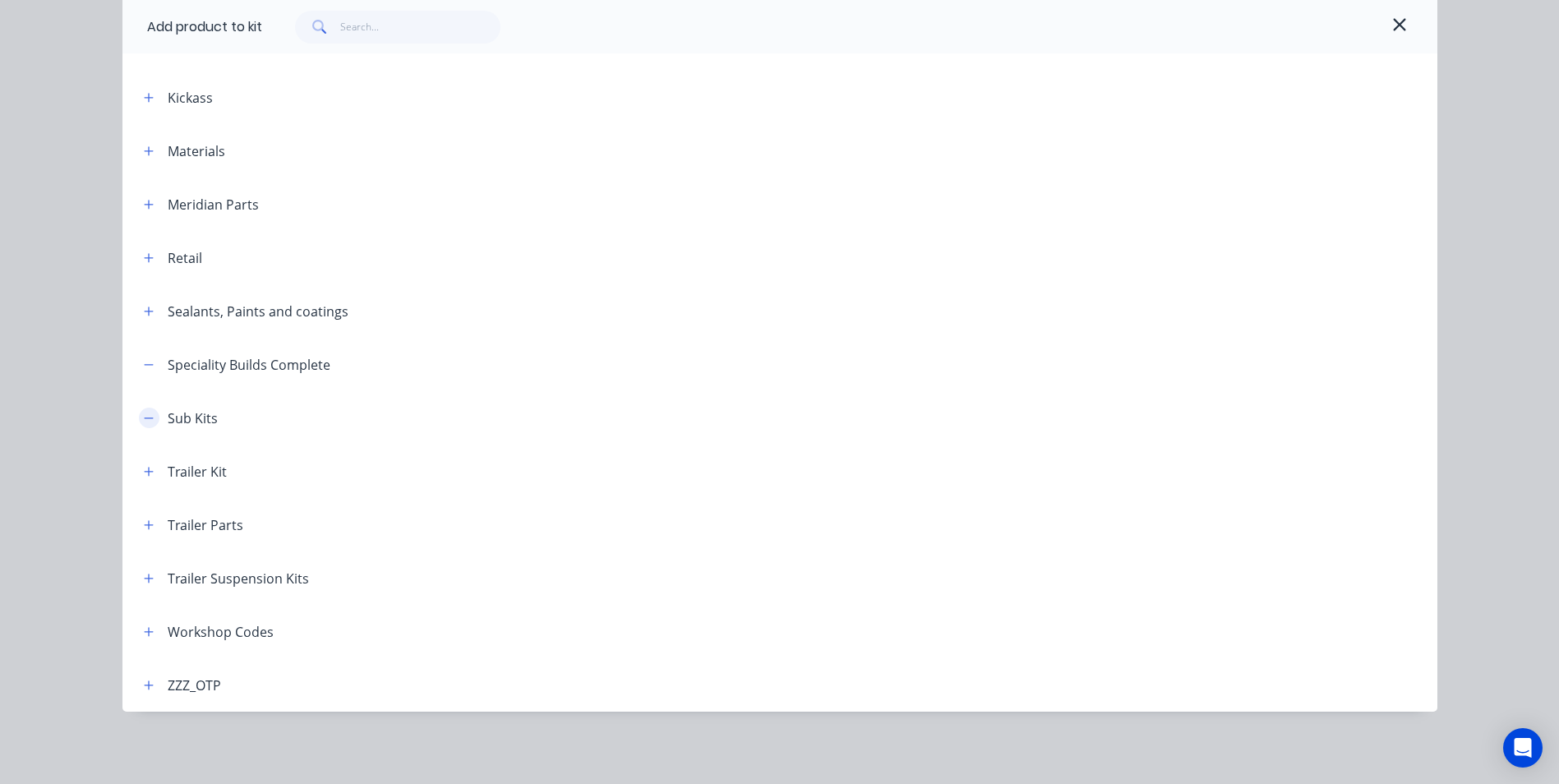
click at [144, 417] on icon "button" at bounding box center [148, 417] width 9 height 1
click at [144, 473] on icon "button" at bounding box center [149, 472] width 10 height 12
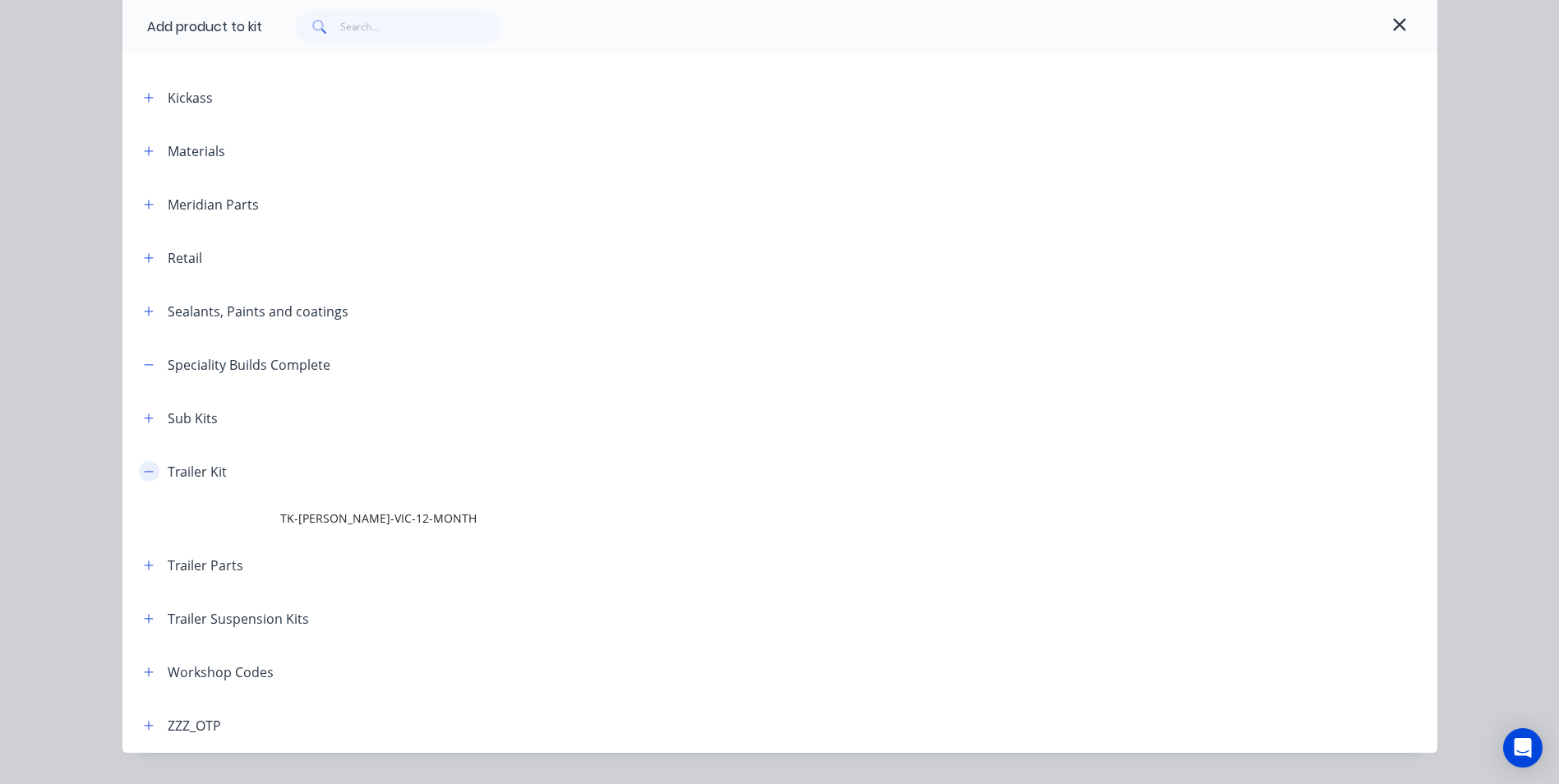
click at [144, 473] on icon "button" at bounding box center [149, 472] width 10 height 12
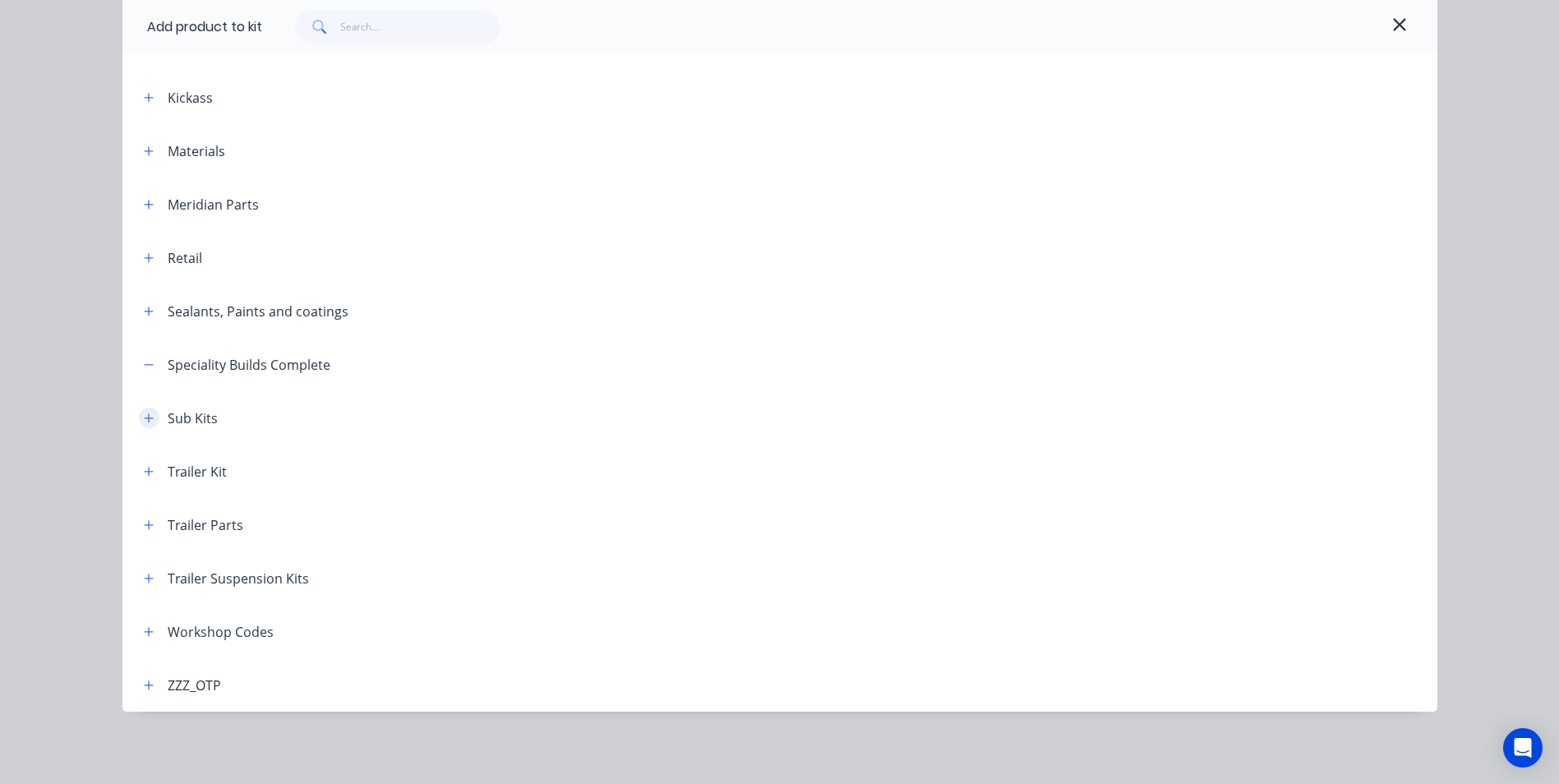
click at [144, 417] on icon "button" at bounding box center [149, 418] width 10 height 12
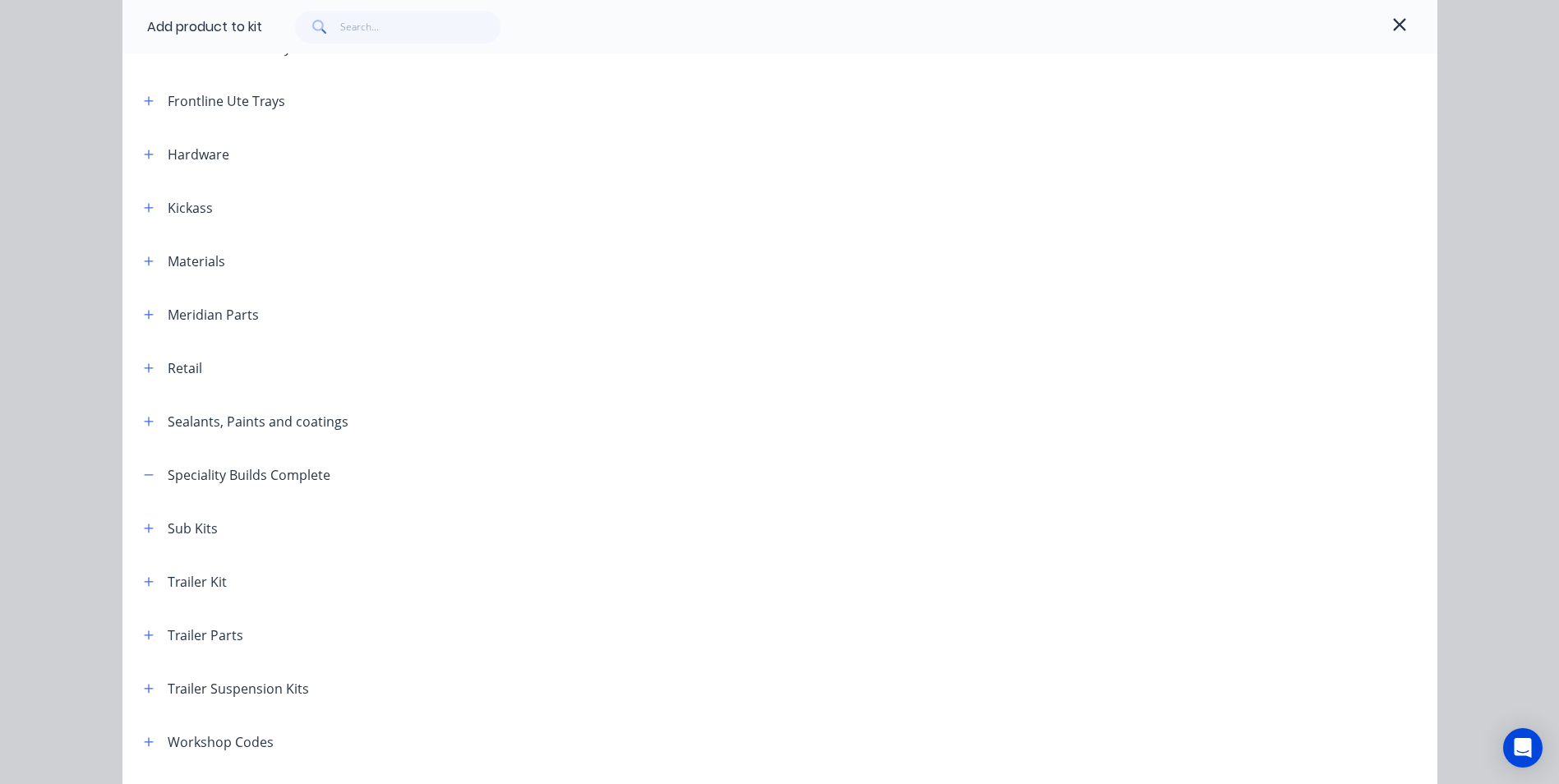
scroll to position [509, 0]
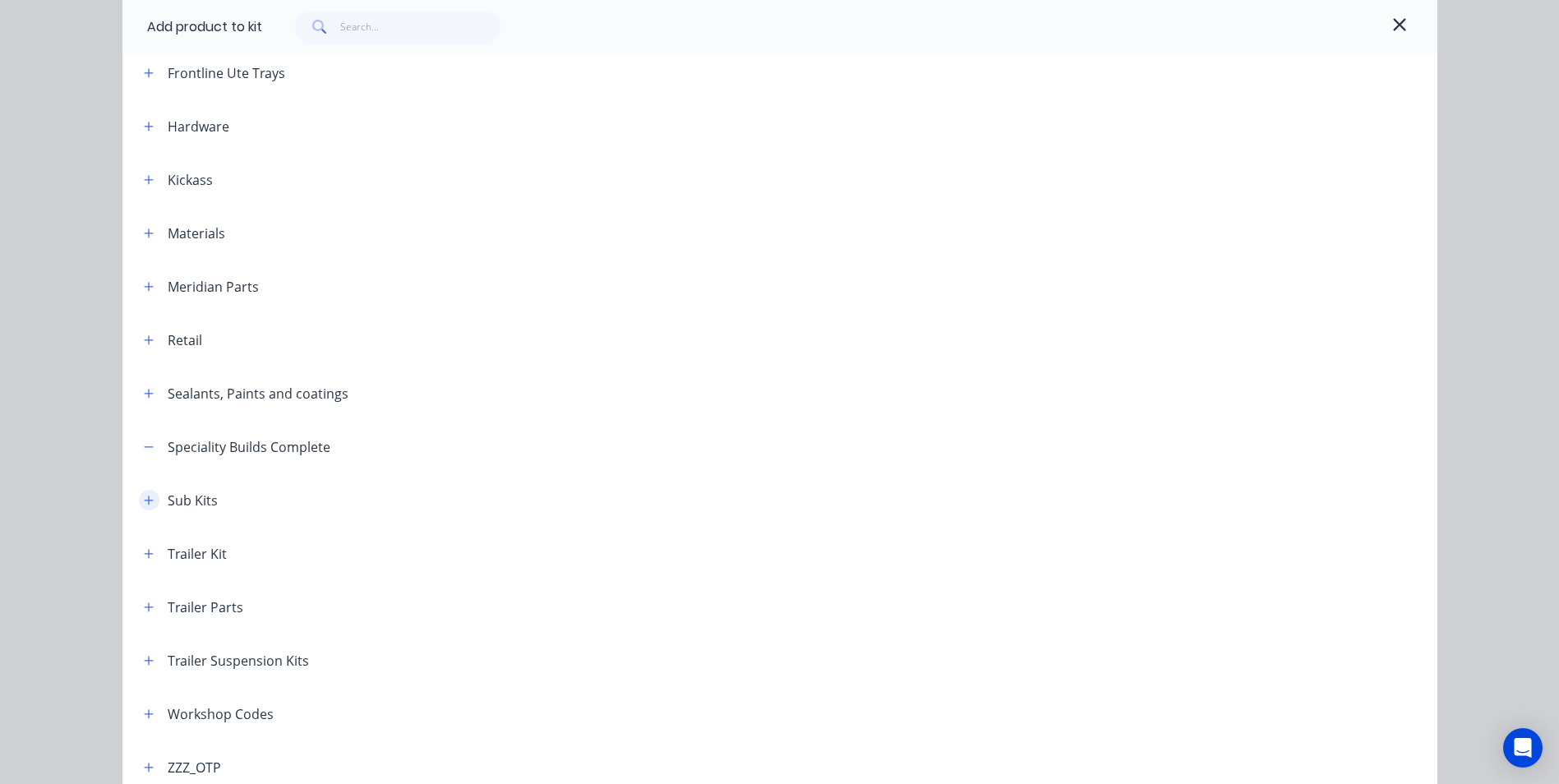
click at [144, 505] on icon "button" at bounding box center [149, 500] width 10 height 12
drag, startPoint x: 142, startPoint y: 445, endPoint x: 273, endPoint y: 489, distance: 138.2
click at [144, 446] on icon "button" at bounding box center [149, 447] width 10 height 12
click at [144, 336] on icon "button" at bounding box center [149, 340] width 10 height 12
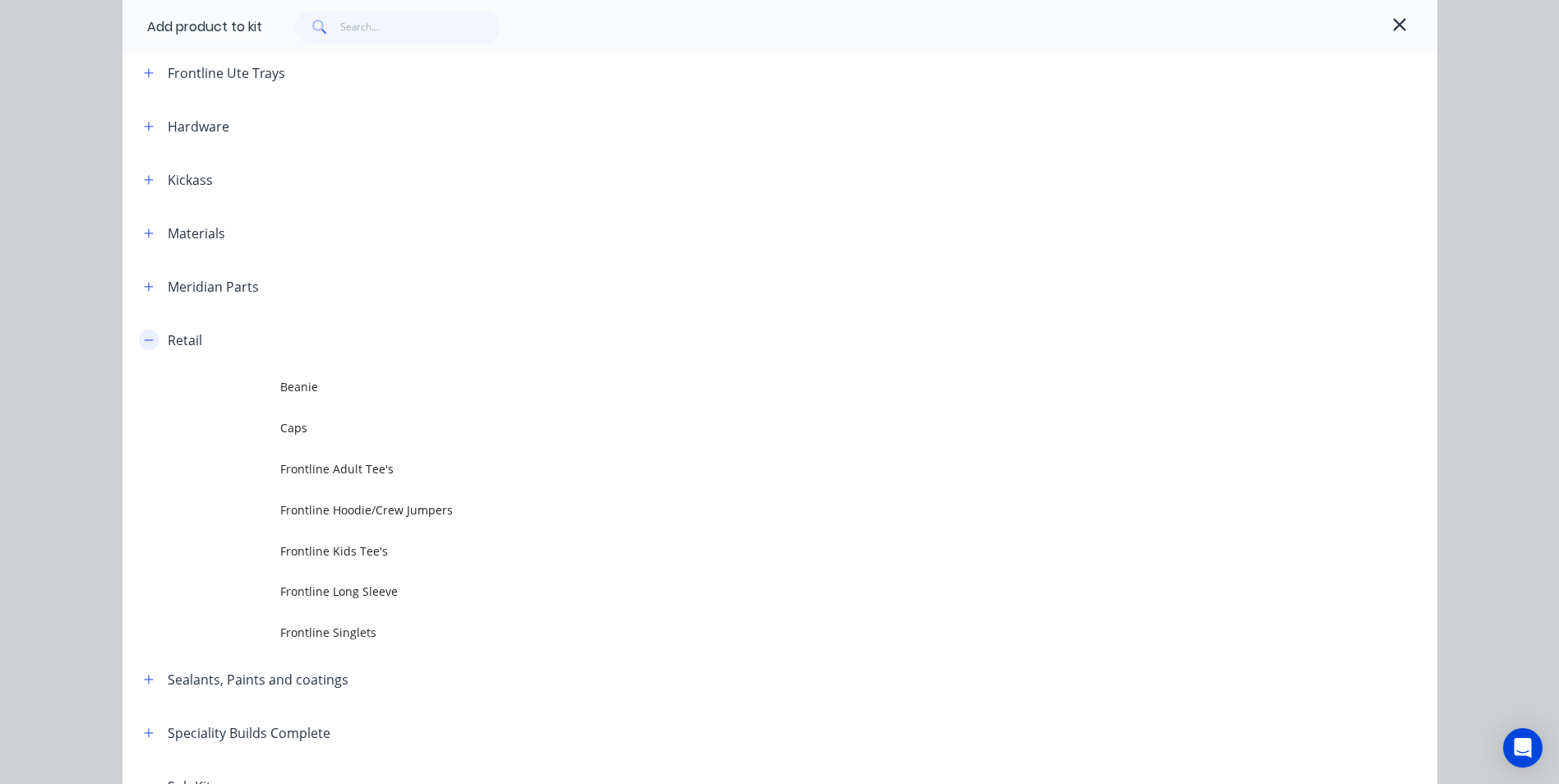
click at [144, 336] on icon "button" at bounding box center [149, 340] width 10 height 12
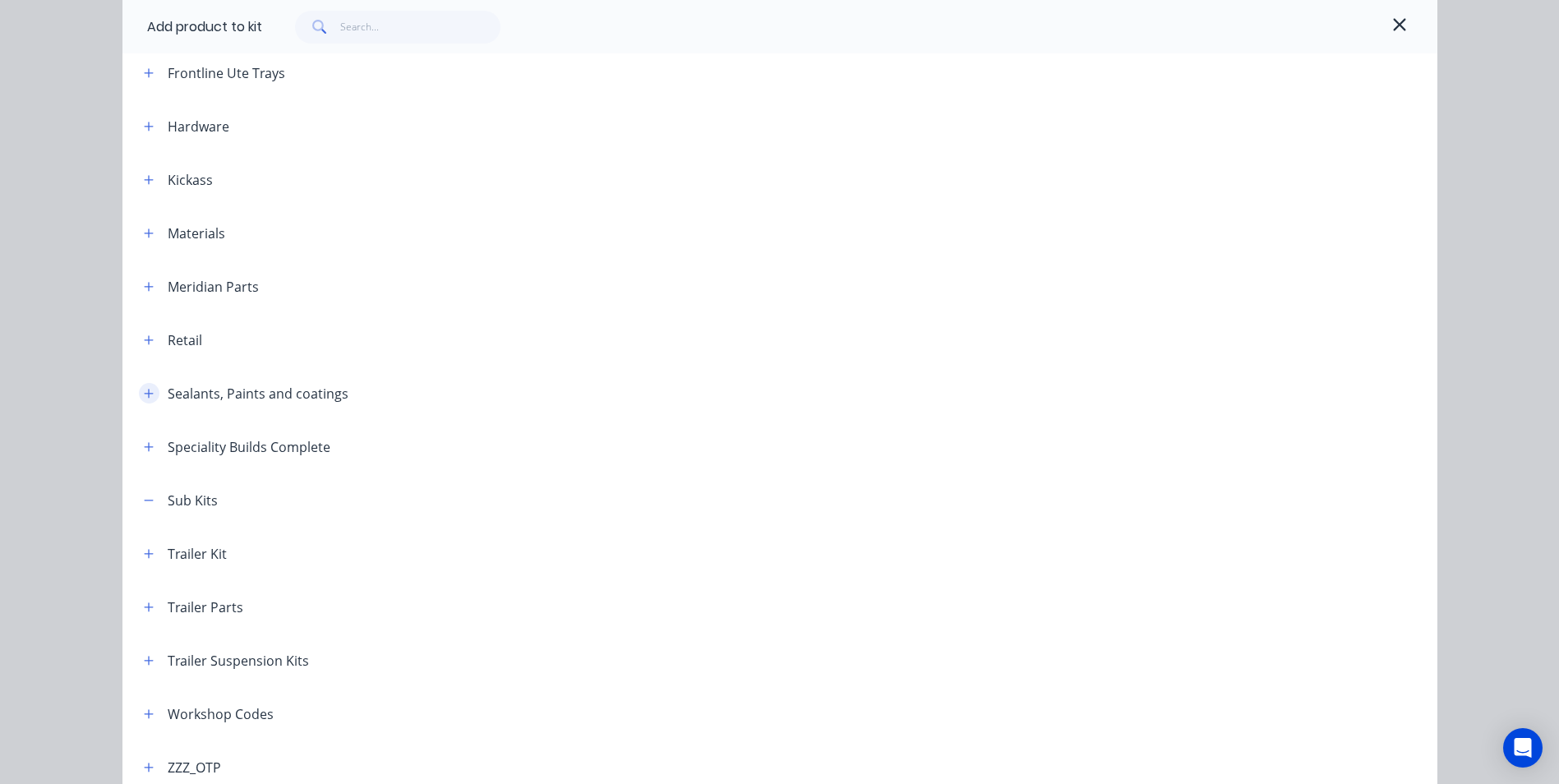
click at [144, 395] on icon "button" at bounding box center [149, 394] width 10 height 12
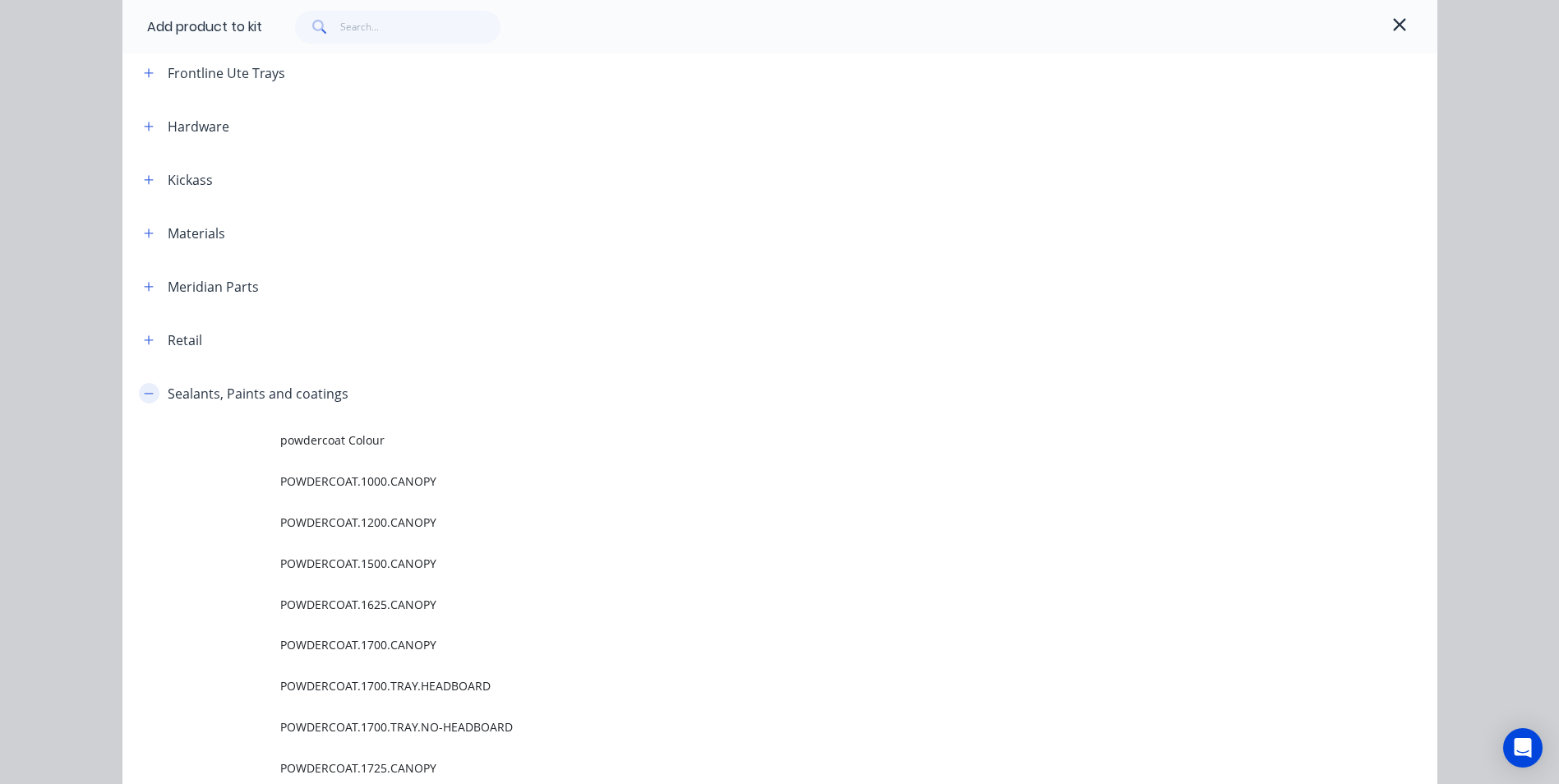
click at [144, 395] on icon "button" at bounding box center [149, 394] width 10 height 12
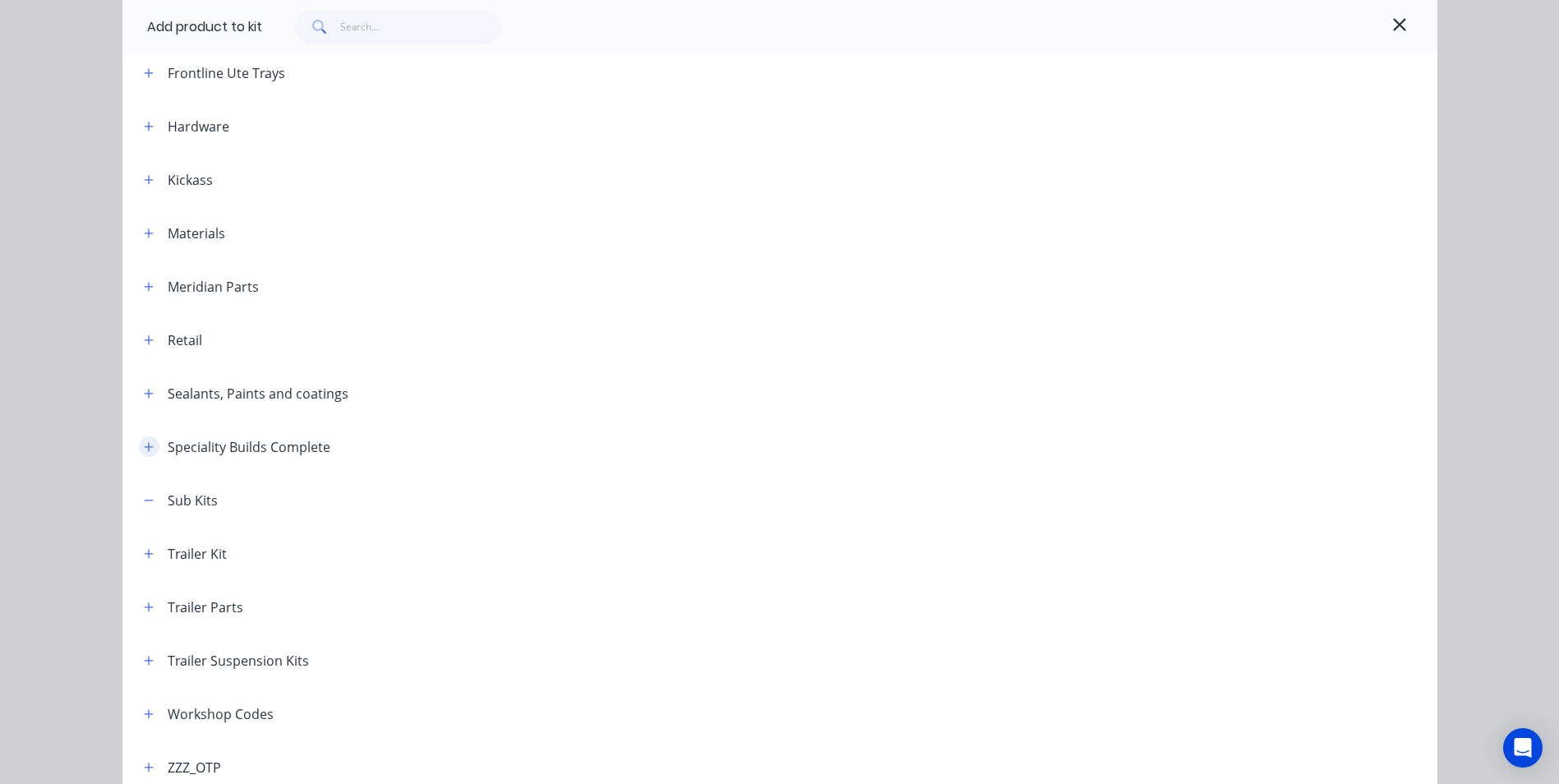
click at [139, 453] on button "button" at bounding box center [149, 446] width 20 height 20
click at [144, 497] on icon "button" at bounding box center [149, 500] width 10 height 12
click at [1393, 29] on icon "button" at bounding box center [1399, 24] width 13 height 13
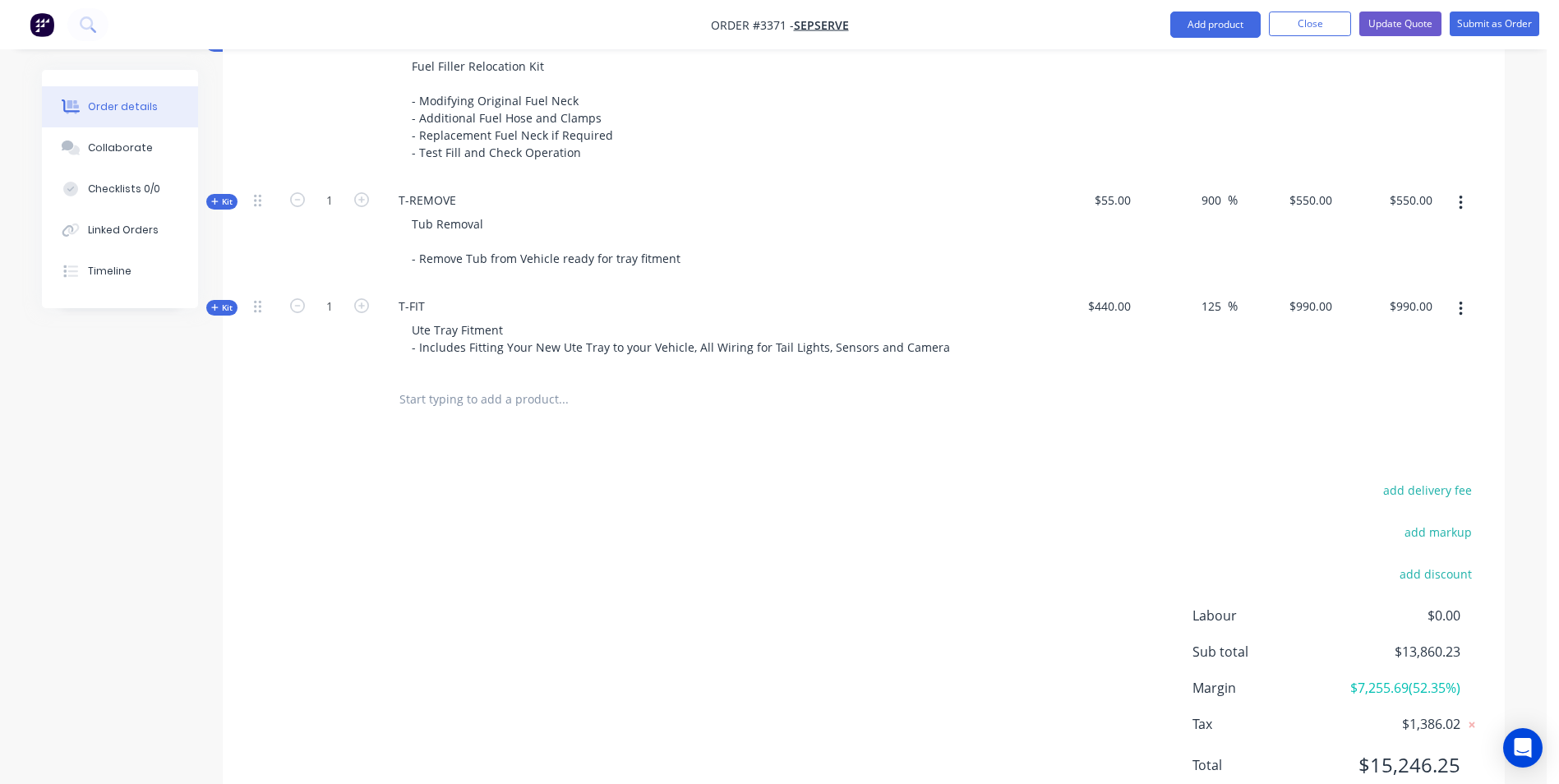
scroll to position [3113, 0]
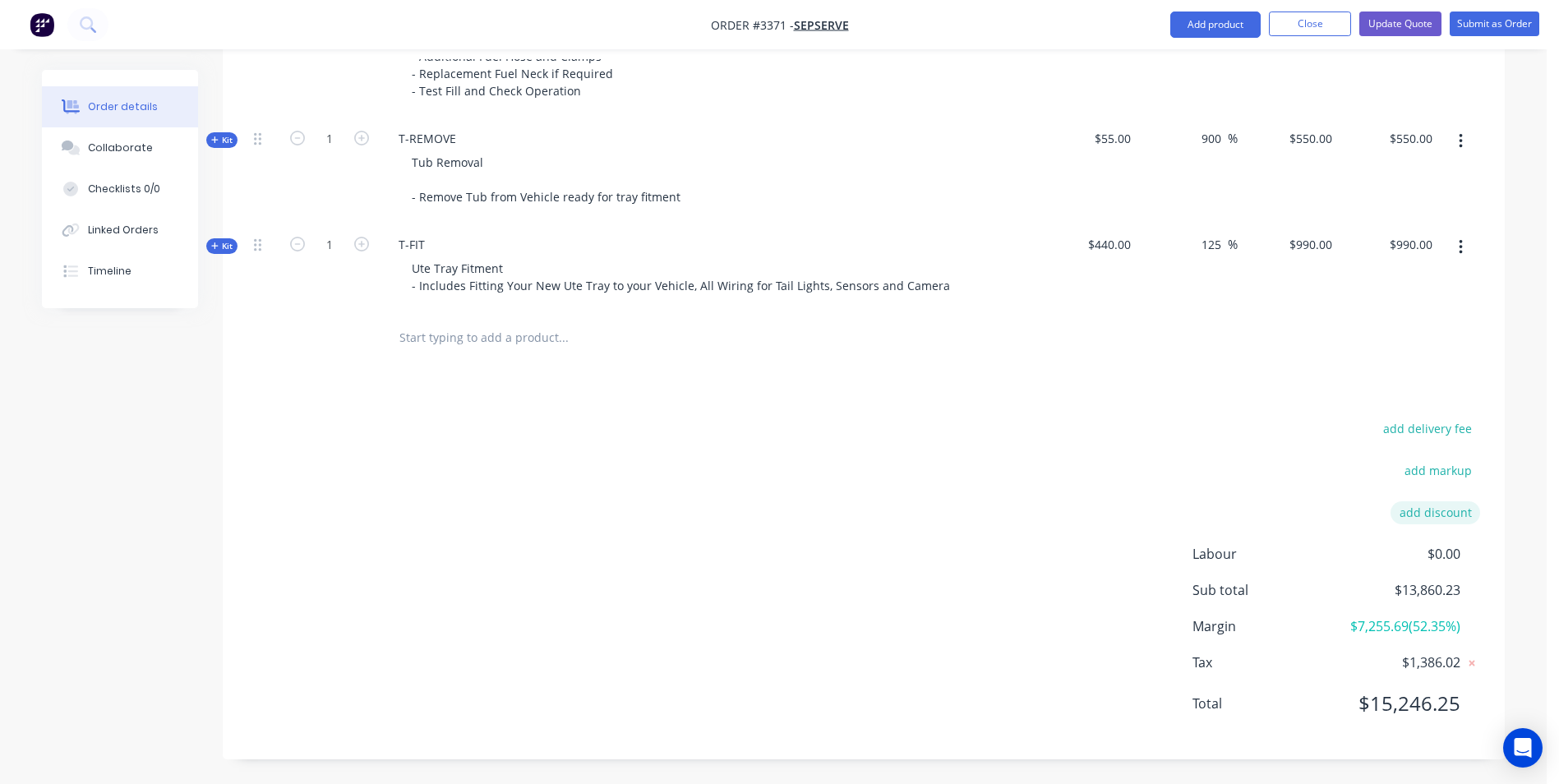
click at [1417, 509] on button "add discount" at bounding box center [1435, 512] width 90 height 22
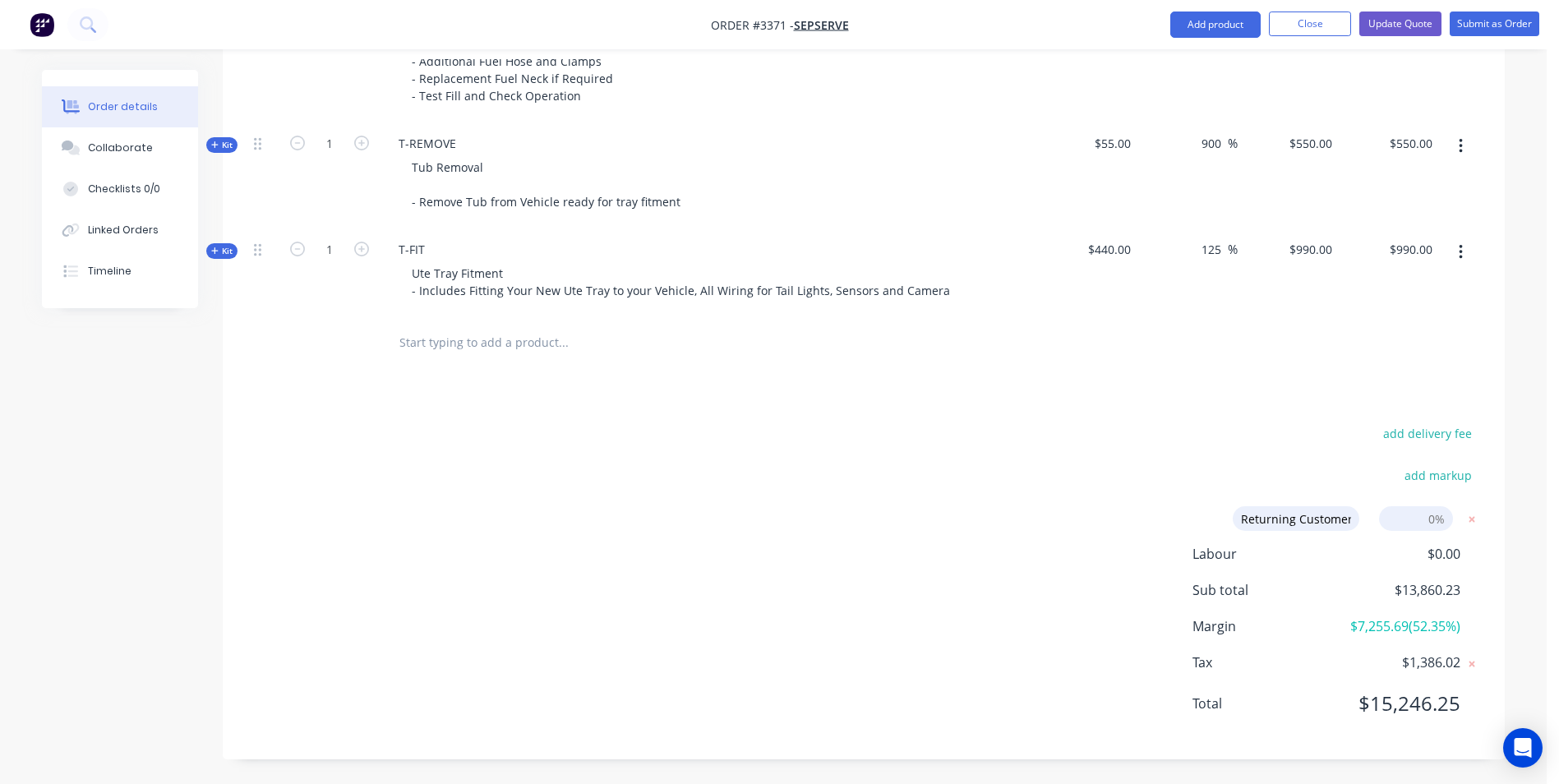
type input "Returning Customer"
click at [1277, 475] on div "add markup" at bounding box center [1377, 484] width 206 height 41
click at [1390, 515] on input at bounding box center [1415, 518] width 74 height 25
click at [1424, 521] on input at bounding box center [1415, 518] width 74 height 25
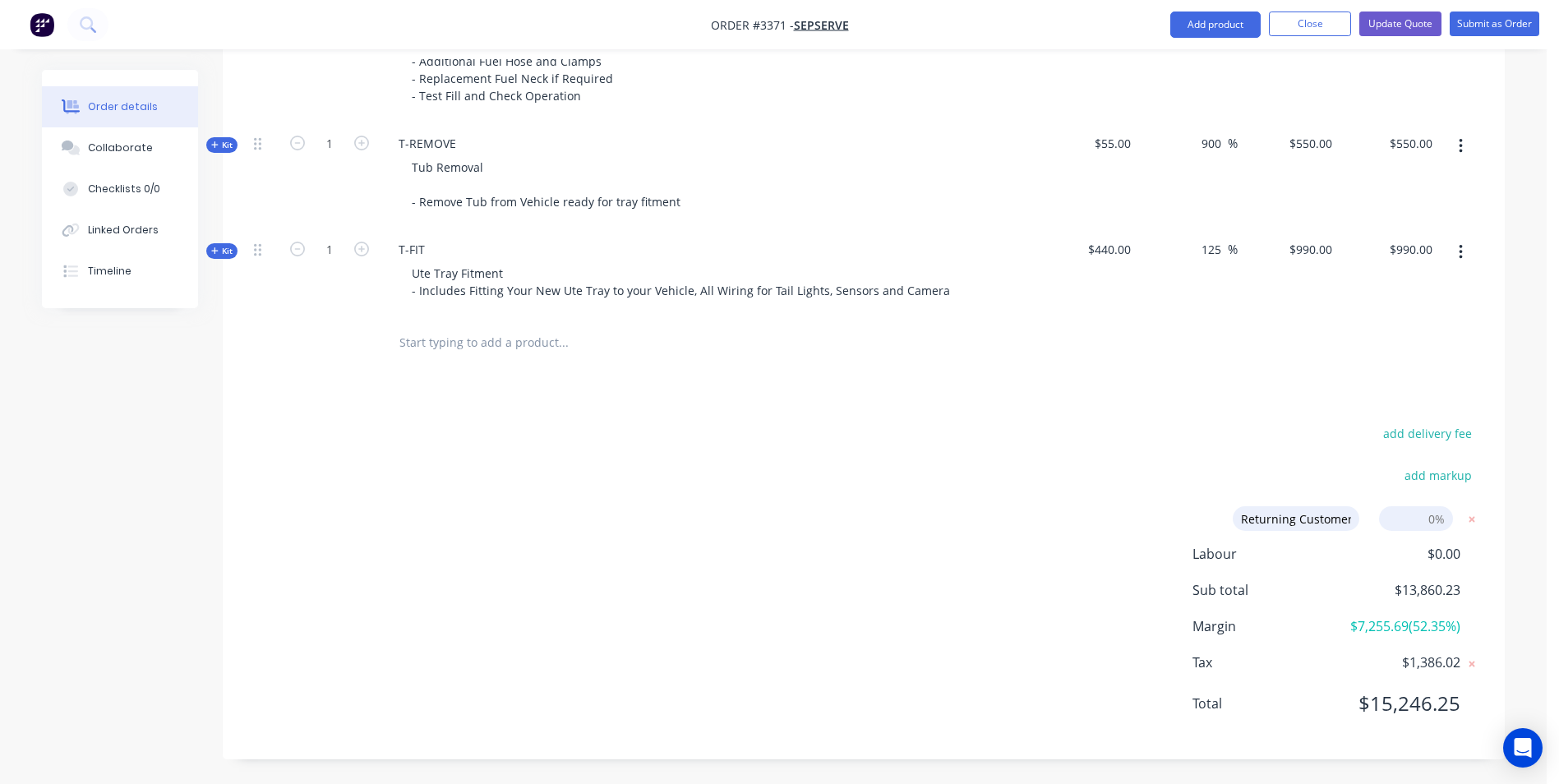
click at [1419, 518] on input at bounding box center [1415, 518] width 74 height 25
type input "5"
click input "submit" at bounding box center [0, 0] width 0 height 0
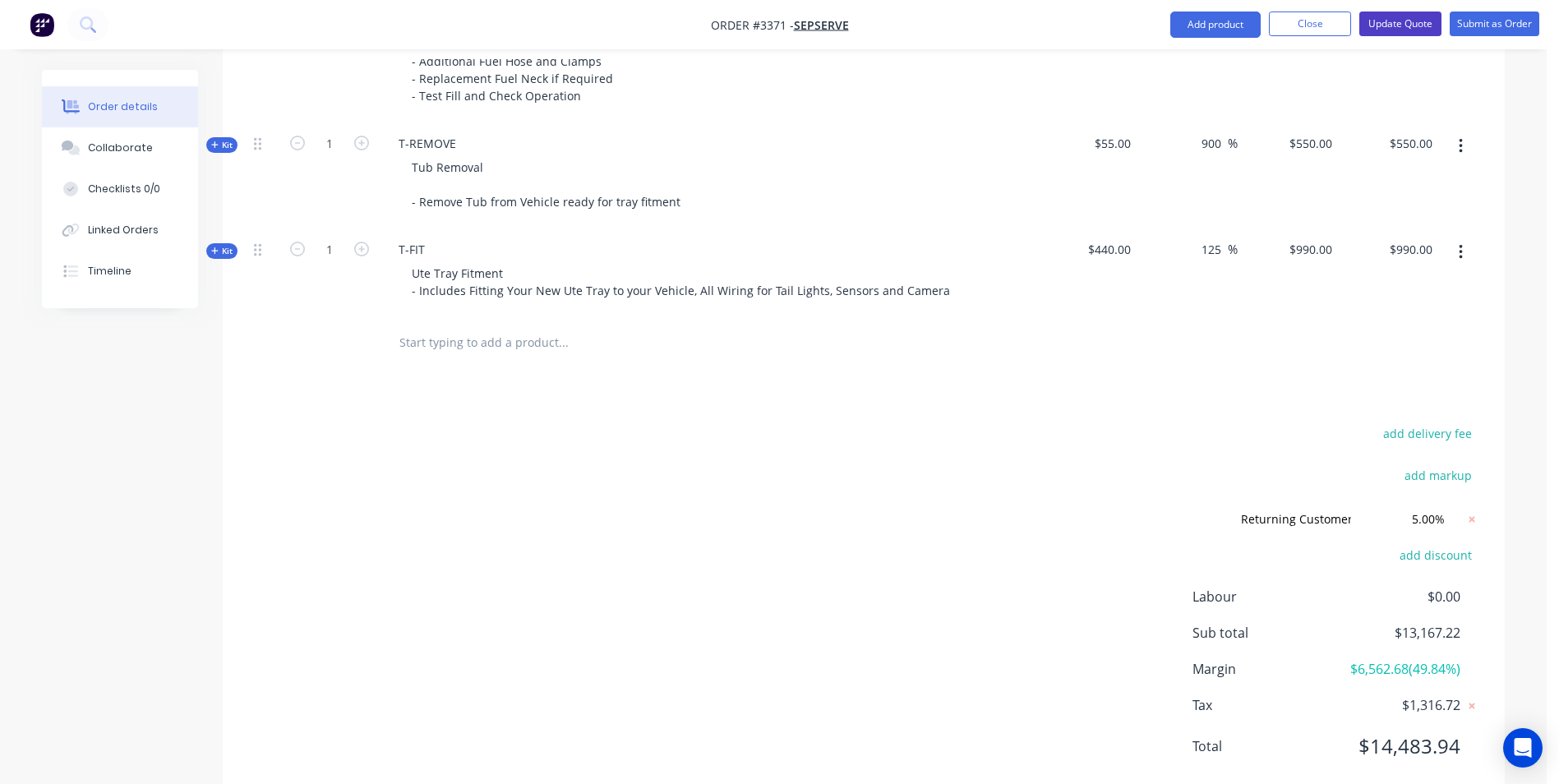
click at [1386, 26] on button "Update Quote" at bounding box center [1400, 24] width 82 height 25
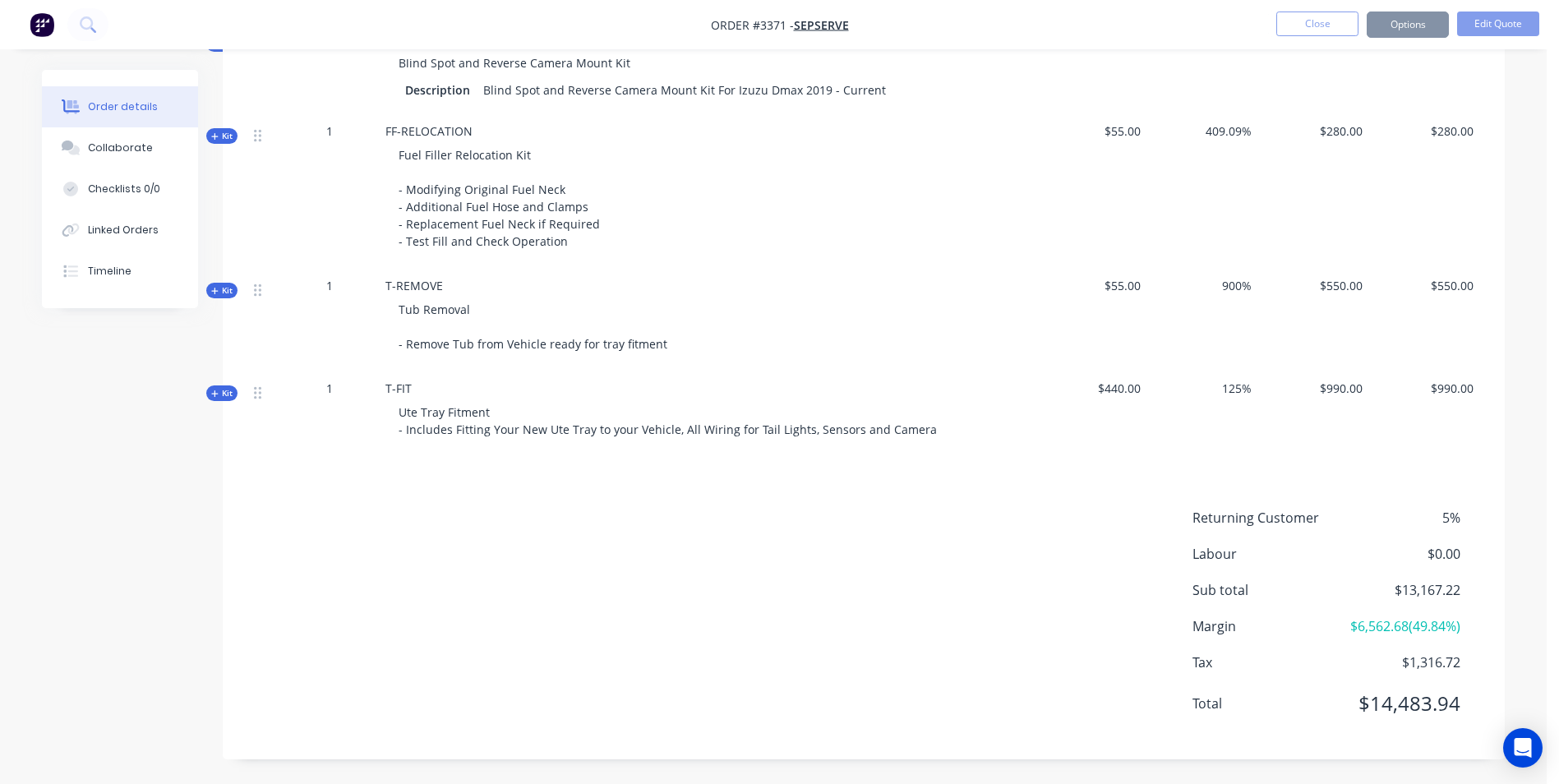
scroll to position [0, 0]
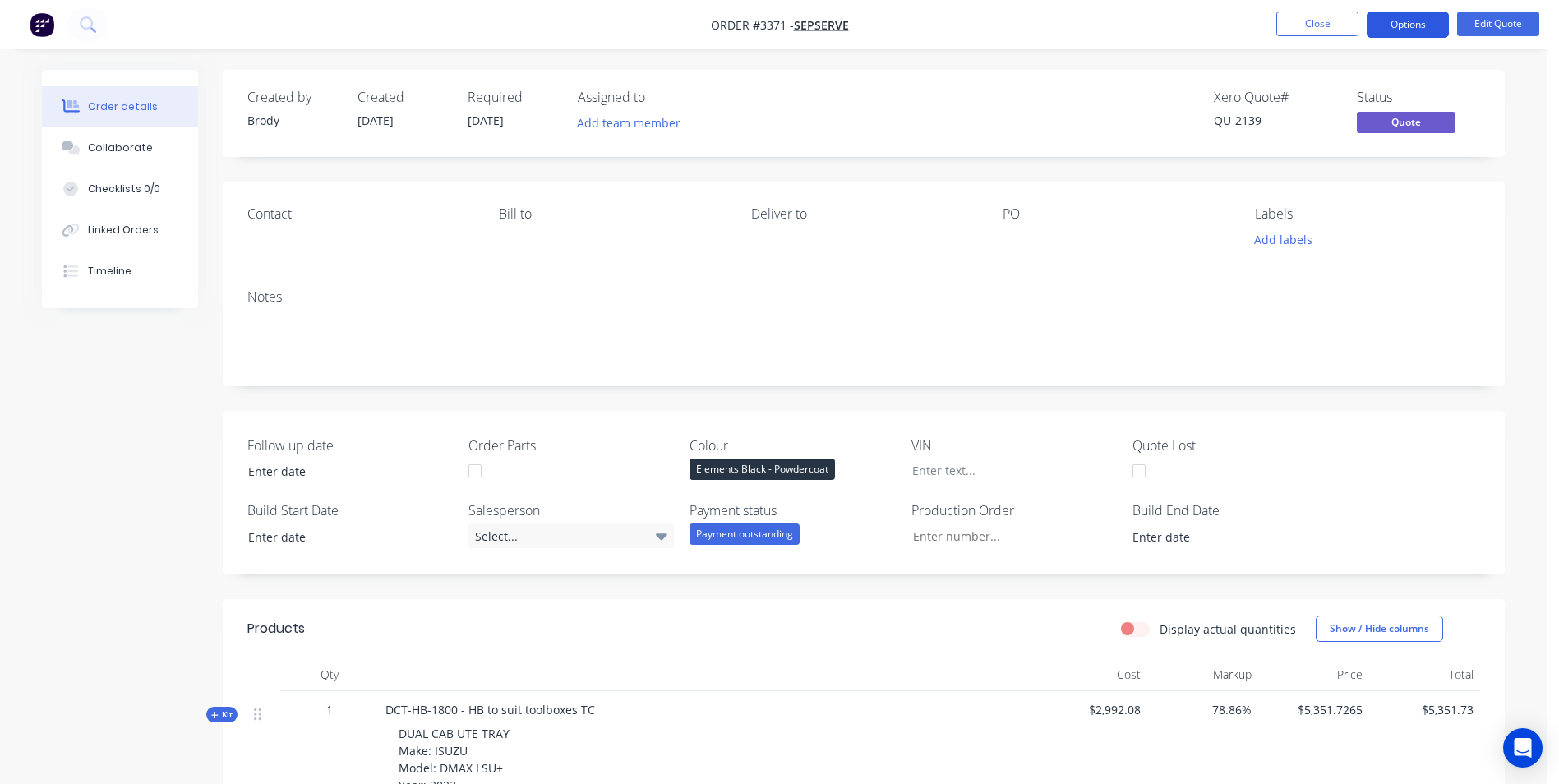
click at [1404, 28] on button "Options" at bounding box center [1407, 25] width 82 height 26
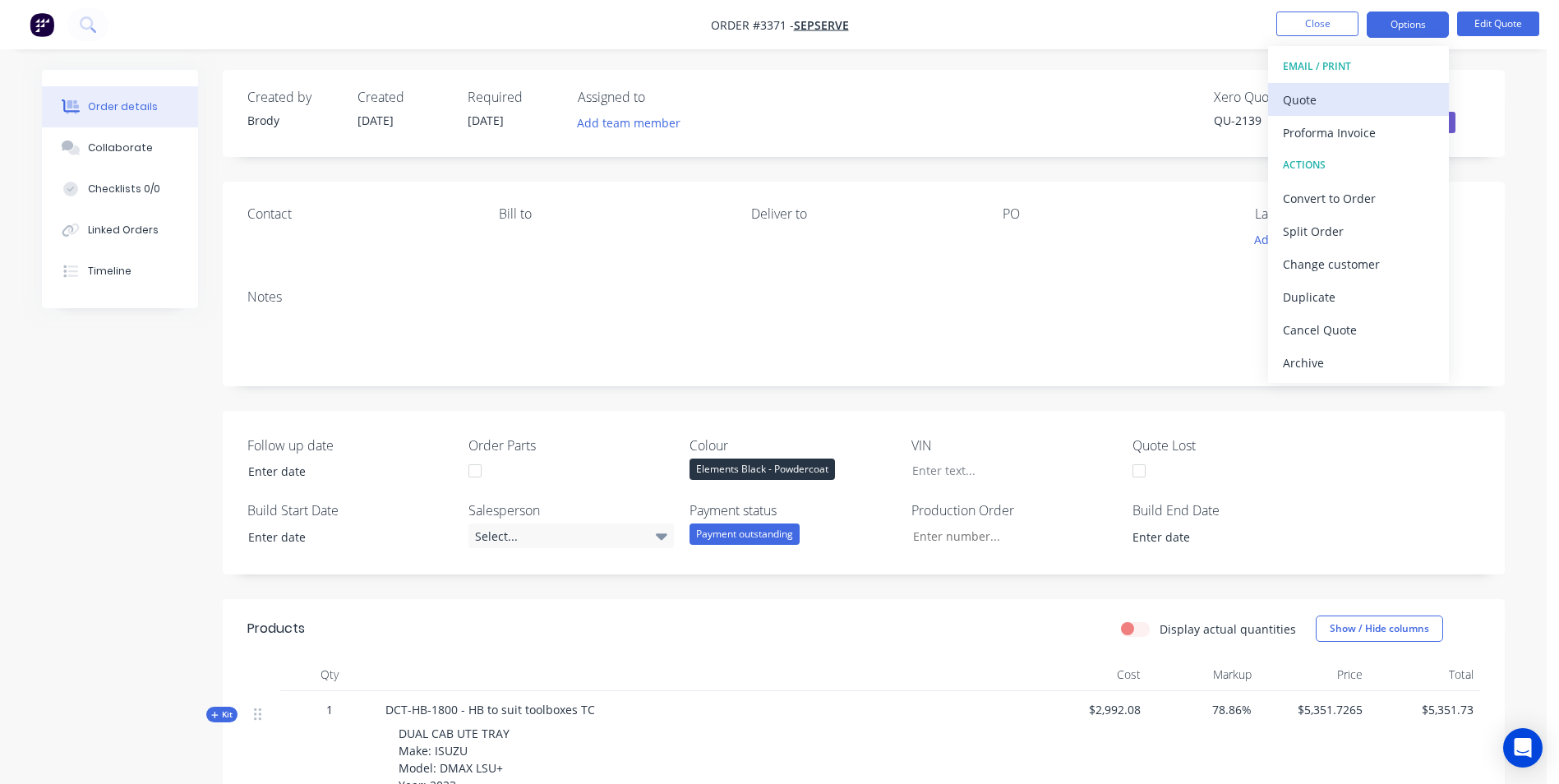
click at [1301, 100] on div "Quote" at bounding box center [1358, 100] width 152 height 24
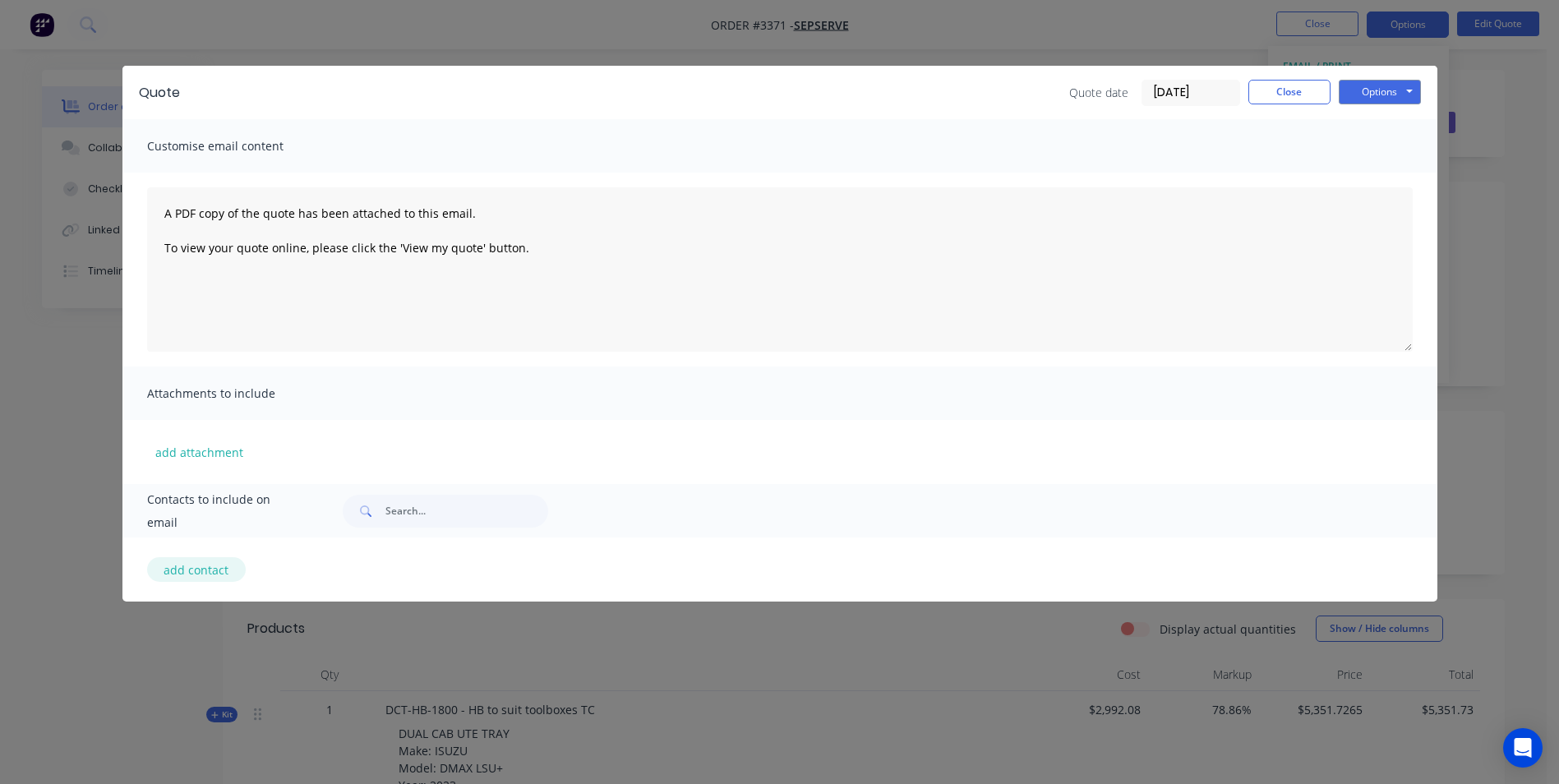
click at [205, 572] on button "add contact" at bounding box center [196, 569] width 98 height 25
select select "AU"
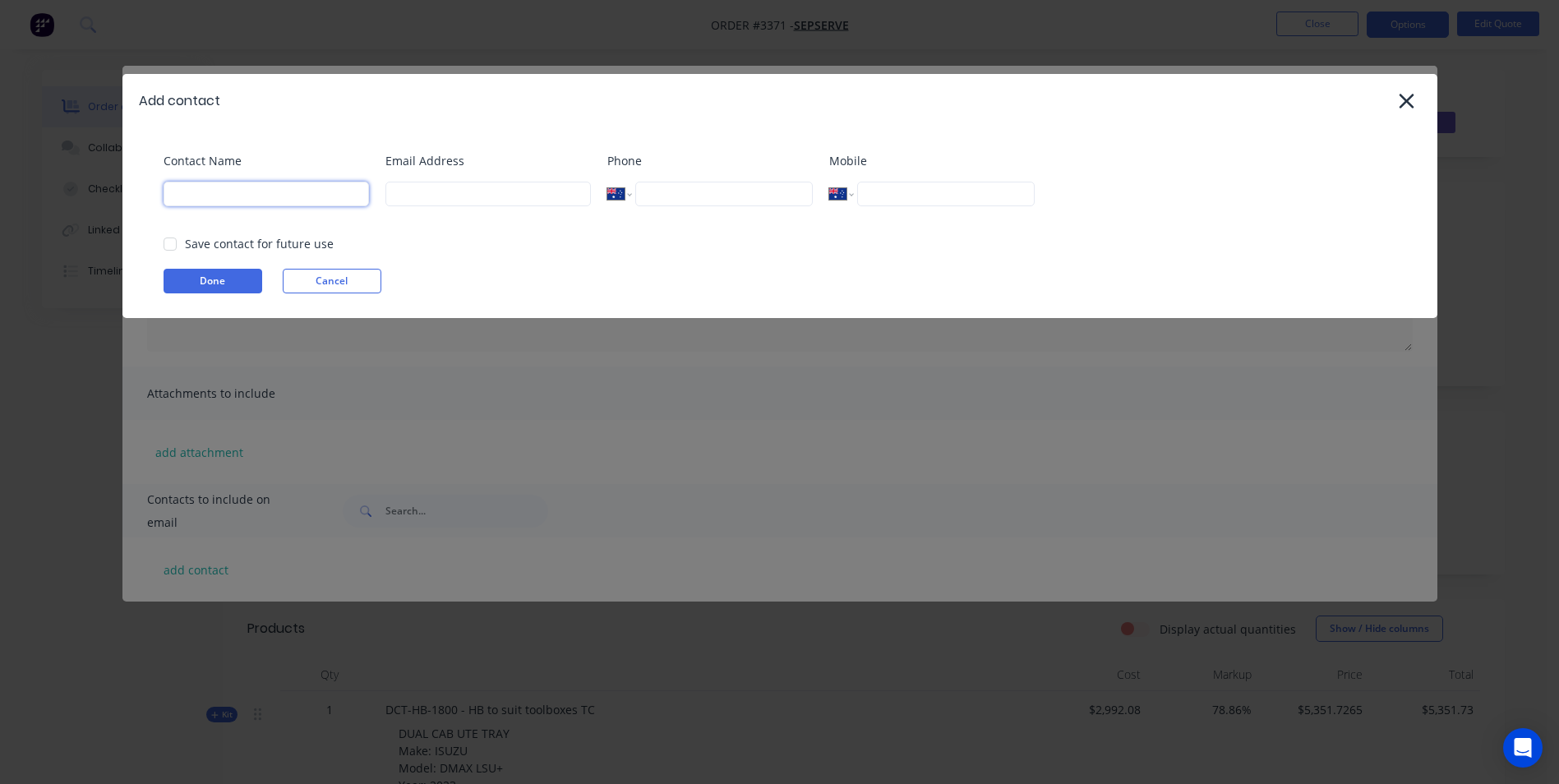
click at [256, 188] on input at bounding box center [266, 193] width 206 height 25
type input "[PERSON_NAME]"
click at [502, 203] on input at bounding box center [488, 193] width 206 height 25
click at [502, 191] on input "[PERSON_NAME]@" at bounding box center [488, 193] width 206 height 25
click at [169, 234] on div at bounding box center [169, 244] width 33 height 33
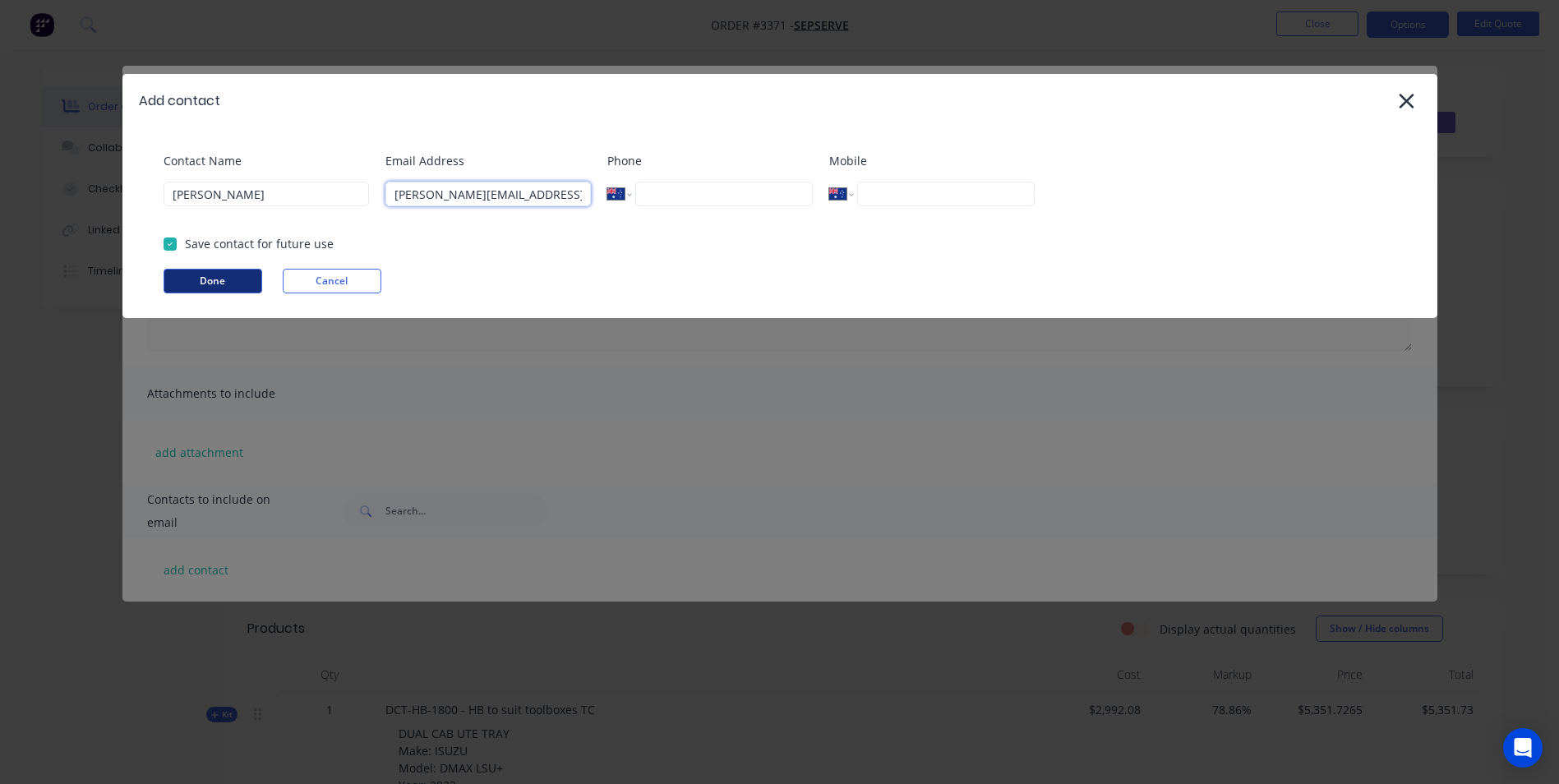
type input "[PERSON_NAME][EMAIL_ADDRESS][DOMAIN_NAME]"
click at [200, 278] on button "Done" at bounding box center [213, 280] width 98 height 25
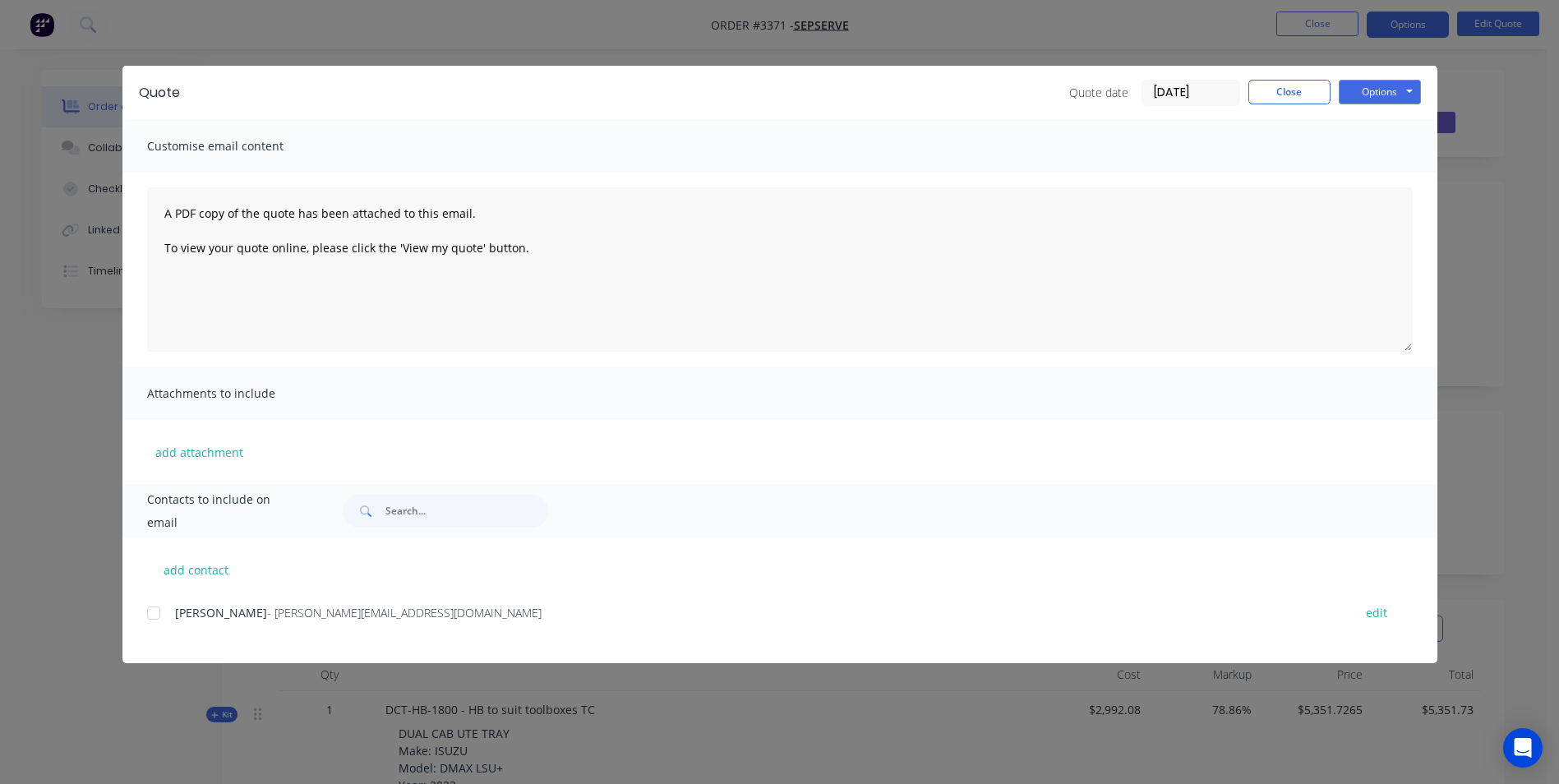
click at [156, 616] on div at bounding box center [153, 612] width 33 height 33
click at [1383, 91] on button "Options" at bounding box center [1379, 91] width 82 height 25
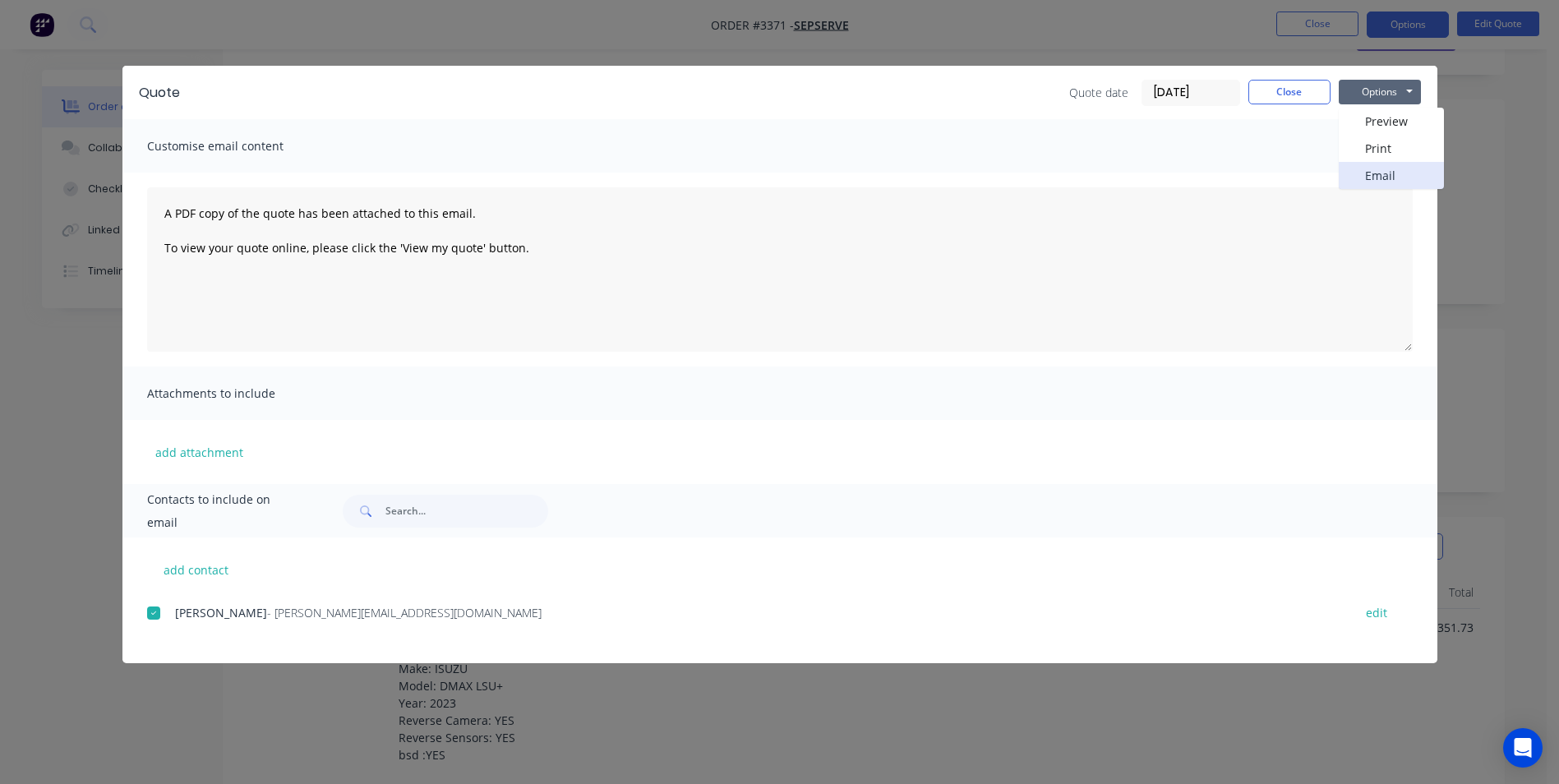
click at [1379, 175] on button "Email" at bounding box center [1391, 175] width 105 height 27
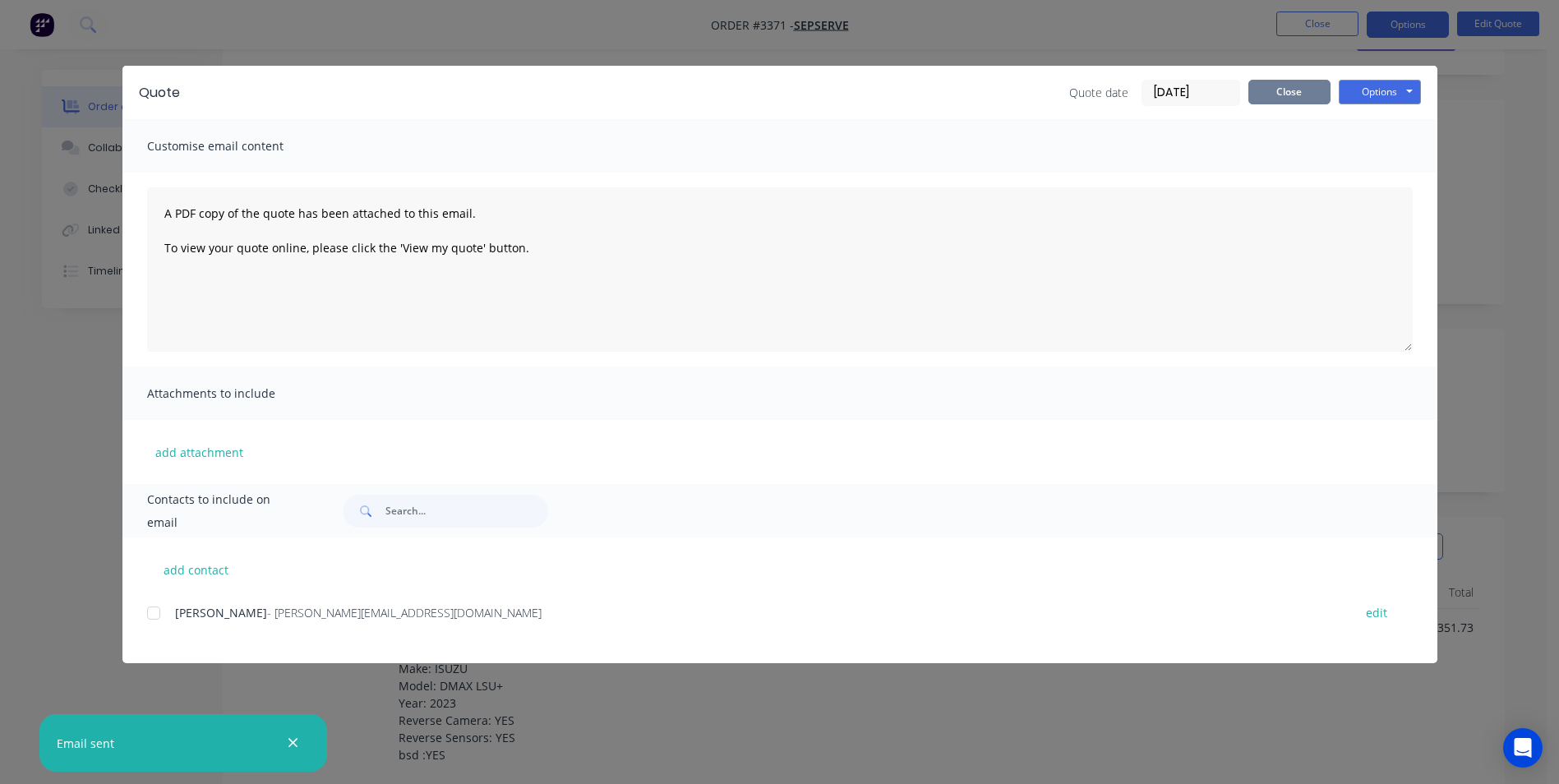
drag, startPoint x: 1294, startPoint y: 83, endPoint x: 1277, endPoint y: 158, distance: 76.9
click at [1294, 82] on button "Close" at bounding box center [1289, 91] width 82 height 25
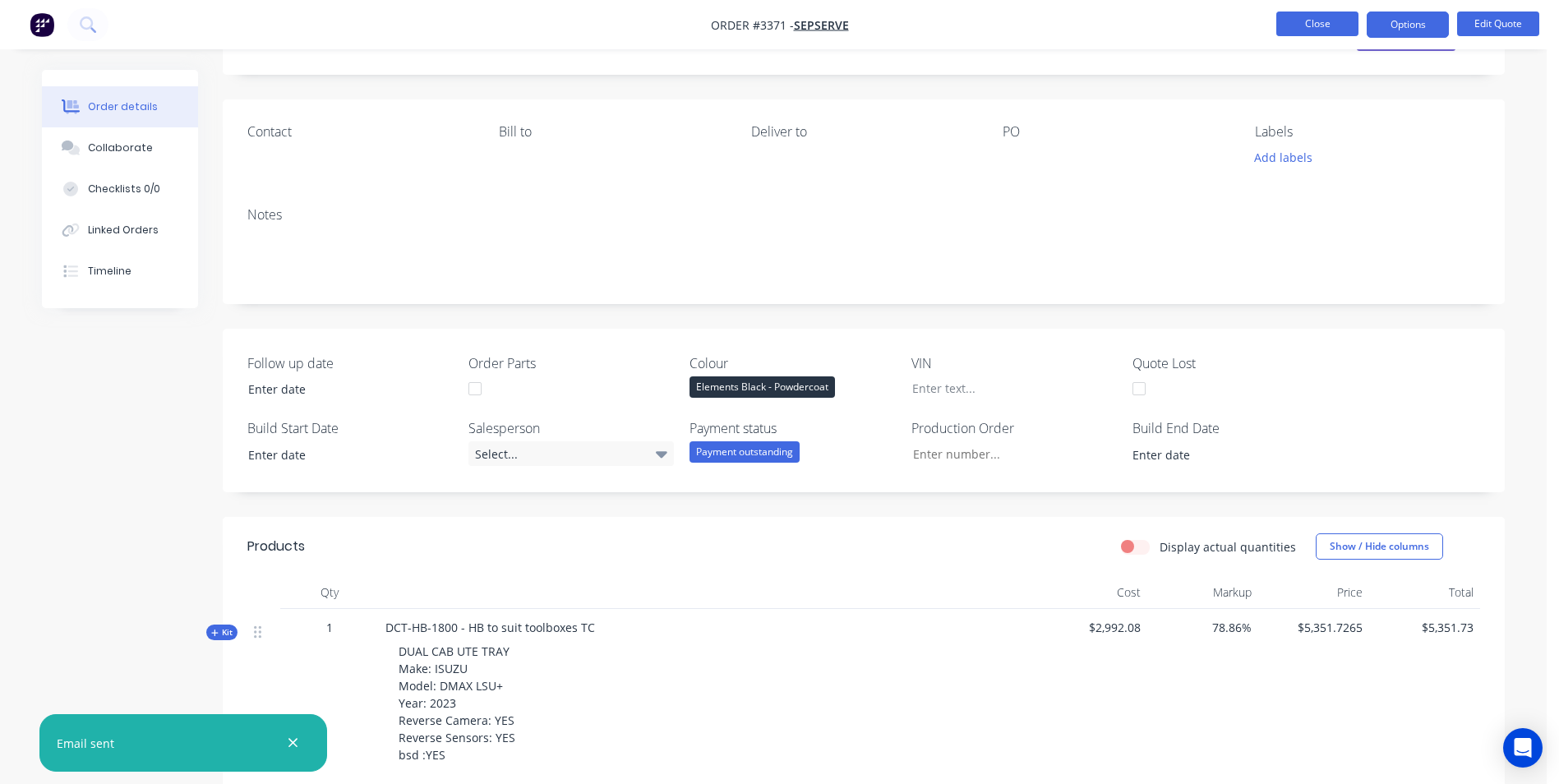
click at [1305, 29] on button "Close" at bounding box center [1317, 24] width 82 height 25
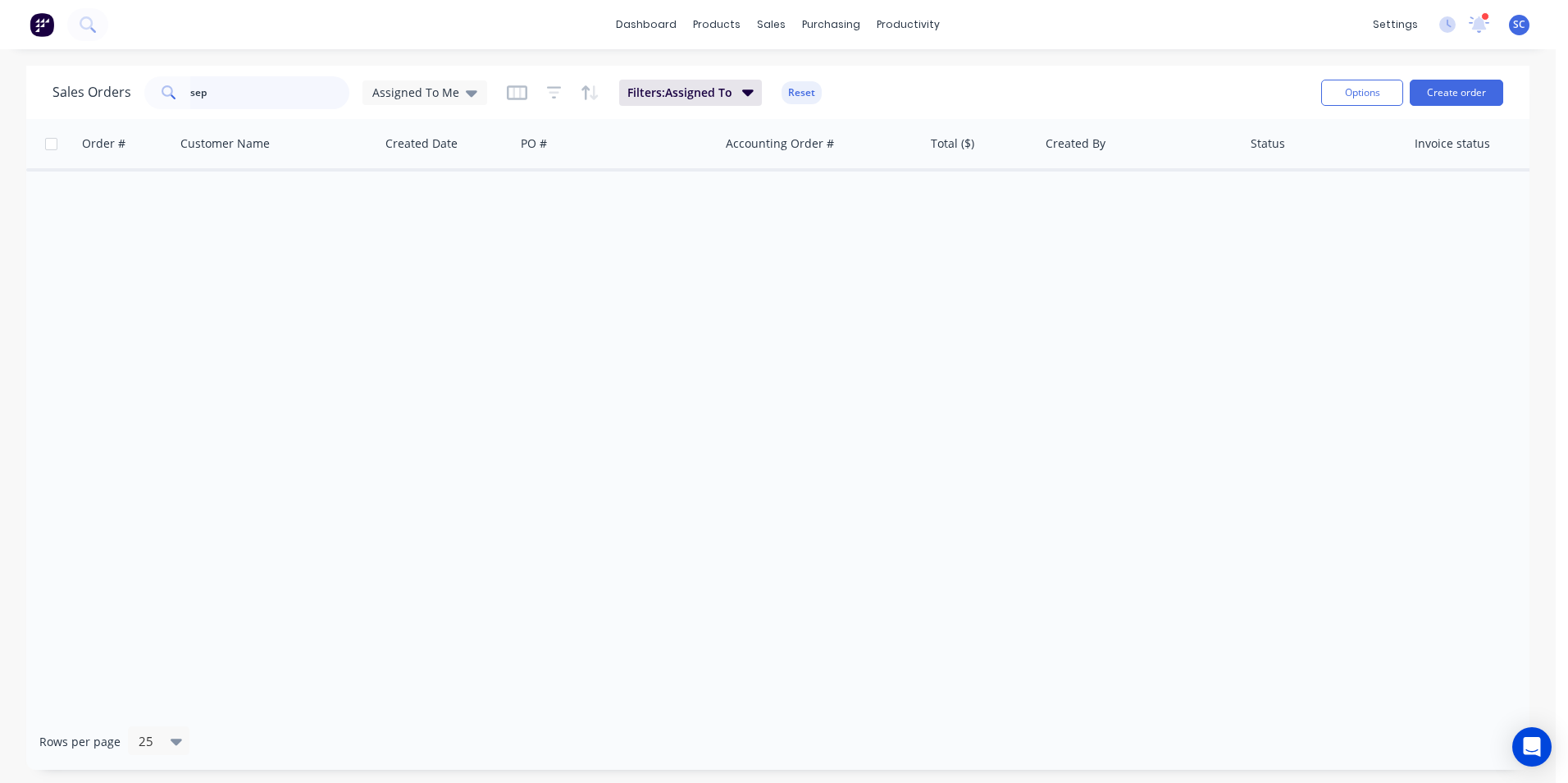
click at [260, 107] on input "sep" at bounding box center [270, 92] width 160 height 33
type input "s"
drag, startPoint x: 830, startPoint y: 78, endPoint x: 814, endPoint y: 85, distance: 17.5
click at [829, 75] on div "Sales Orders" at bounding box center [833, 78] width 68 height 14
click at [746, 170] on div "Order # Customer Name Created Date PO # Accounting Order # Total ($) Created By…" at bounding box center [778, 416] width 1504 height 594
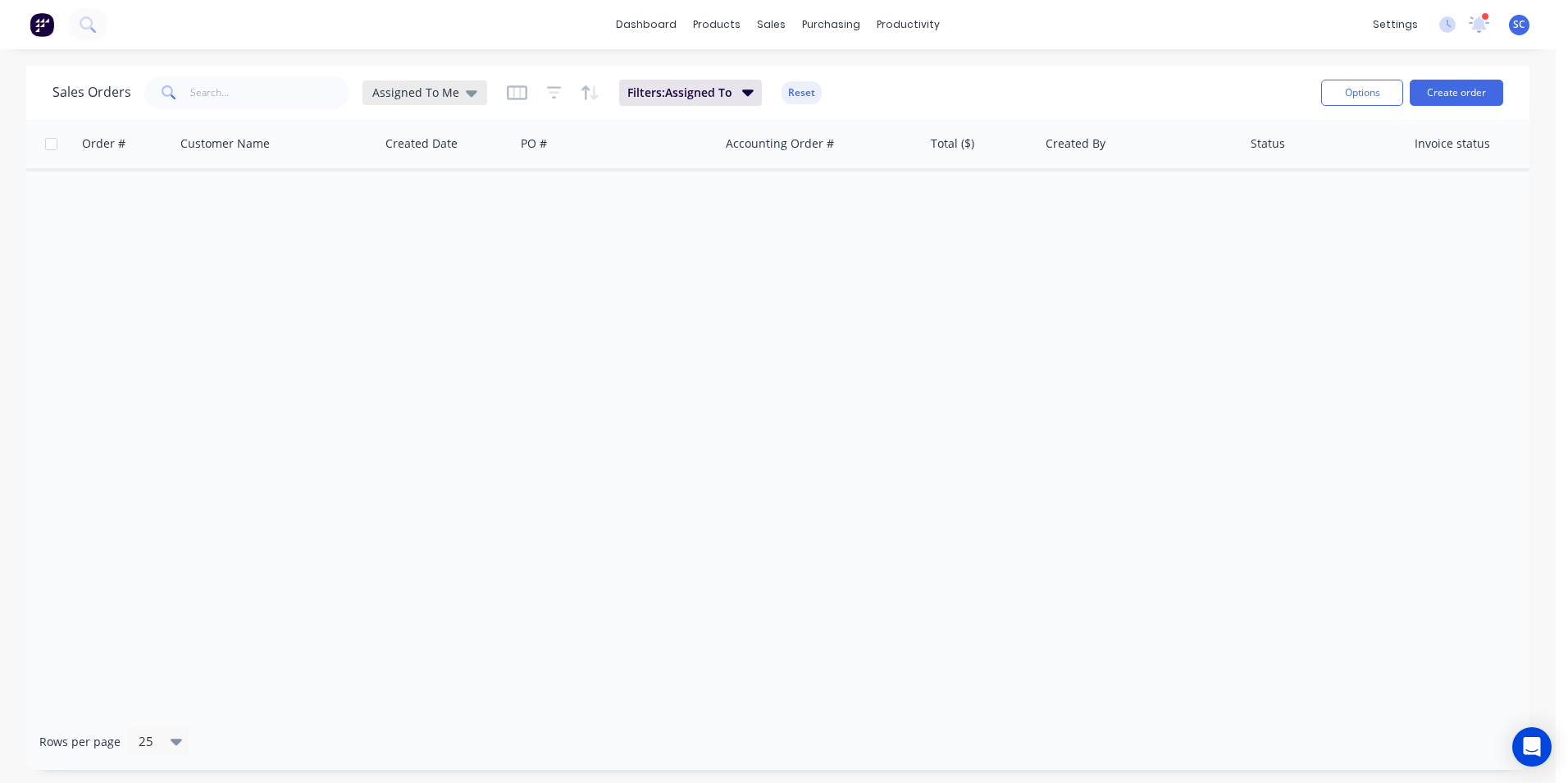
click at [424, 99] on span "Assigned To Me" at bounding box center [416, 92] width 87 height 17
click at [385, 236] on button "None" at bounding box center [461, 233] width 187 height 19
